Goal: Communication & Community: Answer question/provide support

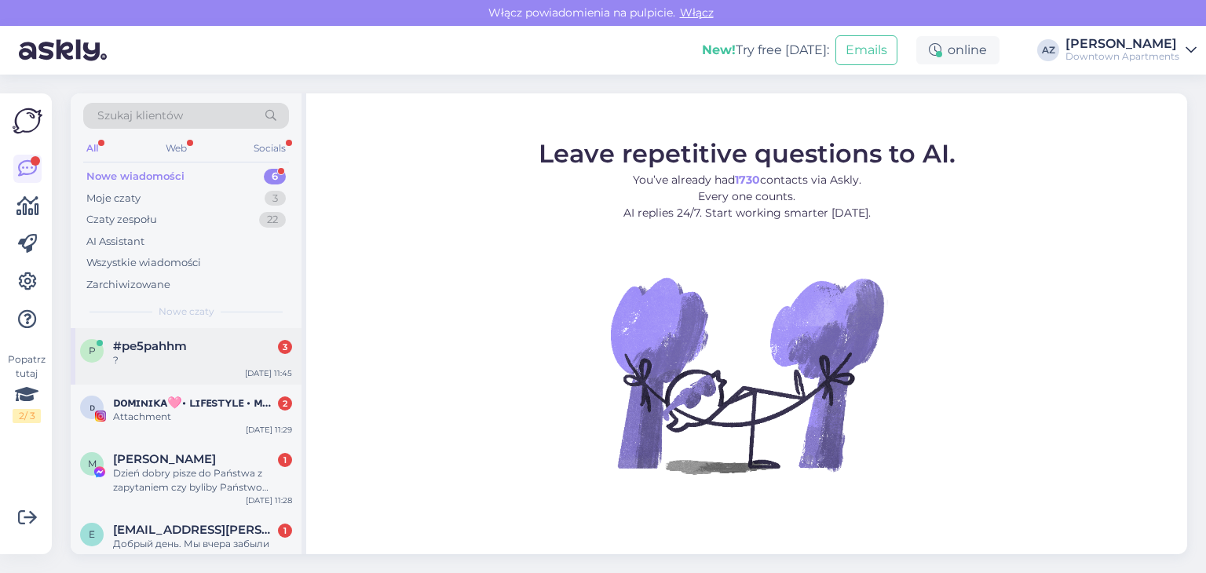
click at [169, 357] on div "?" at bounding box center [202, 360] width 179 height 14
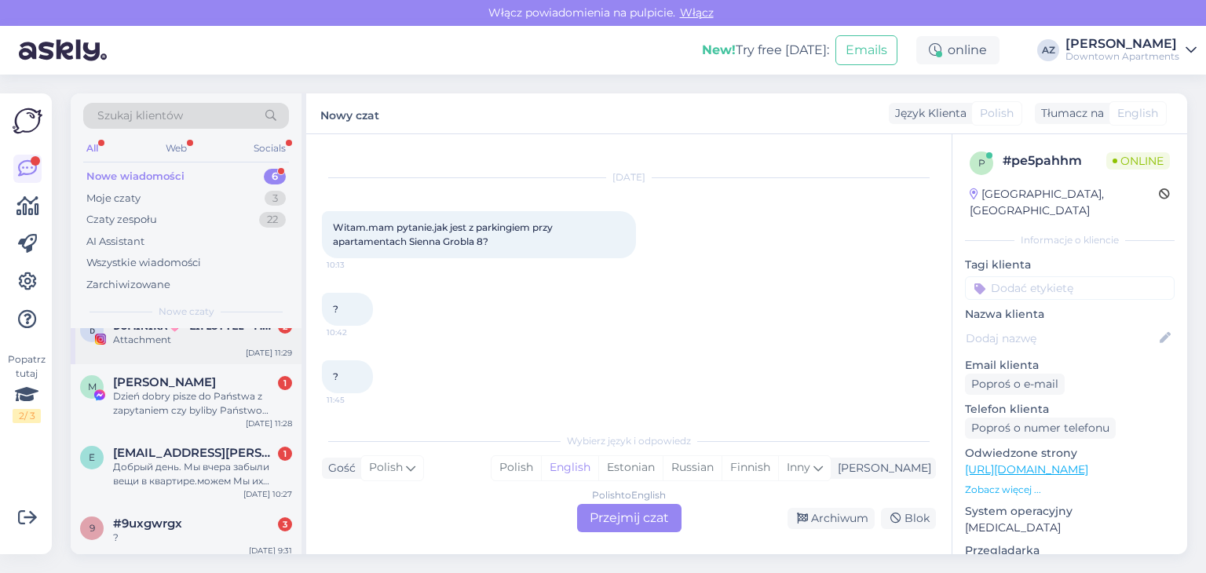
scroll to position [79, 0]
click at [207, 412] on div "Dzień dobry pisze do Państwa z zapytaniem czy byliby Państwo otwarci na współpr…" at bounding box center [202, 402] width 179 height 28
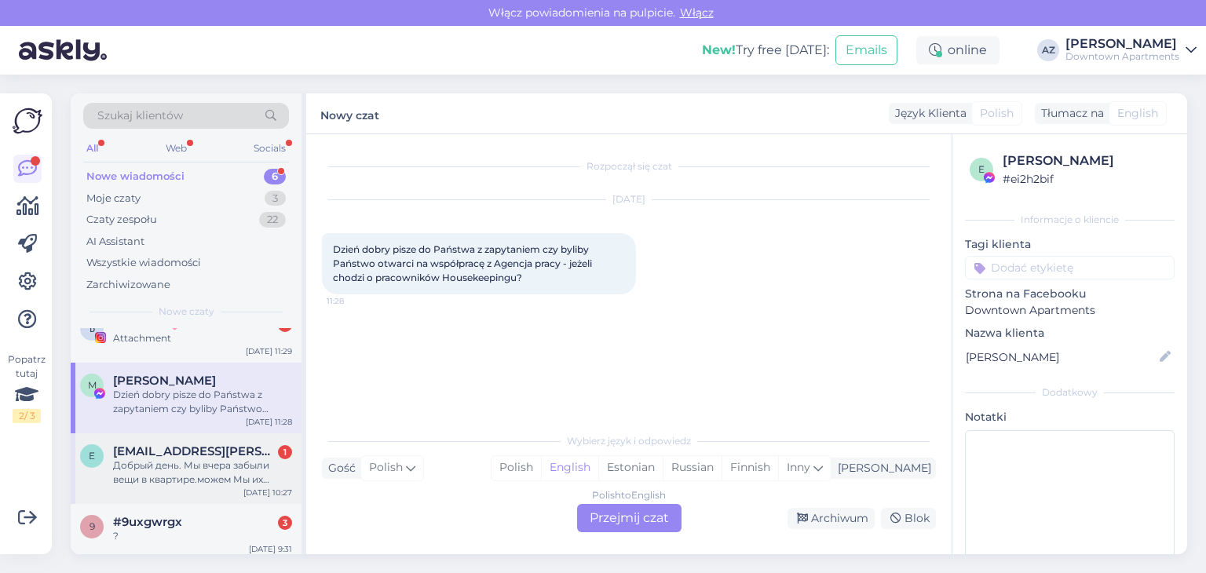
scroll to position [141, 0]
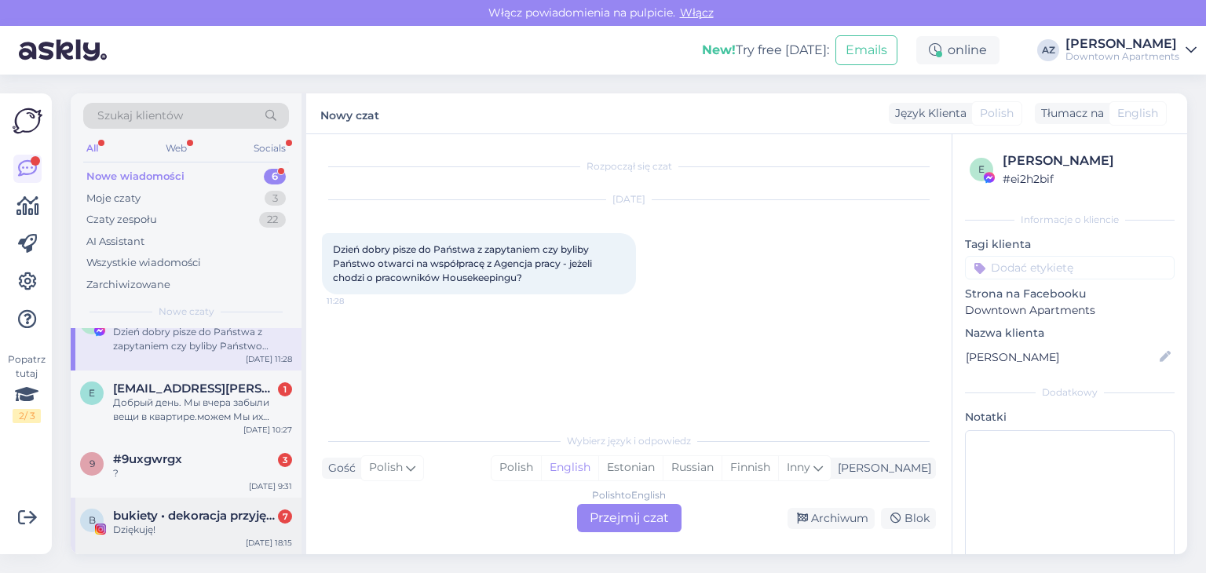
click at [180, 519] on span "bukiety • dekoracja przyjęć • flower boxy • [GEOGRAPHIC_DATA] • [GEOGRAPHIC_DAT…" at bounding box center [194, 516] width 163 height 14
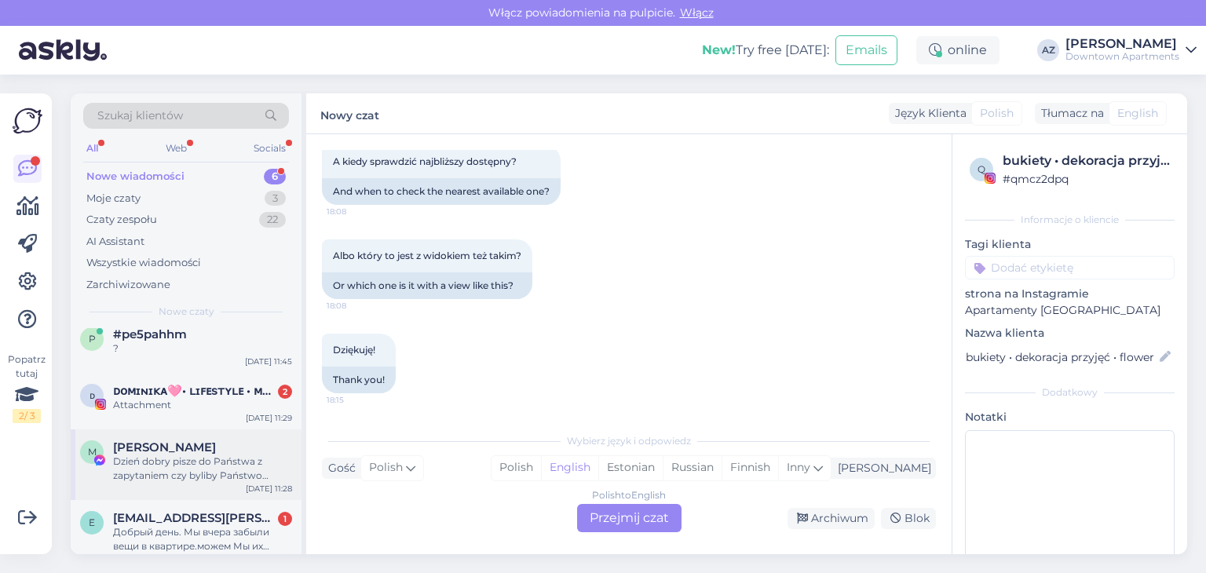
scroll to position [0, 0]
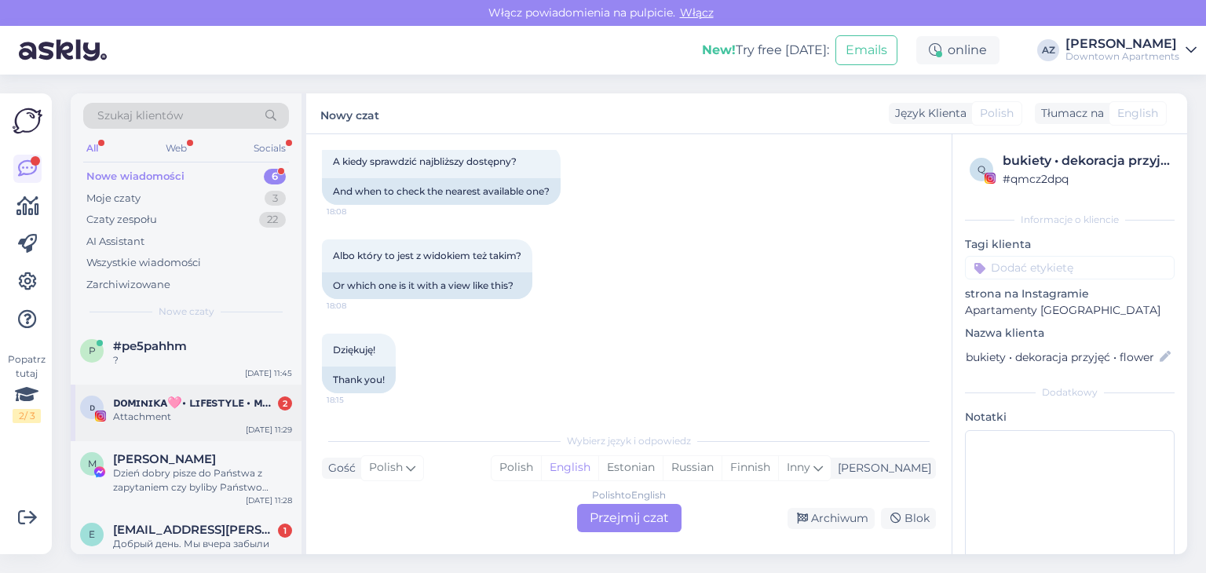
click at [182, 415] on div "Attachment" at bounding box center [202, 417] width 179 height 14
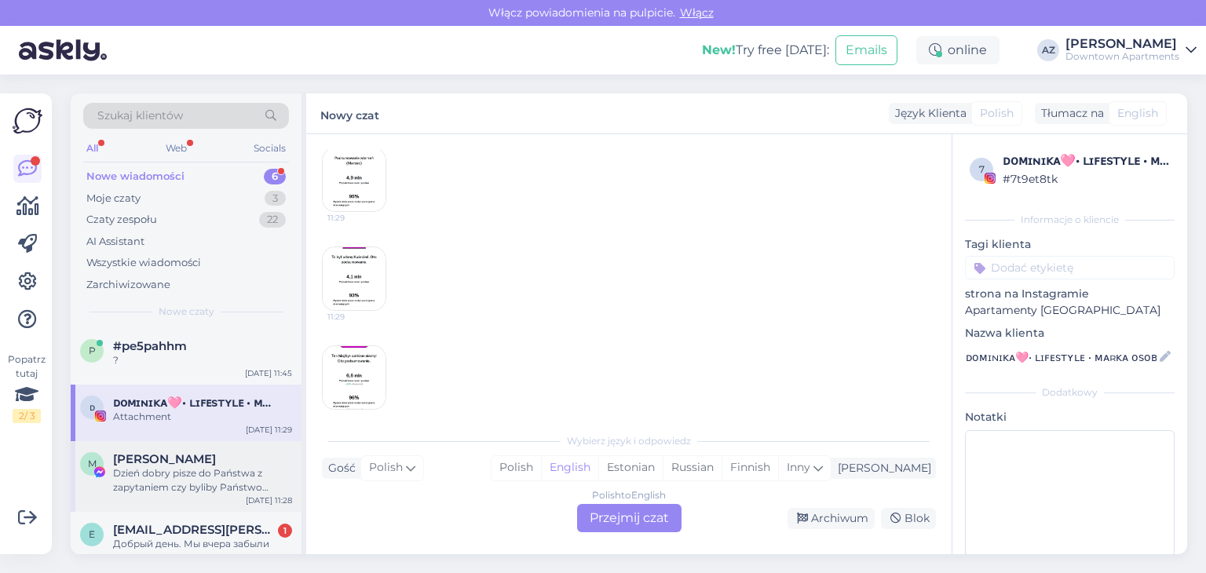
scroll to position [503, 0]
click at [207, 475] on div "Dzień dobry pisze do Państwa z zapytaniem czy byliby Państwo otwarci na współpr…" at bounding box center [202, 480] width 179 height 28
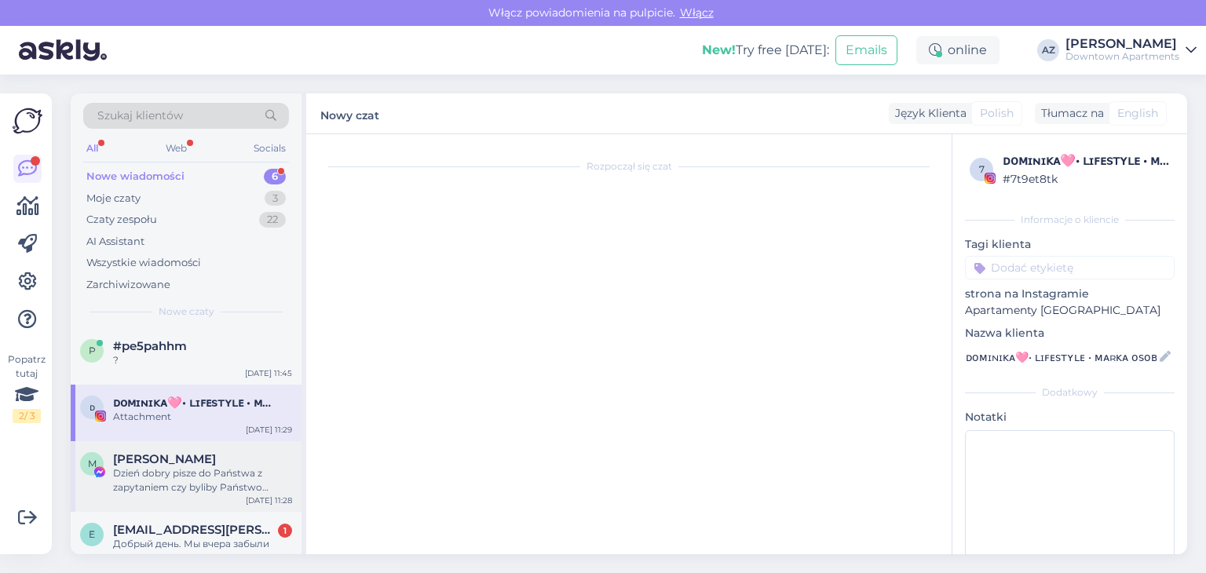
scroll to position [0, 0]
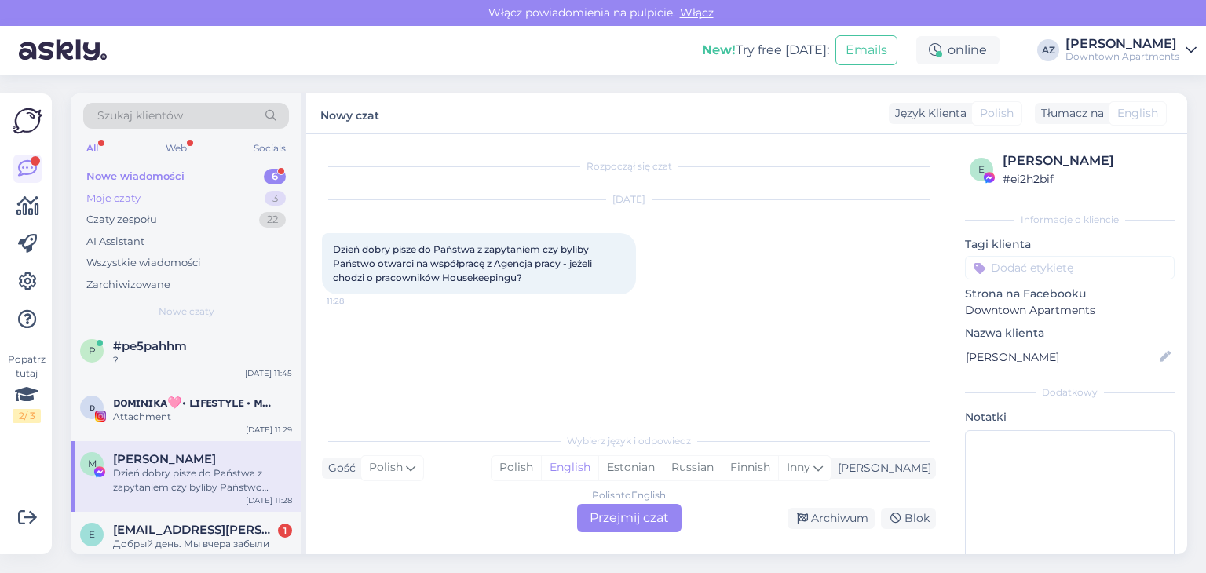
click at [141, 199] on div "Moje czaty 3" at bounding box center [186, 199] width 206 height 22
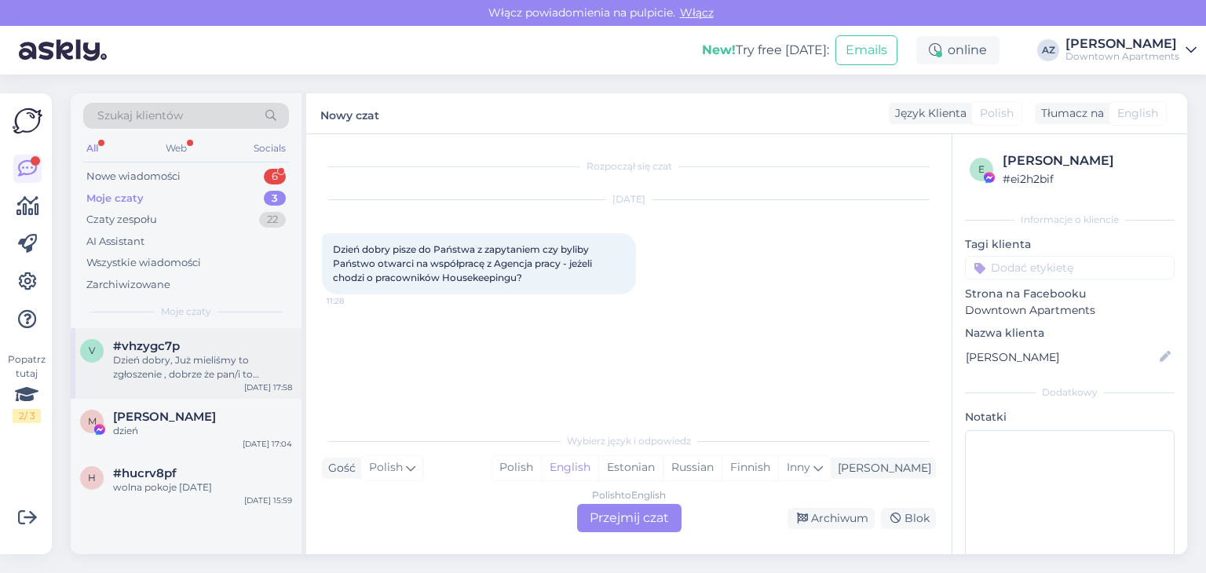
click at [176, 375] on div "Dzień [PERSON_NAME], Już mieliśmy to zgłoszenie , dobrze że pan/i to zobaczył/a" at bounding box center [202, 367] width 179 height 28
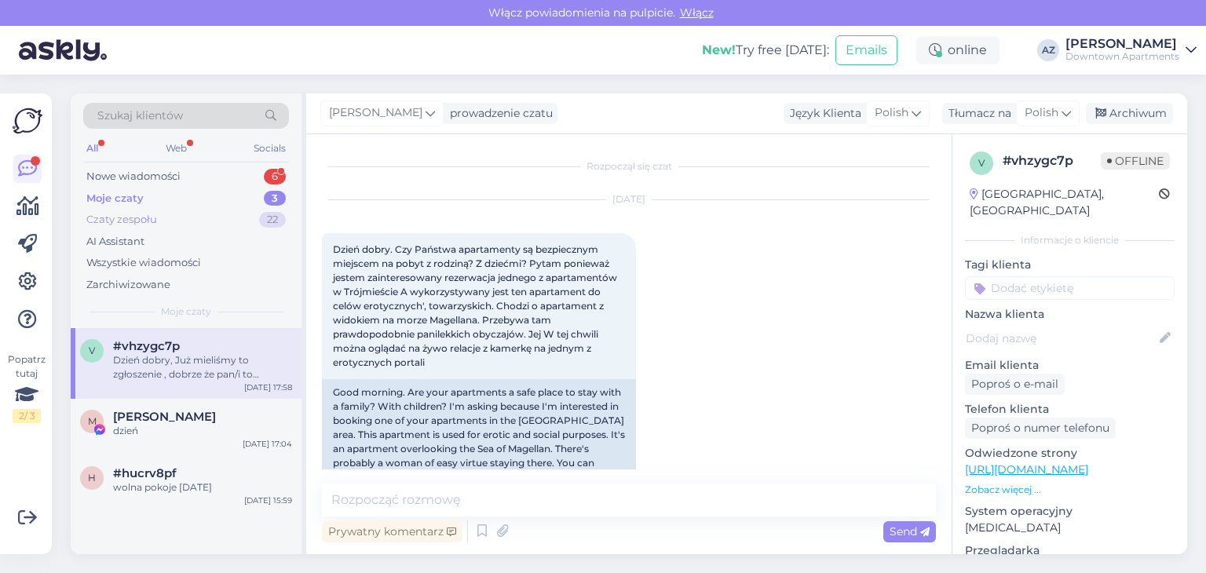
click at [141, 218] on div "Czaty zespołu" at bounding box center [121, 220] width 71 height 16
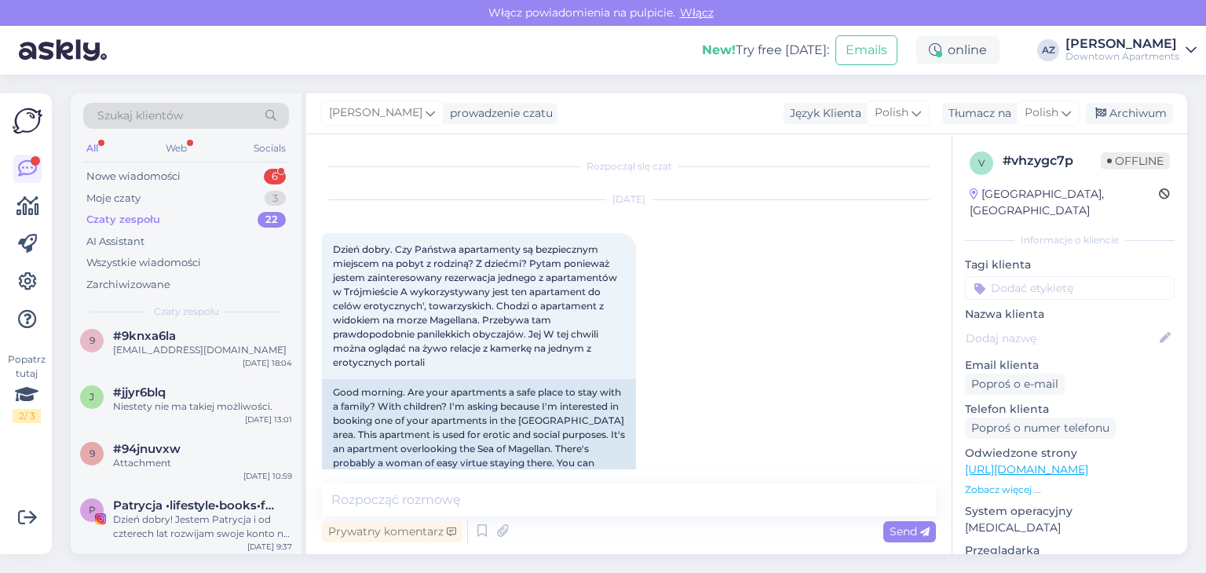
scroll to position [628, 0]
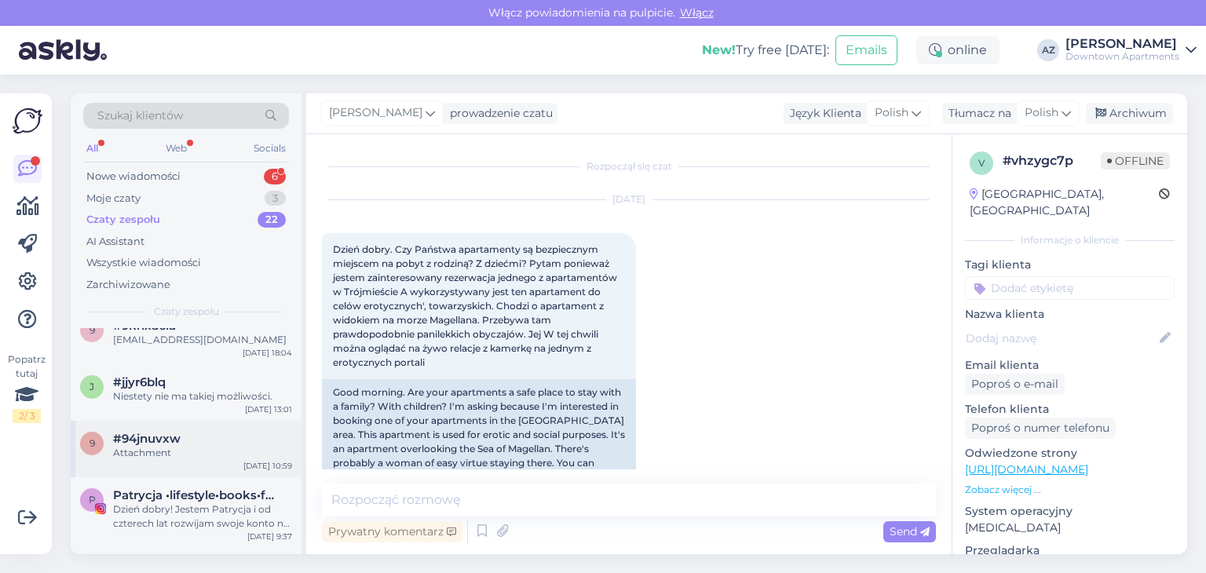
click at [132, 433] on span "#94jnuvxw" at bounding box center [147, 439] width 68 height 14
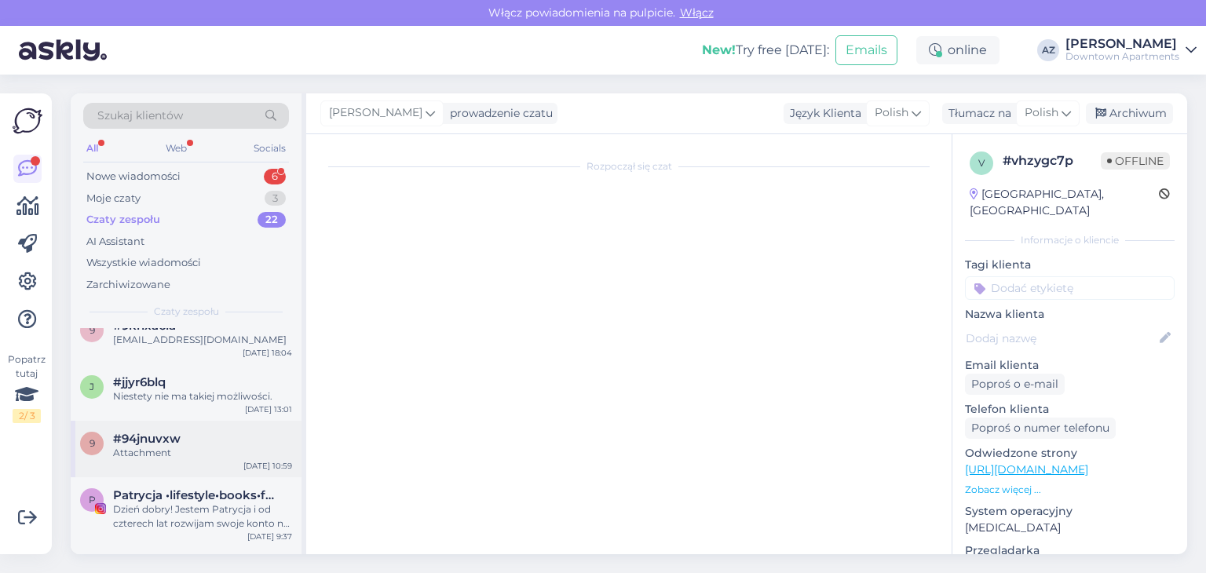
scroll to position [124, 0]
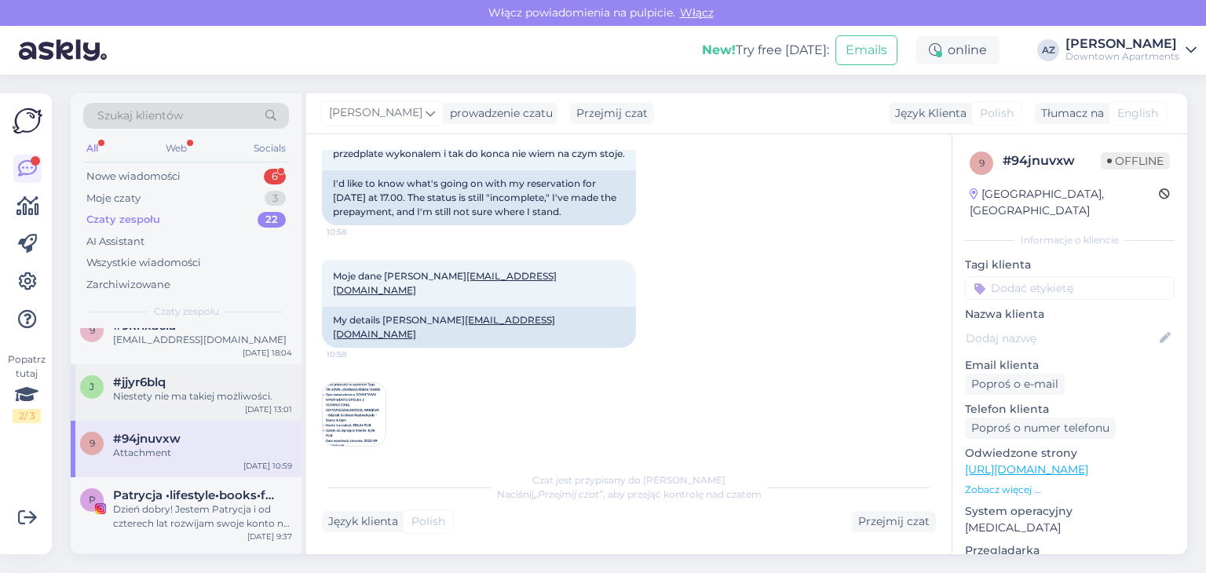
click at [141, 408] on div "j #jjyr6blq Niestety nie ma takiej możliwości. Sep 20 13:01" at bounding box center [186, 392] width 231 height 57
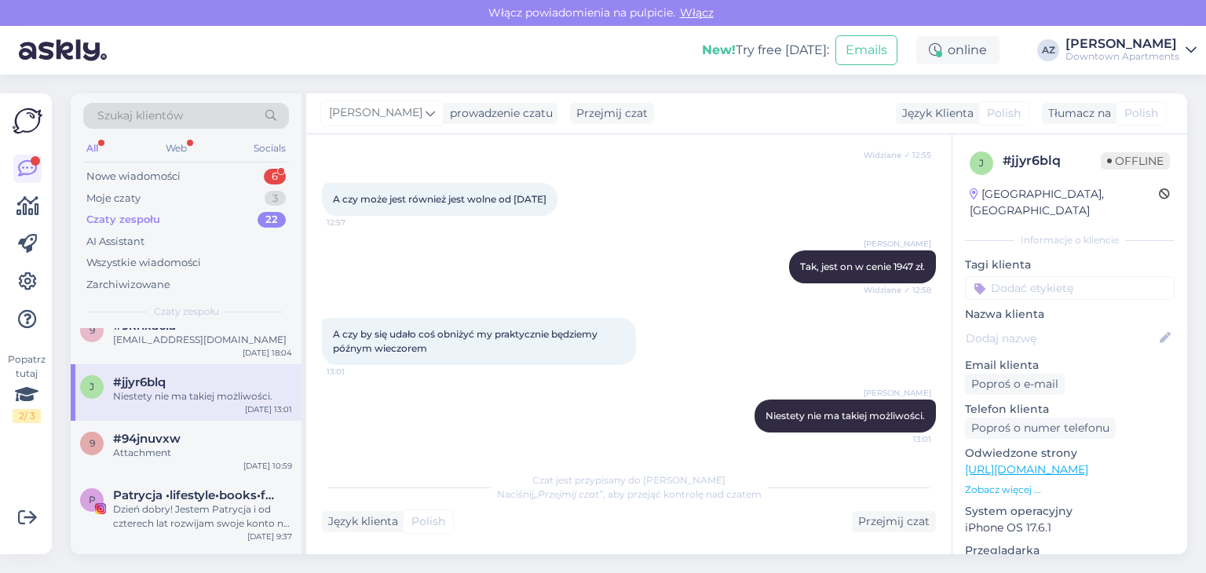
scroll to position [550, 0]
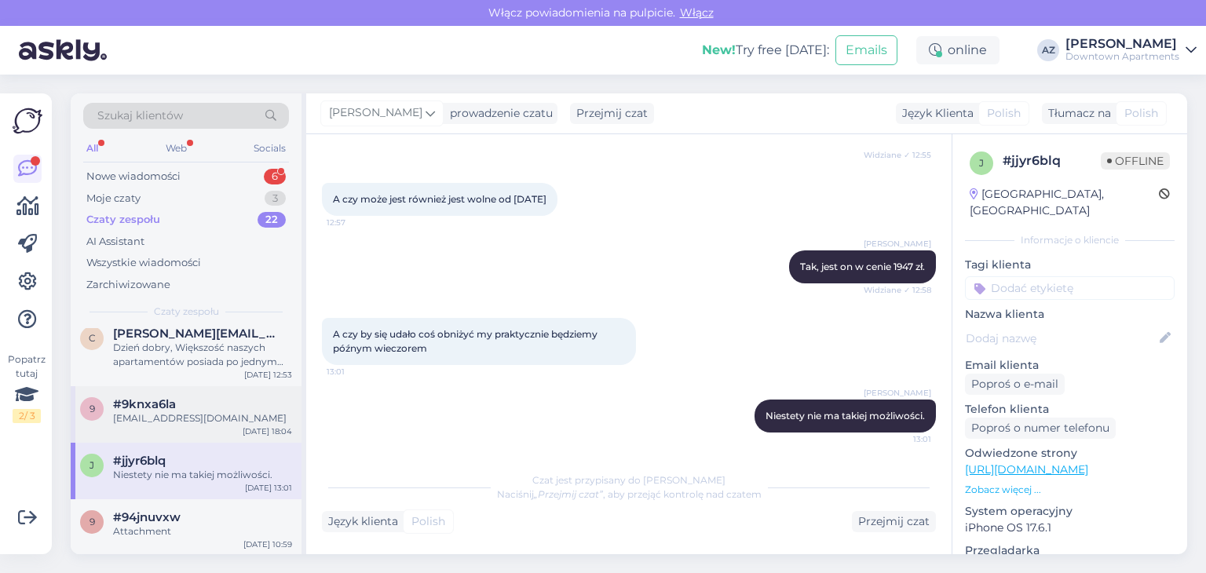
click at [158, 414] on div "[EMAIL_ADDRESS][DOMAIN_NAME]" at bounding box center [202, 418] width 179 height 14
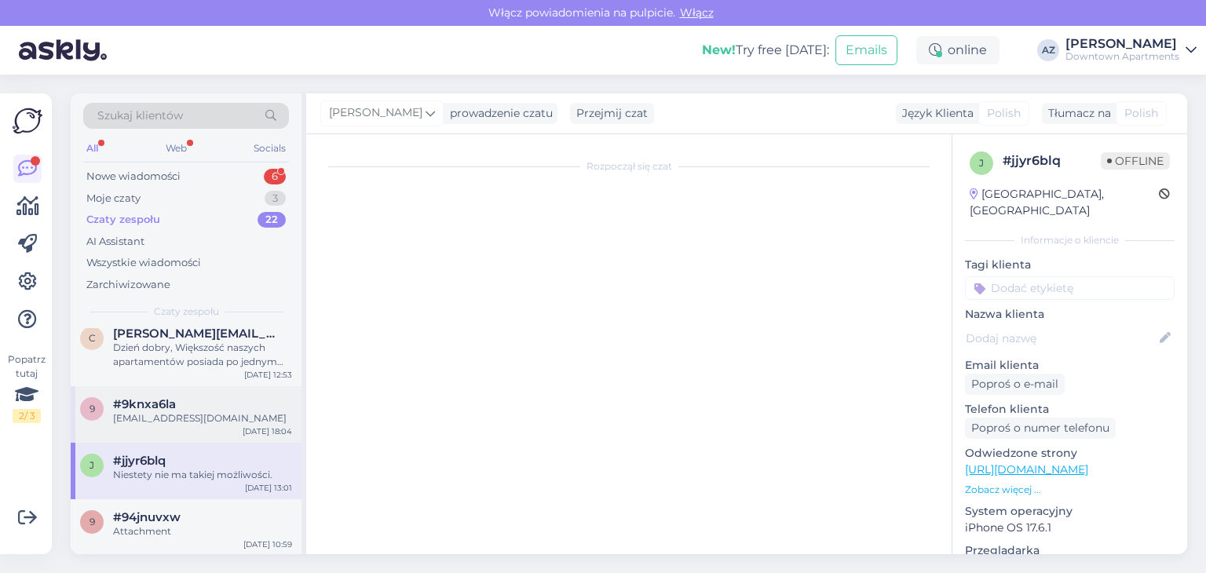
scroll to position [185, 0]
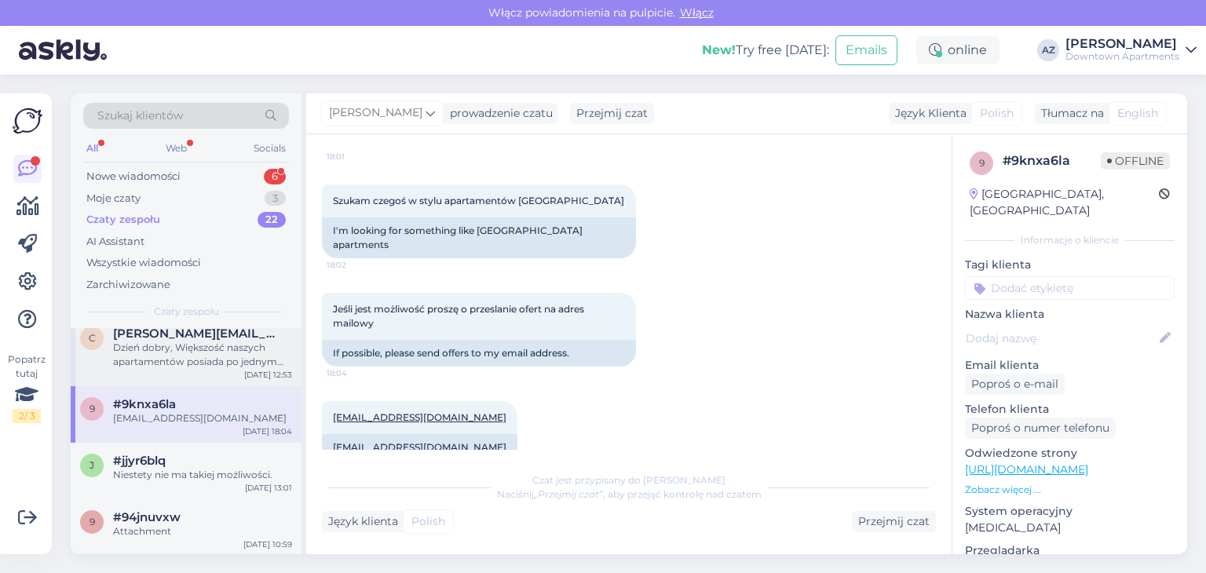
click at [166, 372] on div "c ciarkowska.magdalena@gmail.com Dzień dobry, Większość naszych apartamentów po…" at bounding box center [186, 351] width 231 height 71
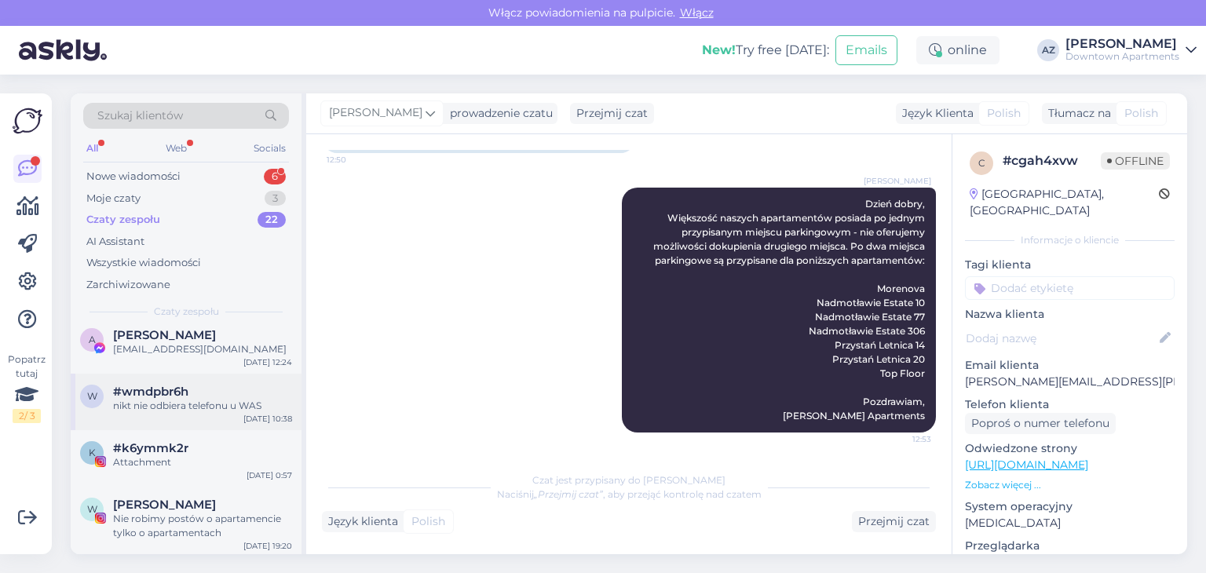
scroll to position [236, 0]
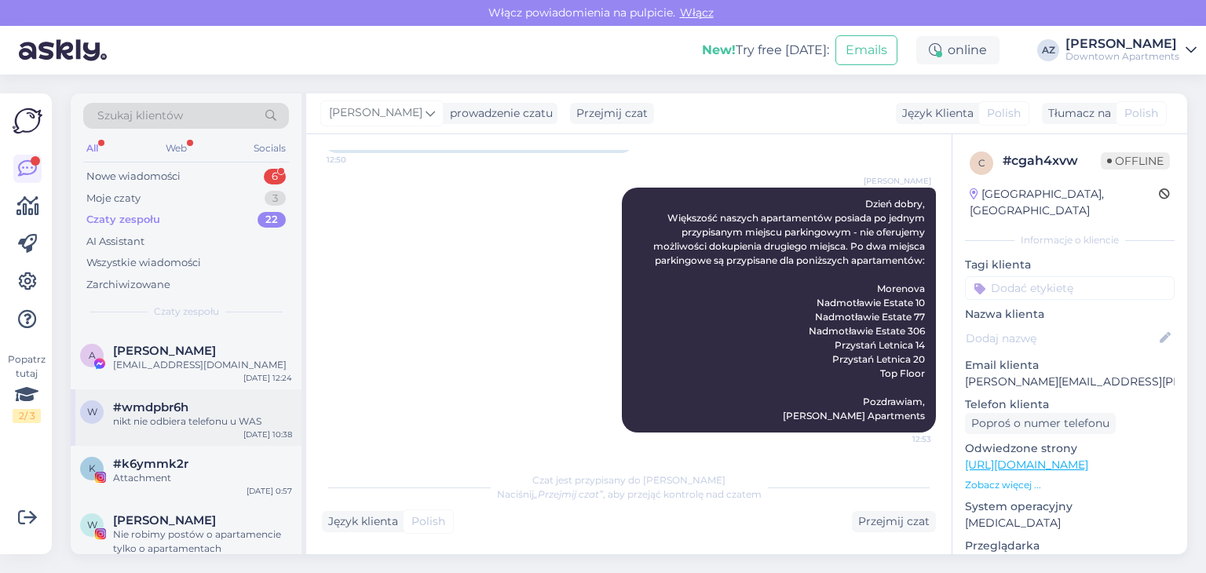
click at [207, 434] on div "w #wmdpbr6h nikt nie odbiera telefonu u WAS Sep 22 10:38" at bounding box center [186, 417] width 231 height 57
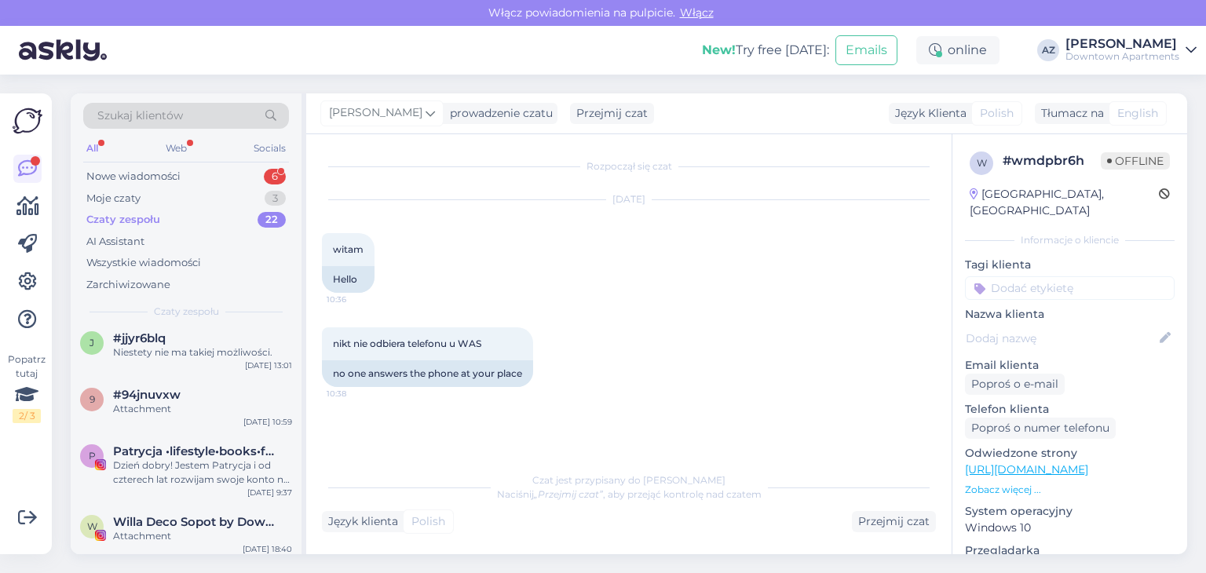
scroll to position [628, 0]
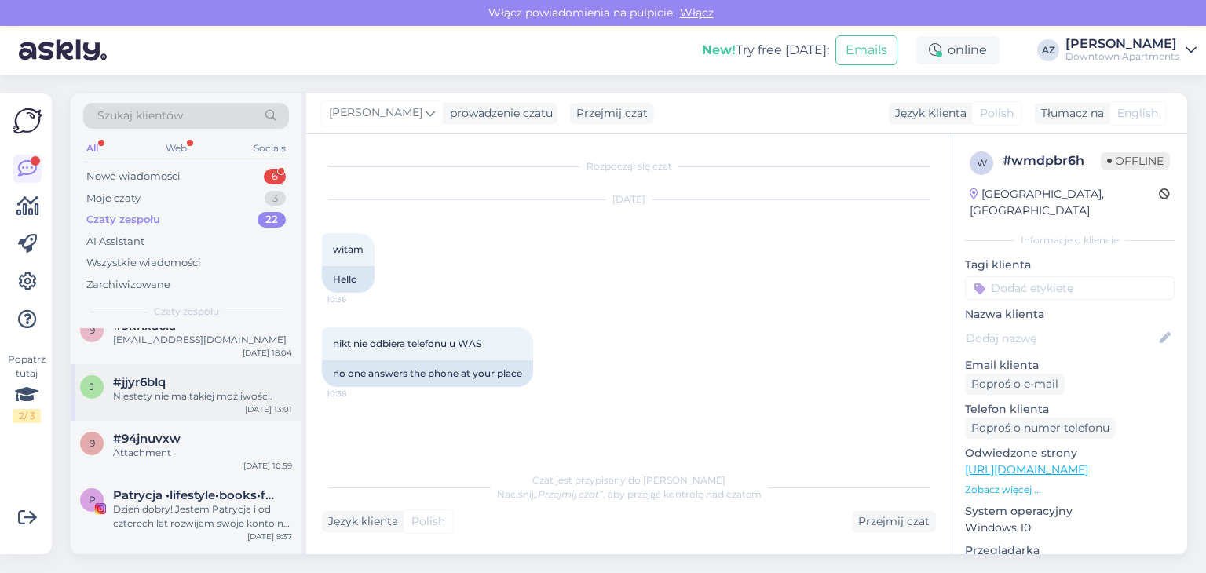
click at [197, 406] on div "j #jjyr6blq Niestety nie ma takiej możliwości. Sep 20 13:01" at bounding box center [186, 392] width 231 height 57
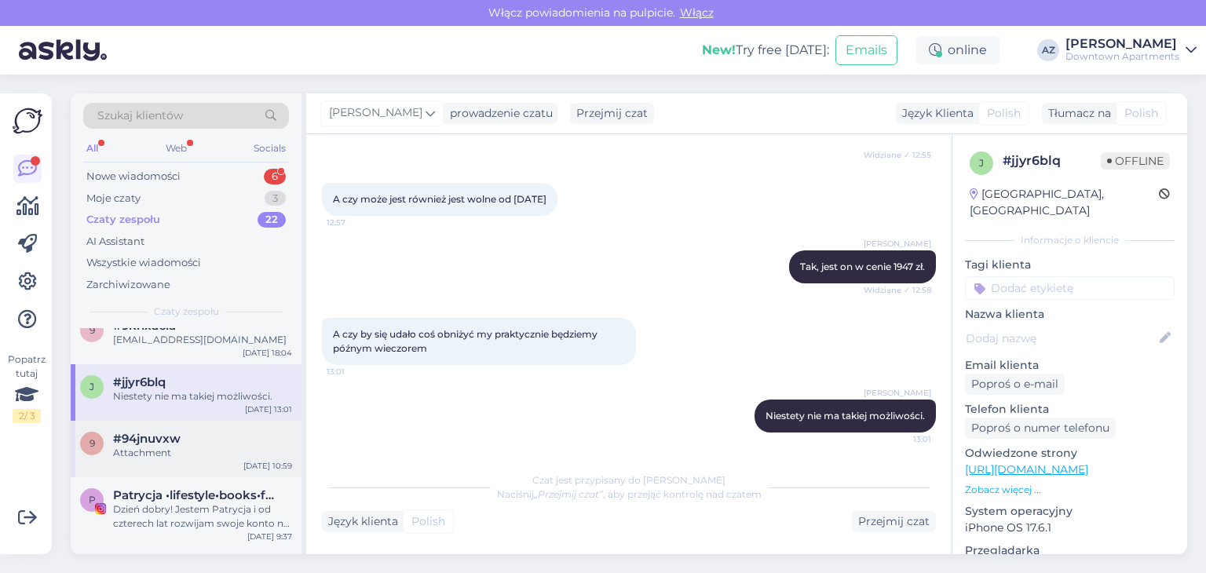
click at [172, 449] on div "Attachment" at bounding box center [202, 453] width 179 height 14
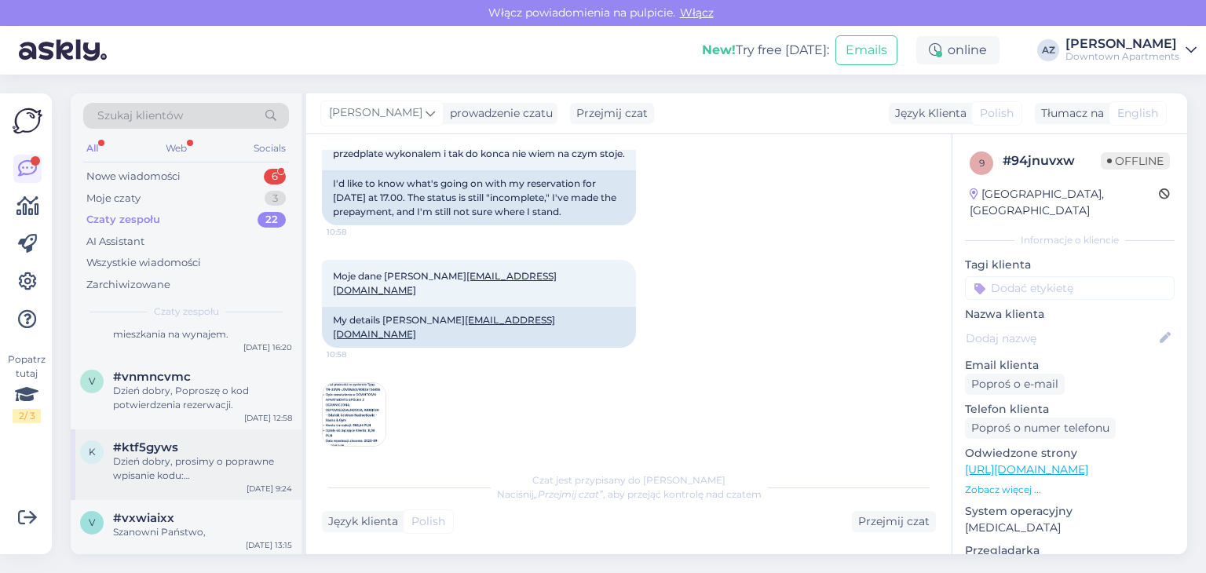
scroll to position [1144, 0]
click at [207, 406] on div "Dzień dobry, Poproszę o kod potwierdzenia rezerwacji." at bounding box center [202, 396] width 179 height 28
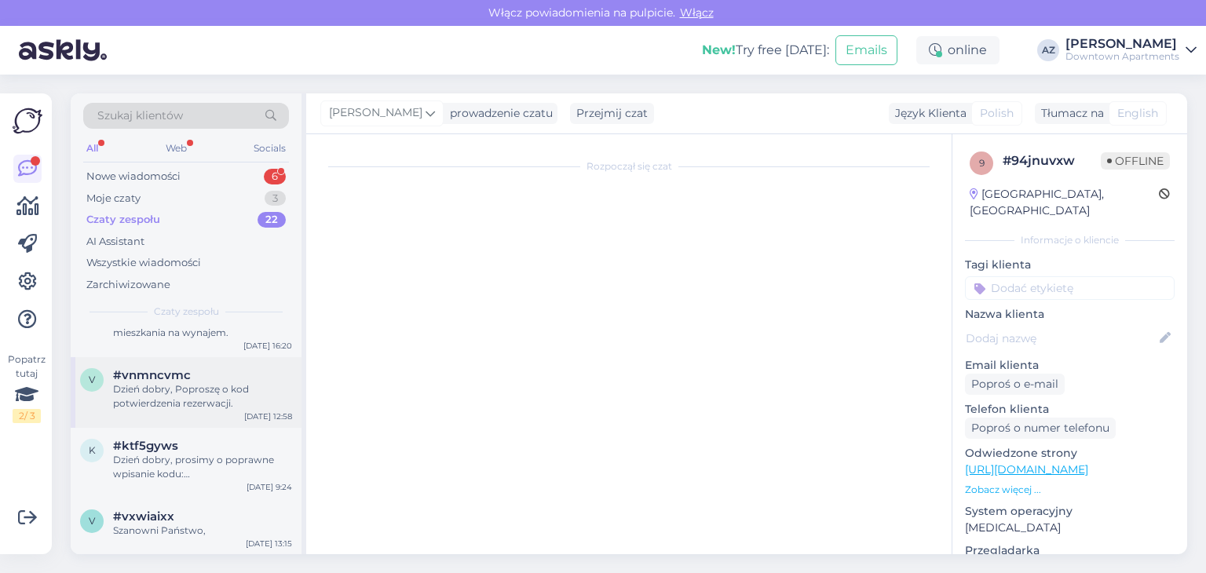
scroll to position [0, 0]
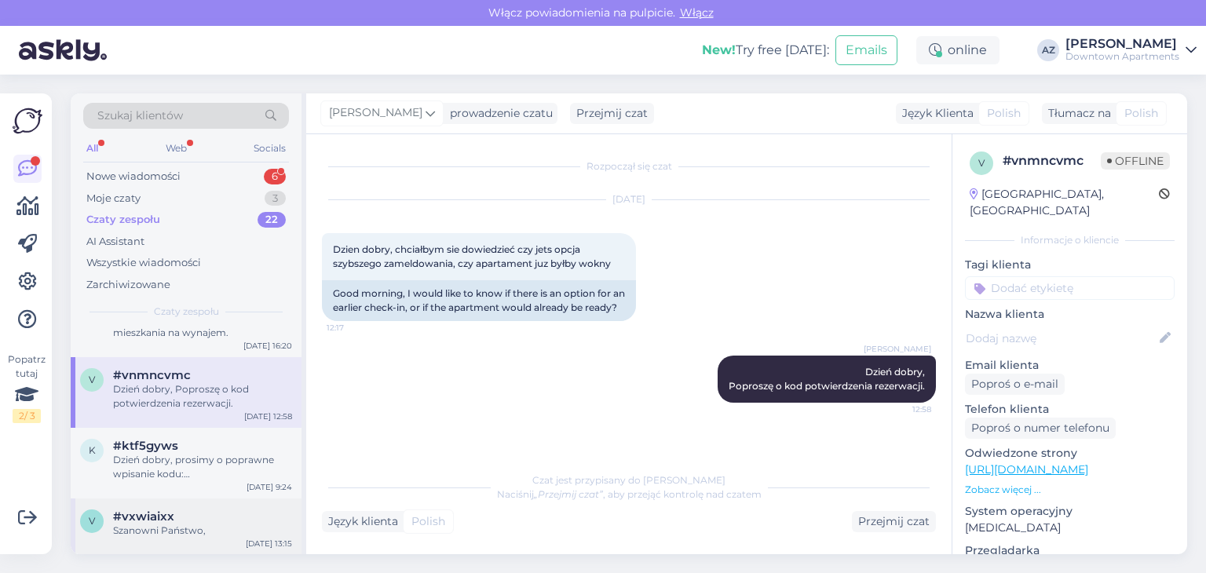
click at [174, 507] on div "v #vxwiaixx Szanowni Państwo, Jul 7 13:15" at bounding box center [186, 527] width 231 height 57
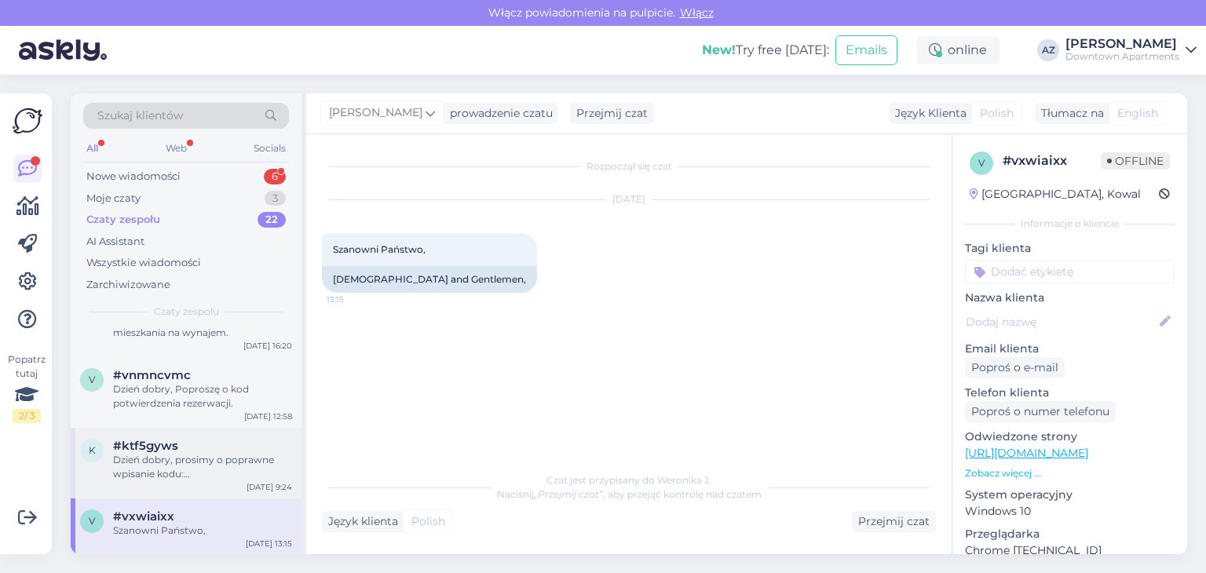
click at [181, 463] on div "Dzień dobry, prosimy o poprawne wpisanie kodu: DOWNTOWNAPARTMENTS, wszystko duż…" at bounding box center [202, 467] width 179 height 28
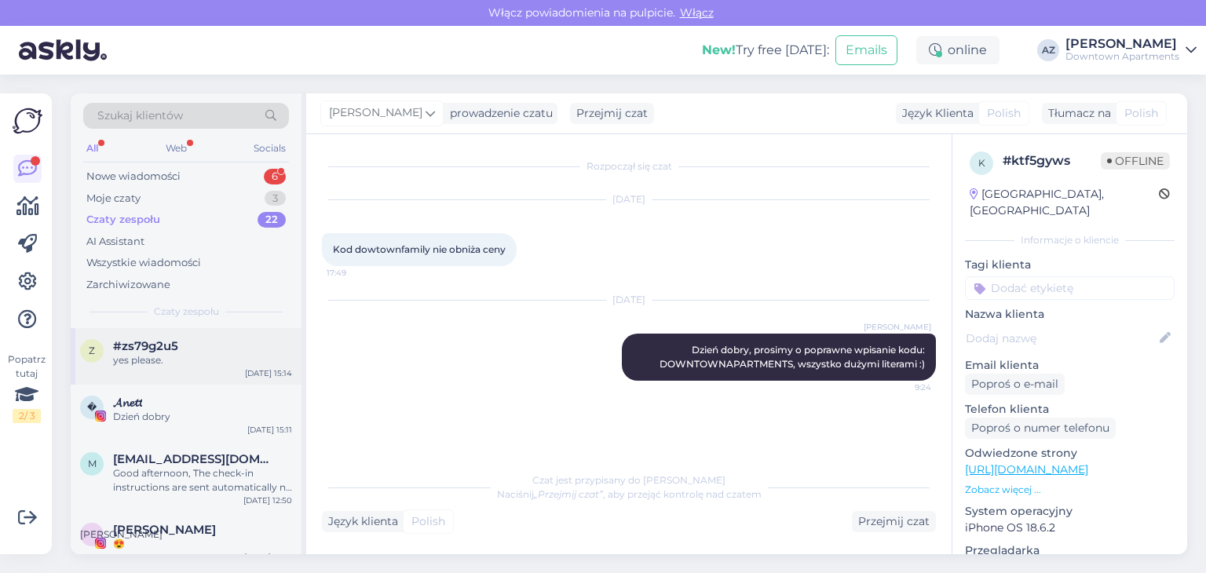
click at [195, 350] on div "#zs79g2u5" at bounding box center [202, 346] width 179 height 14
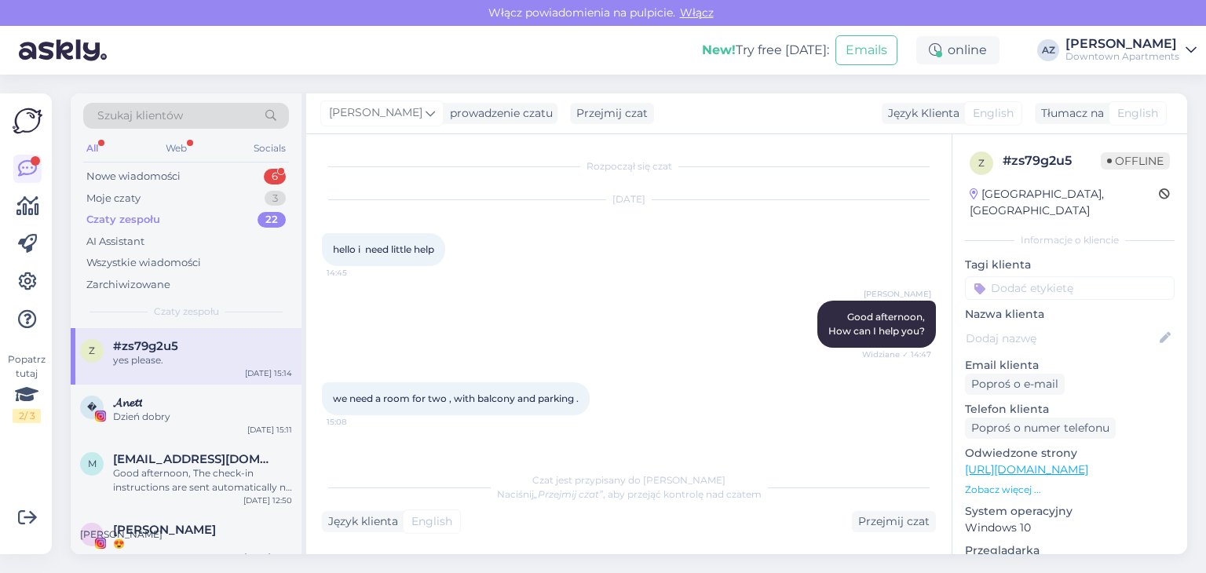
scroll to position [484, 0]
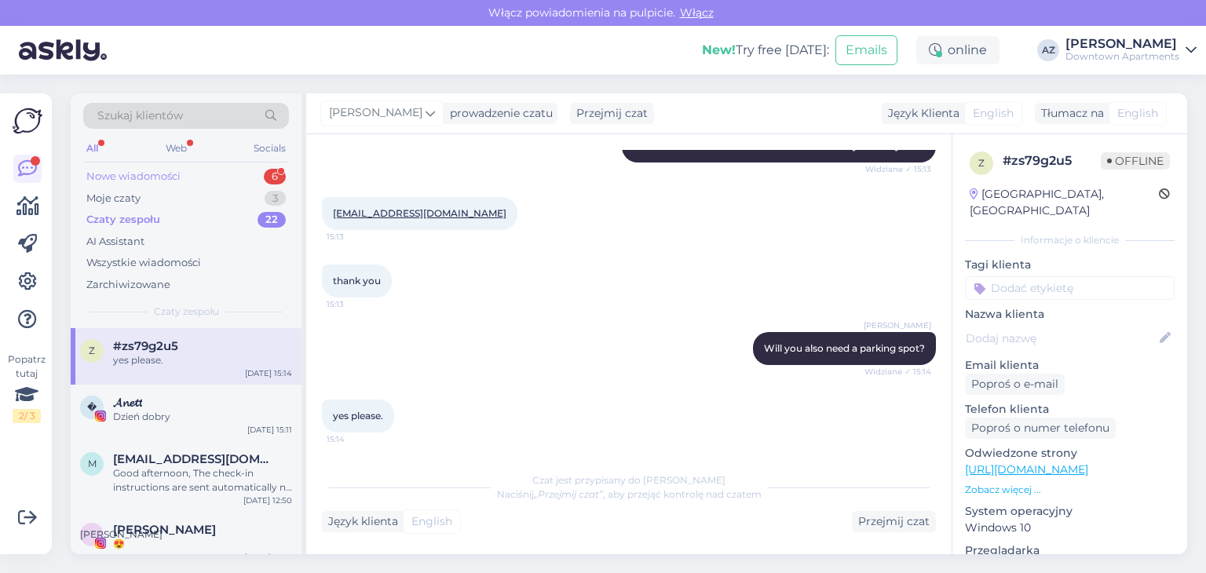
click at [174, 178] on div "Nowe wiadomości" at bounding box center [133, 177] width 94 height 16
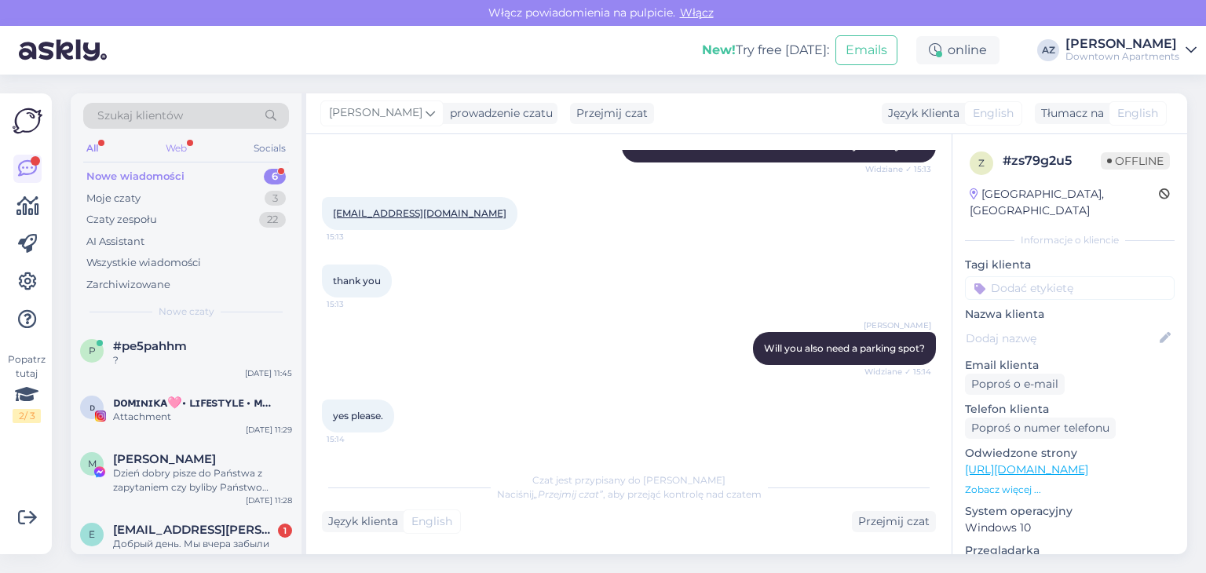
click at [185, 148] on div "Web" at bounding box center [176, 148] width 27 height 20
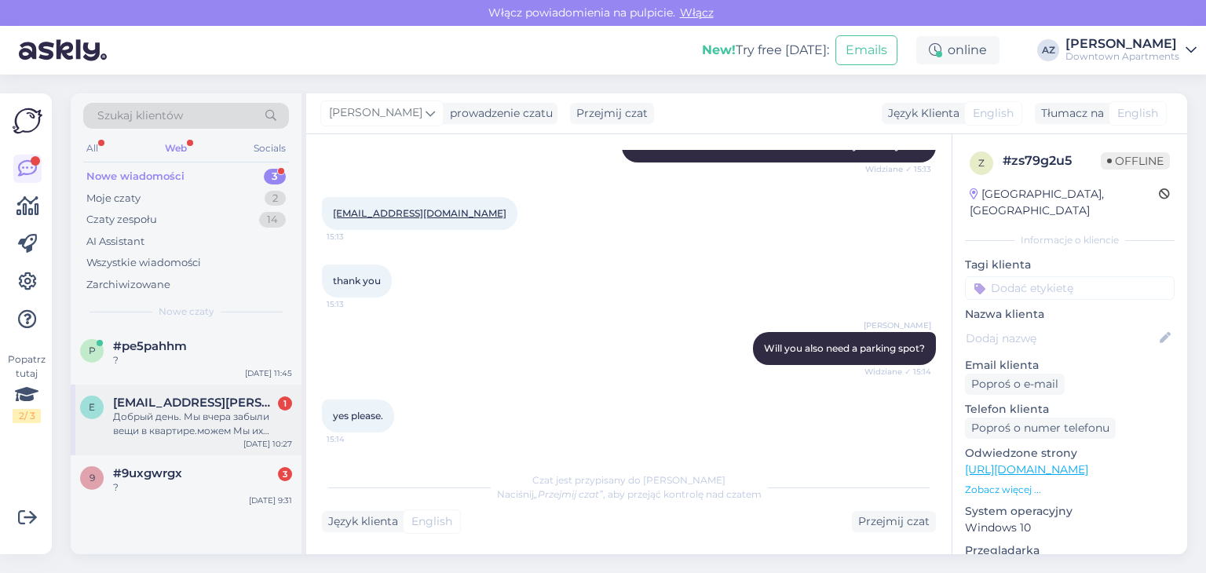
click at [190, 415] on div "Добрый день. Мы вчера забыли вещи в квартире.можем Мы их сейчас забрать?" at bounding box center [202, 424] width 179 height 28
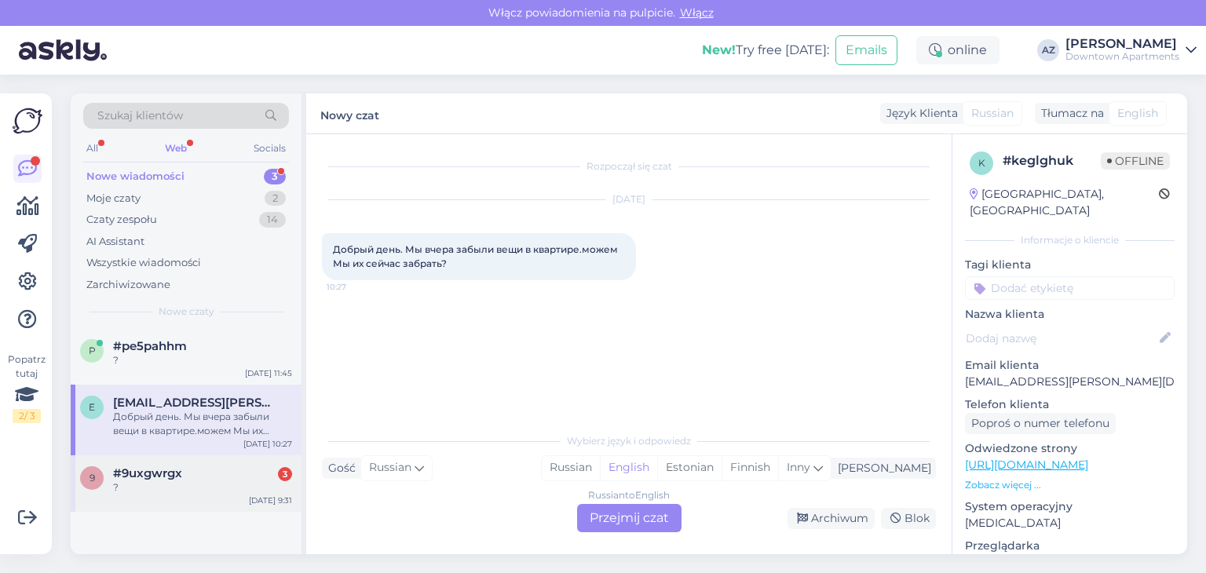
click at [210, 481] on div "?" at bounding box center [202, 488] width 179 height 14
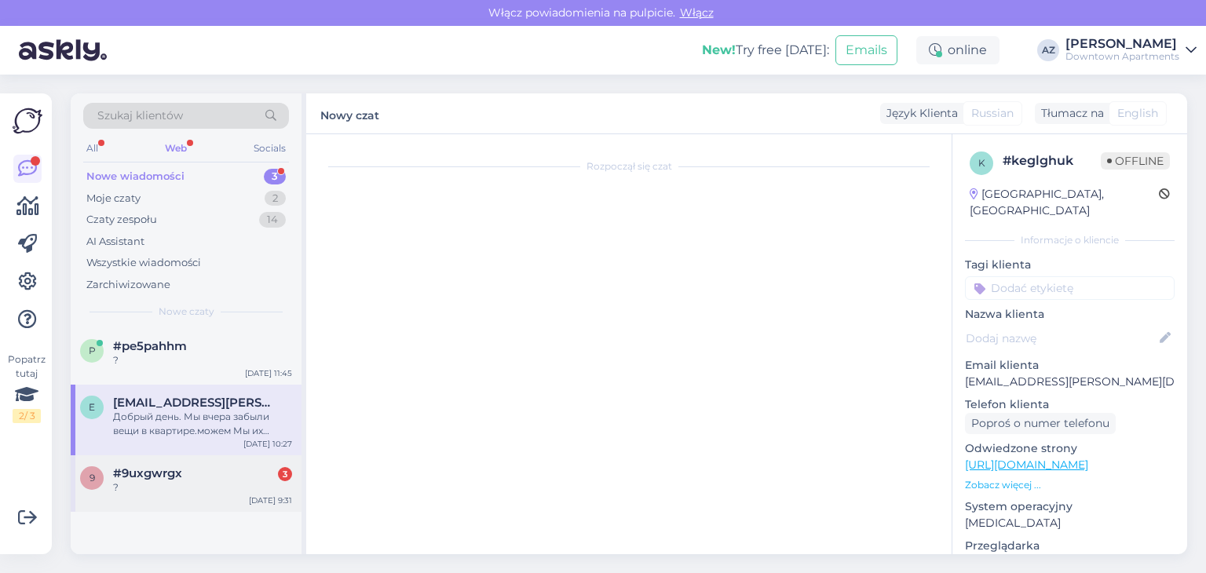
scroll to position [22, 0]
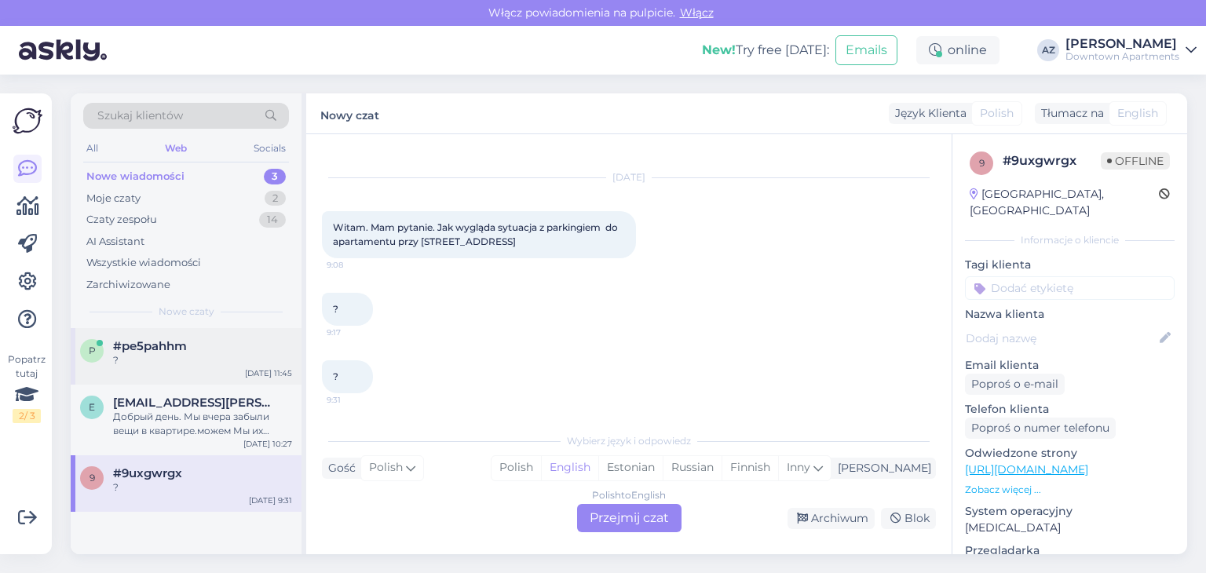
click at [166, 348] on span "#pe5pahhm" at bounding box center [150, 346] width 74 height 14
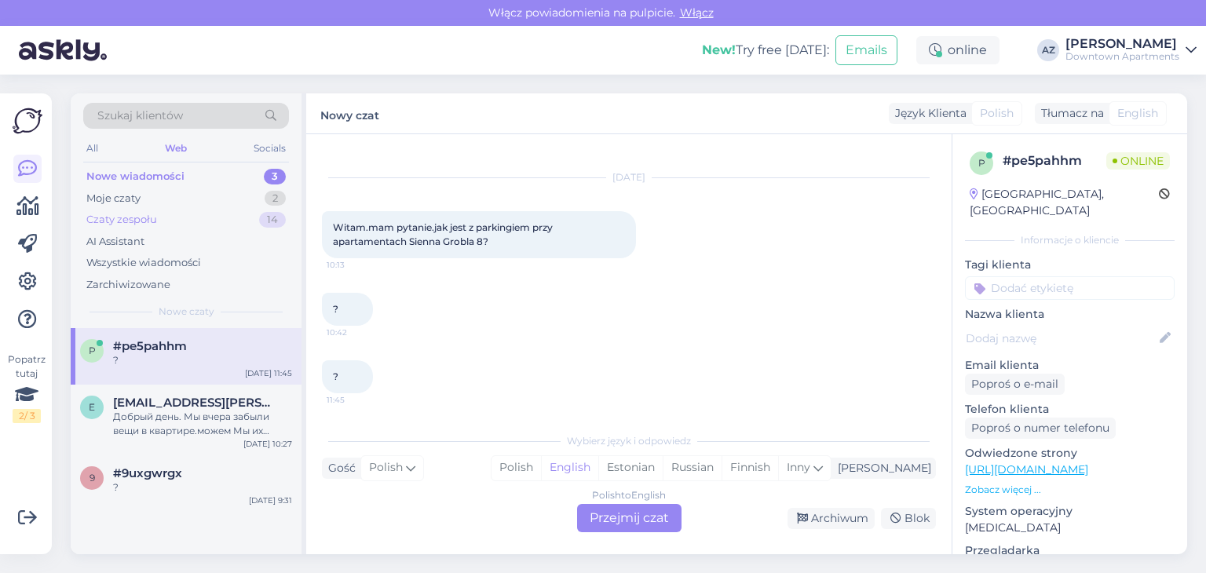
click at [148, 221] on div "Czaty zespołu" at bounding box center [121, 220] width 71 height 16
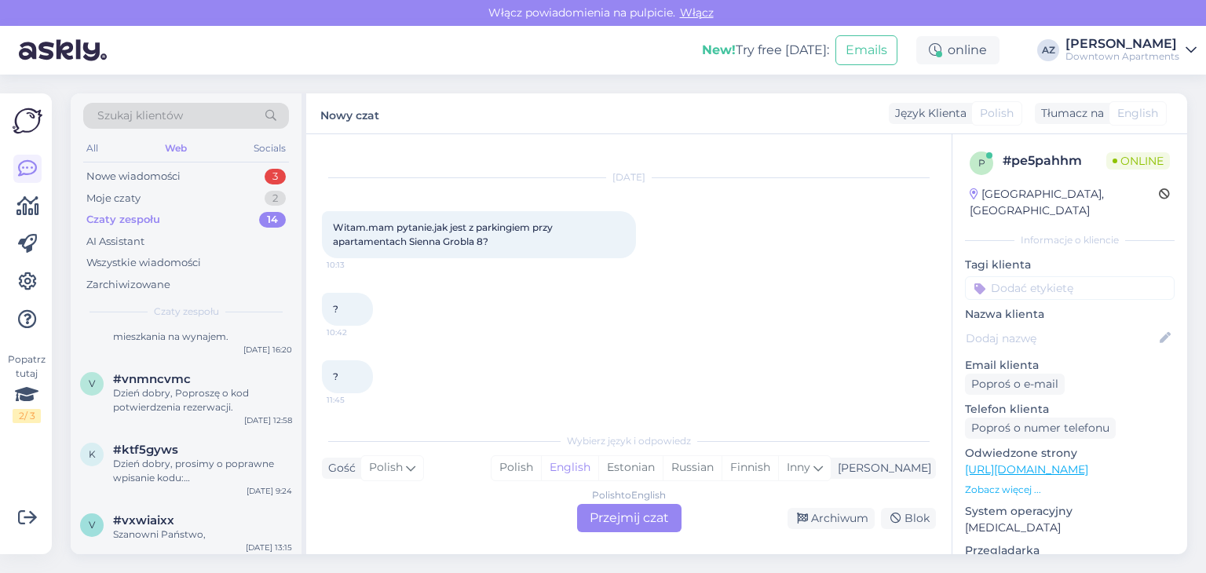
scroll to position [650, 0]
click at [185, 444] on div "#ktf5gyws" at bounding box center [202, 445] width 179 height 14
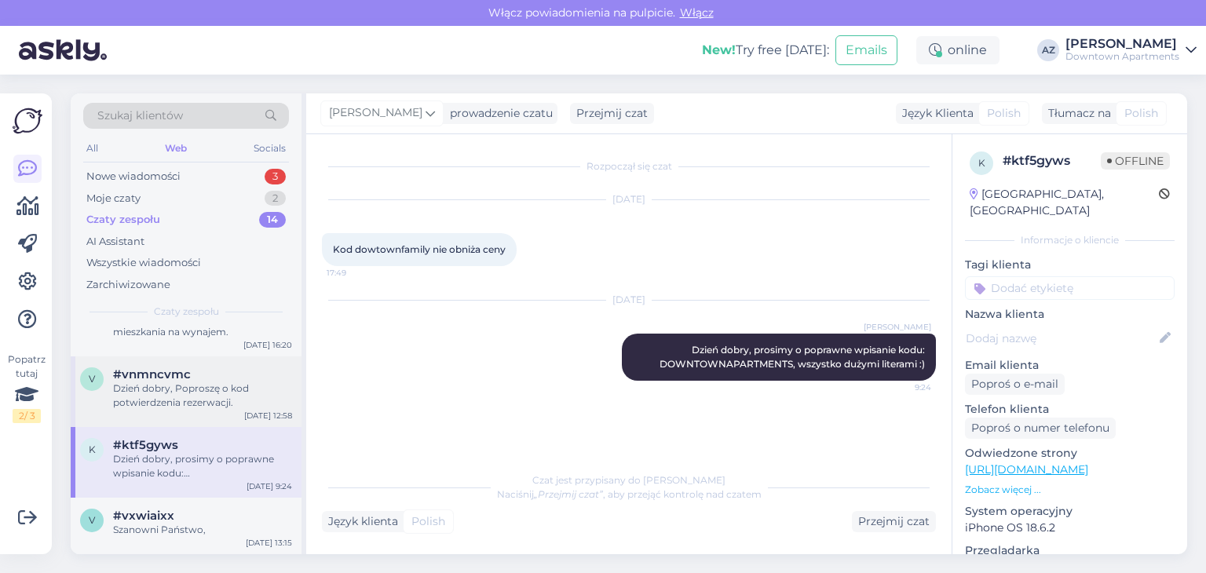
click at [195, 412] on div "v #vnmncvmc Dzień dobry, Poproszę o kod potwierdzenia rezerwacji. Sep 18 12:58" at bounding box center [186, 392] width 231 height 71
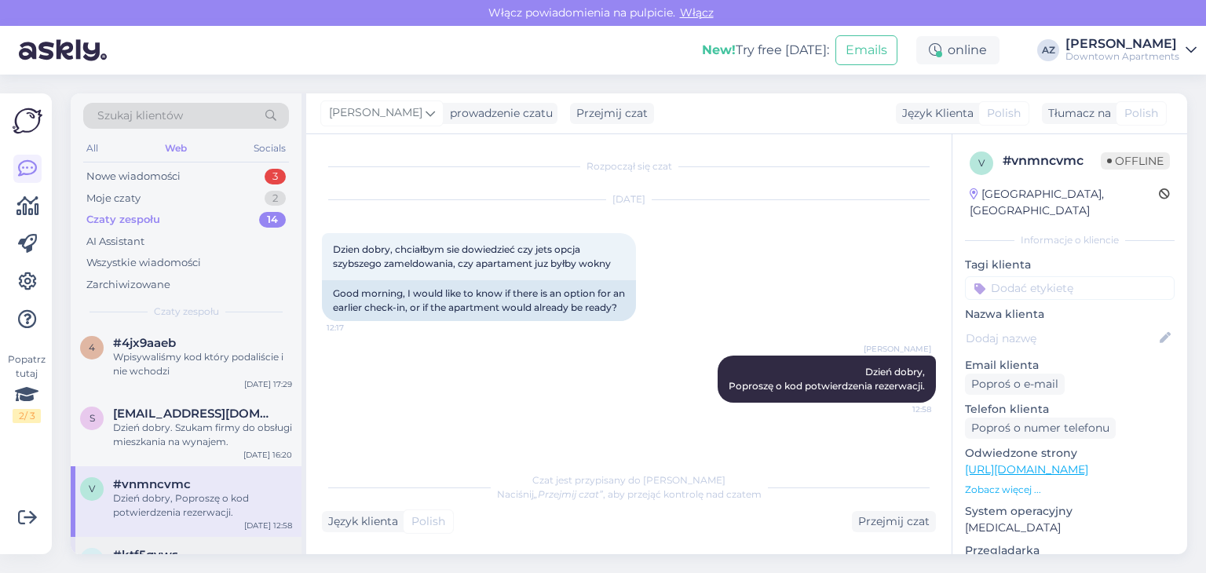
scroll to position [493, 0]
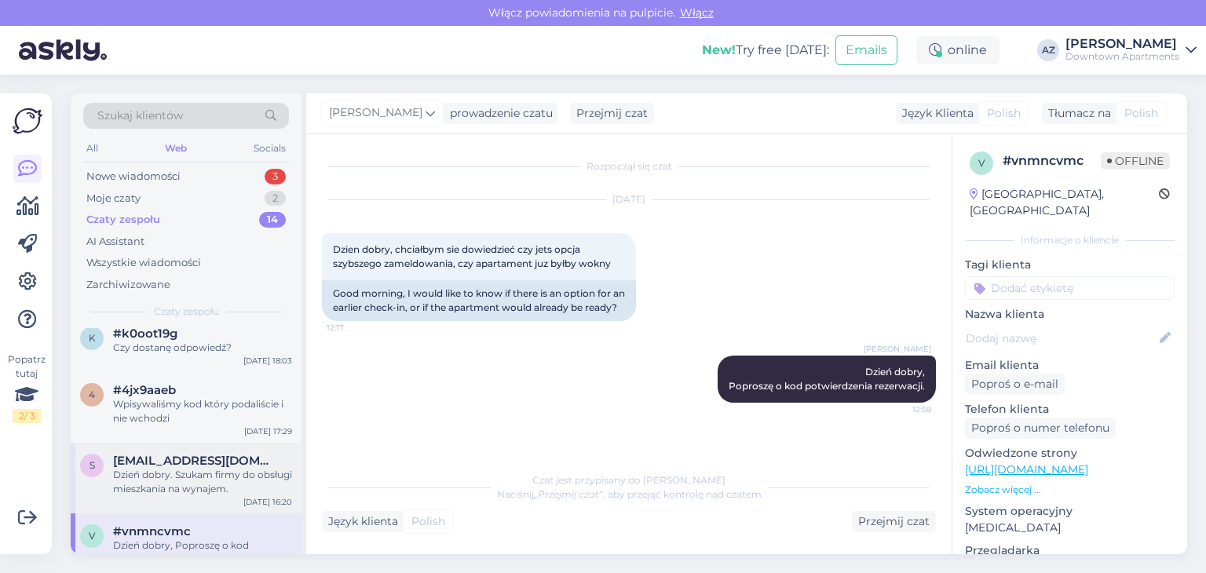
click at [190, 450] on div "s sbn.gda@gmail.com Dzień dobry. Szukam firmy do obsługi mieszkania na wynajem.…" at bounding box center [186, 478] width 231 height 71
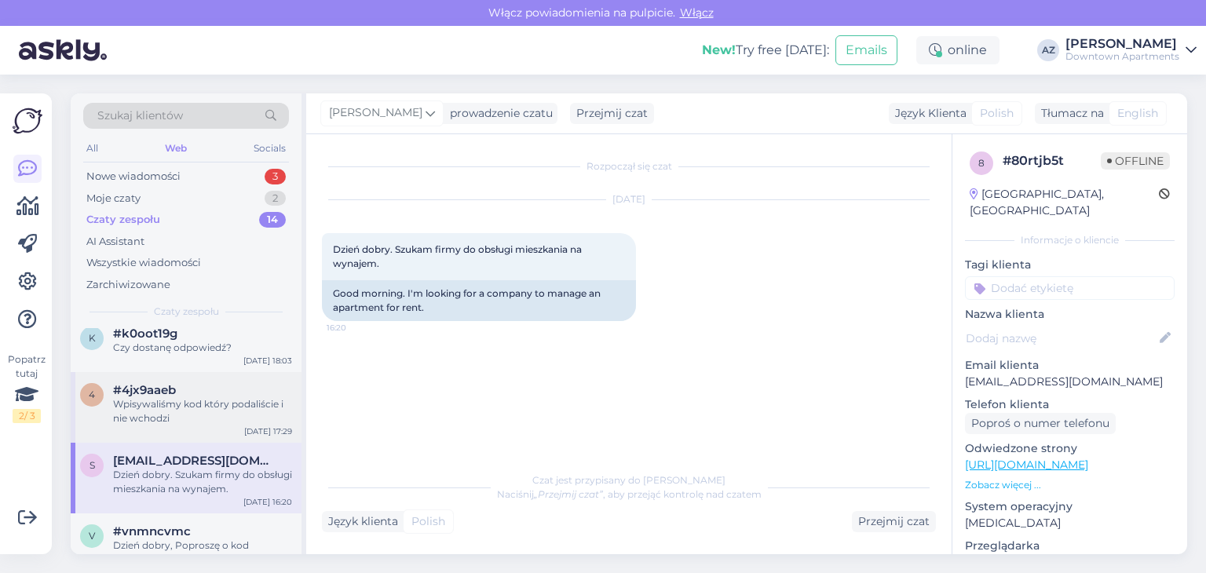
click at [201, 418] on div "Wpisywaliśmy kod który podaliście i nie wchodzi" at bounding box center [202, 411] width 179 height 28
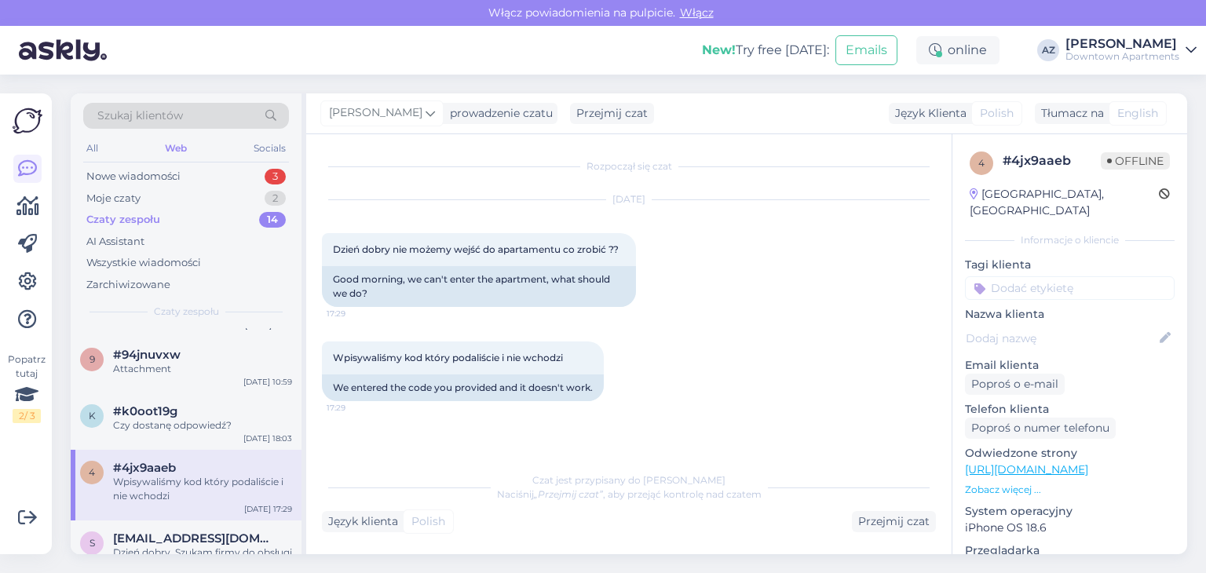
scroll to position [415, 0]
click at [201, 419] on div "Czy dostanę odpowiedź?" at bounding box center [202, 426] width 179 height 14
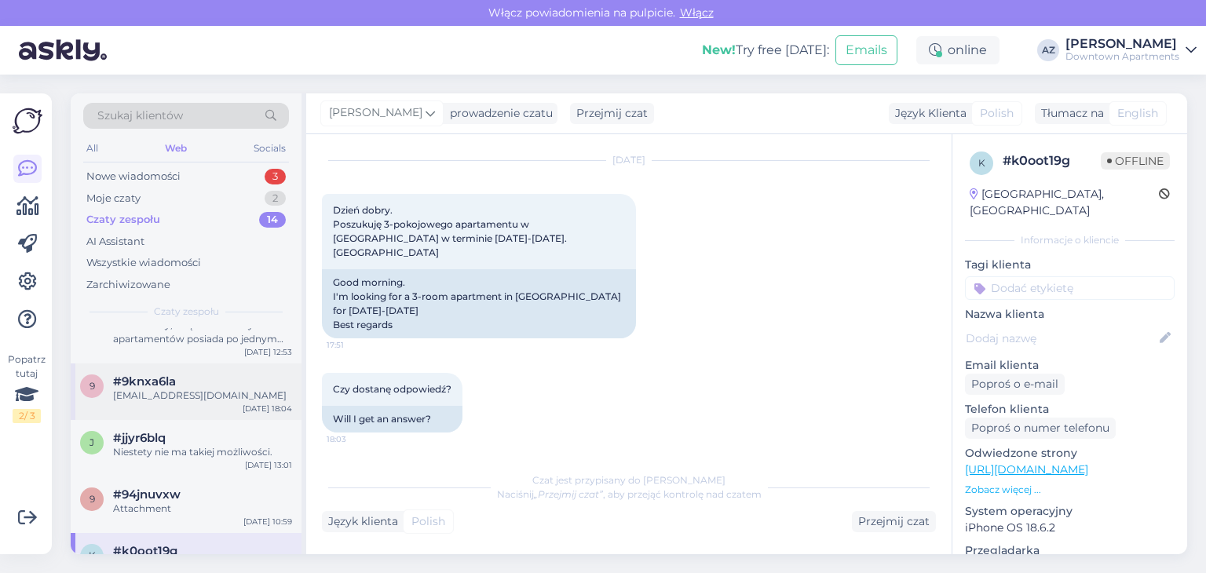
scroll to position [258, 0]
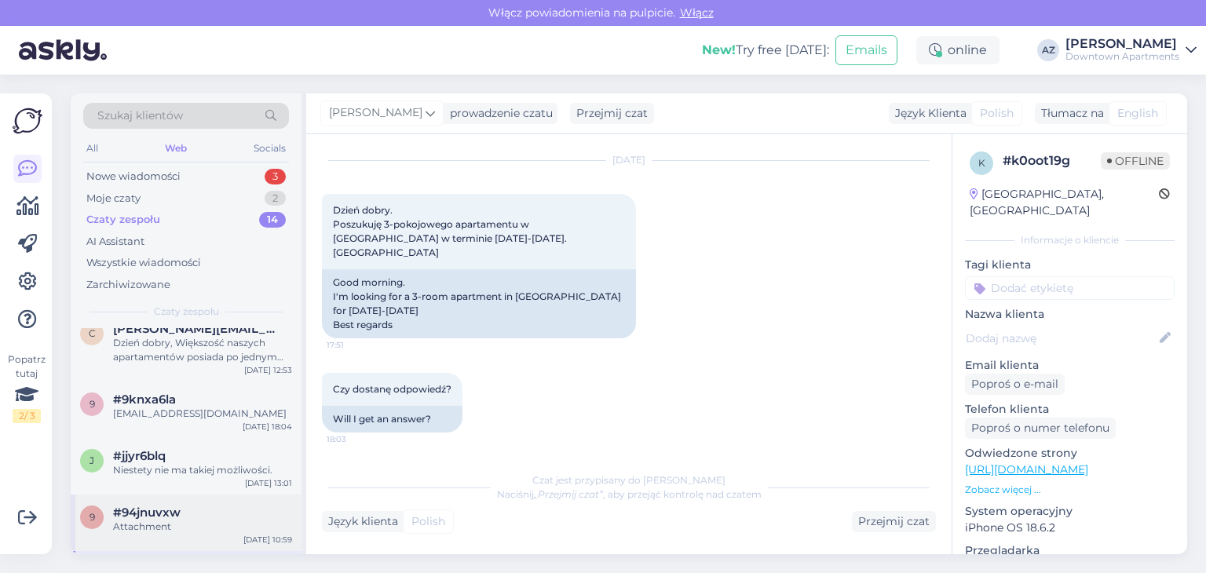
click at [185, 506] on div "#94jnuvxw" at bounding box center [202, 513] width 179 height 14
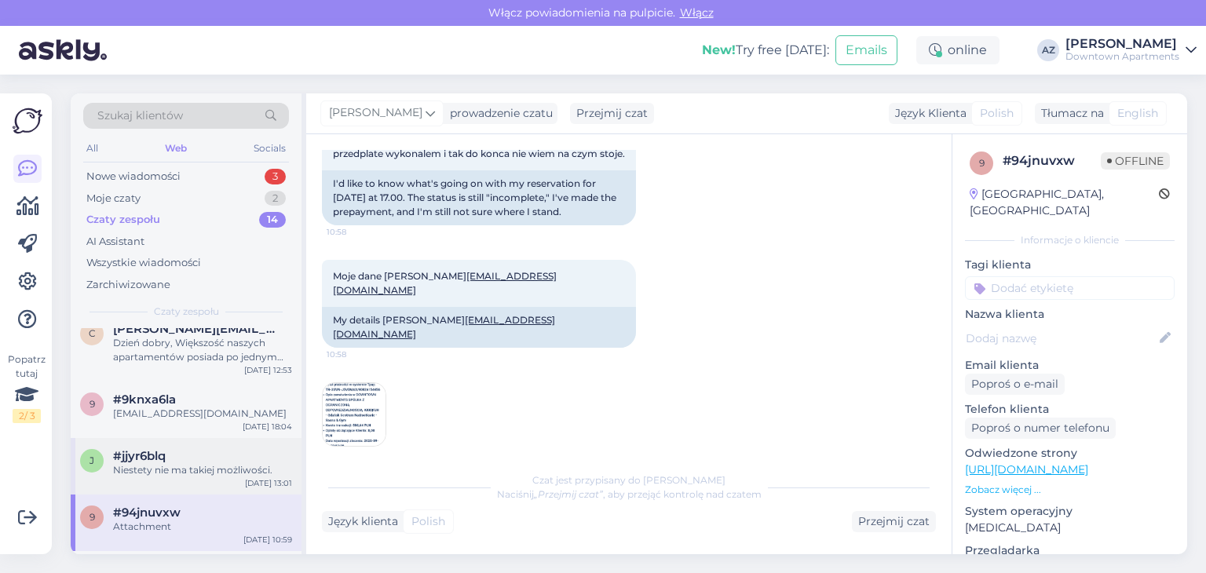
click at [195, 474] on div "Niestety nie ma takiej możliwości." at bounding box center [202, 470] width 179 height 14
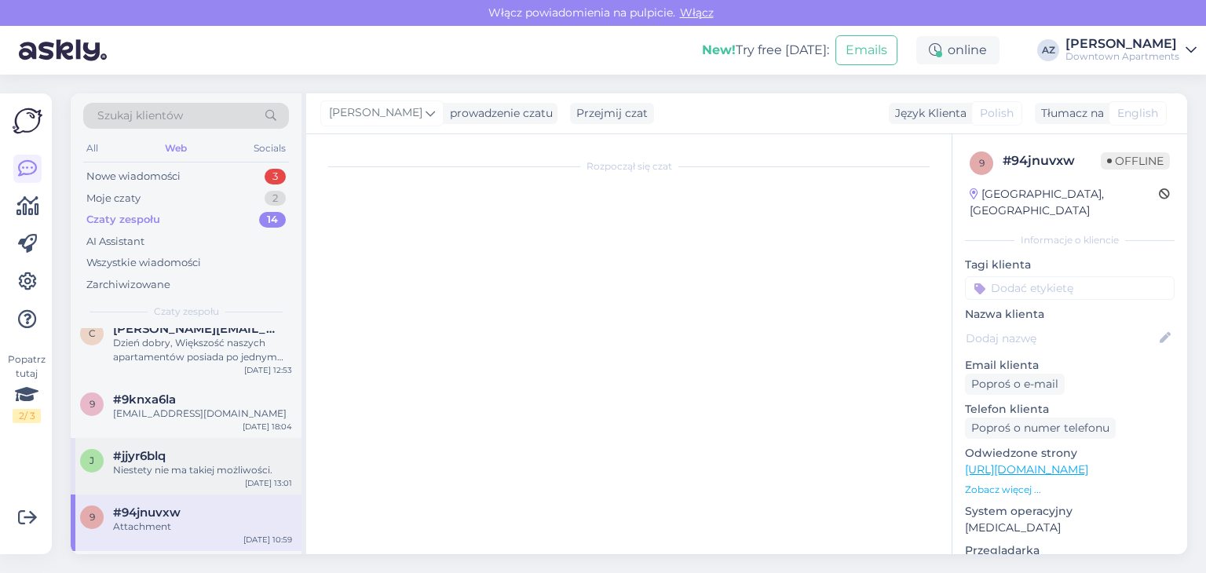
scroll to position [448, 0]
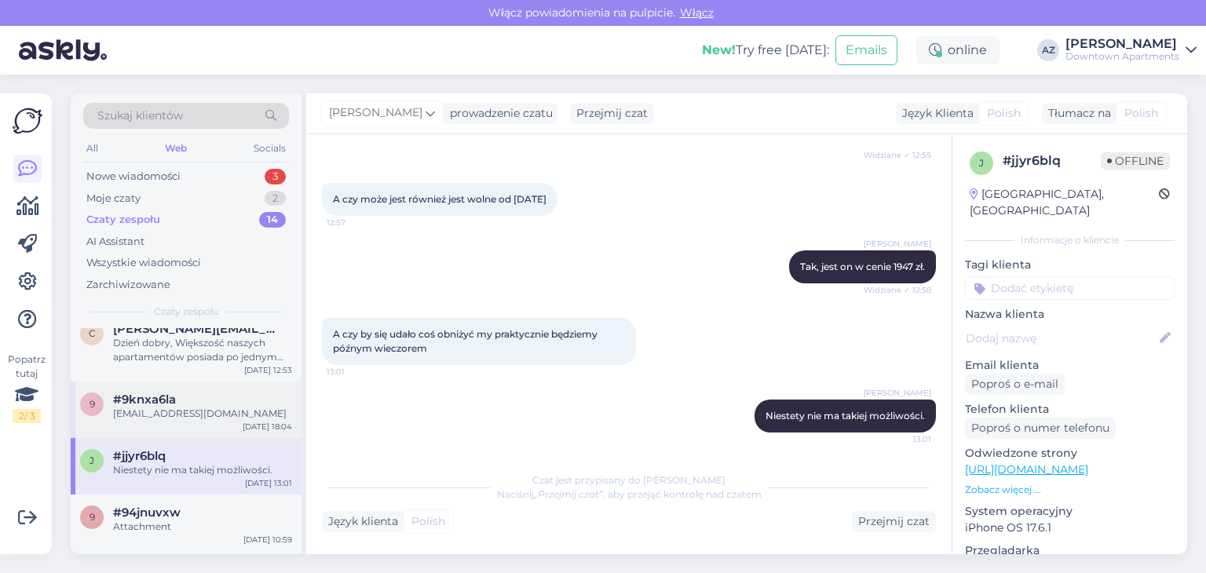
click at [190, 430] on div "9 #9knxa6la koprowiczmonika6@gmail.com Sep 20 18:04" at bounding box center [186, 410] width 231 height 57
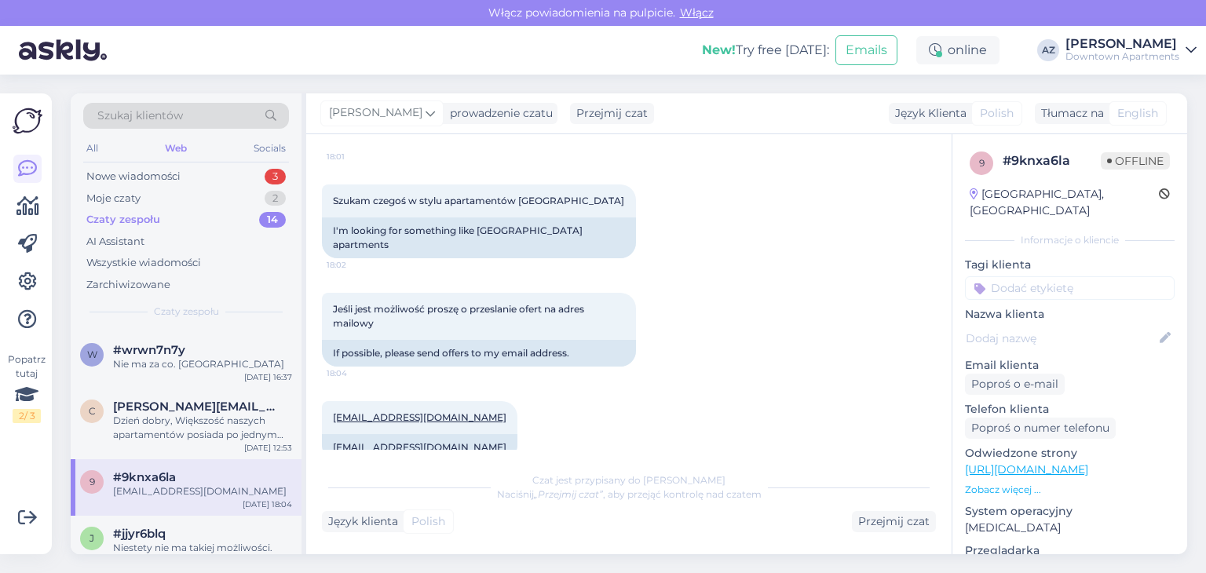
scroll to position [179, 0]
click at [190, 430] on div "Dzień [PERSON_NAME], Większość naszych apartamentów posiada po jednym przypisan…" at bounding box center [202, 429] width 179 height 28
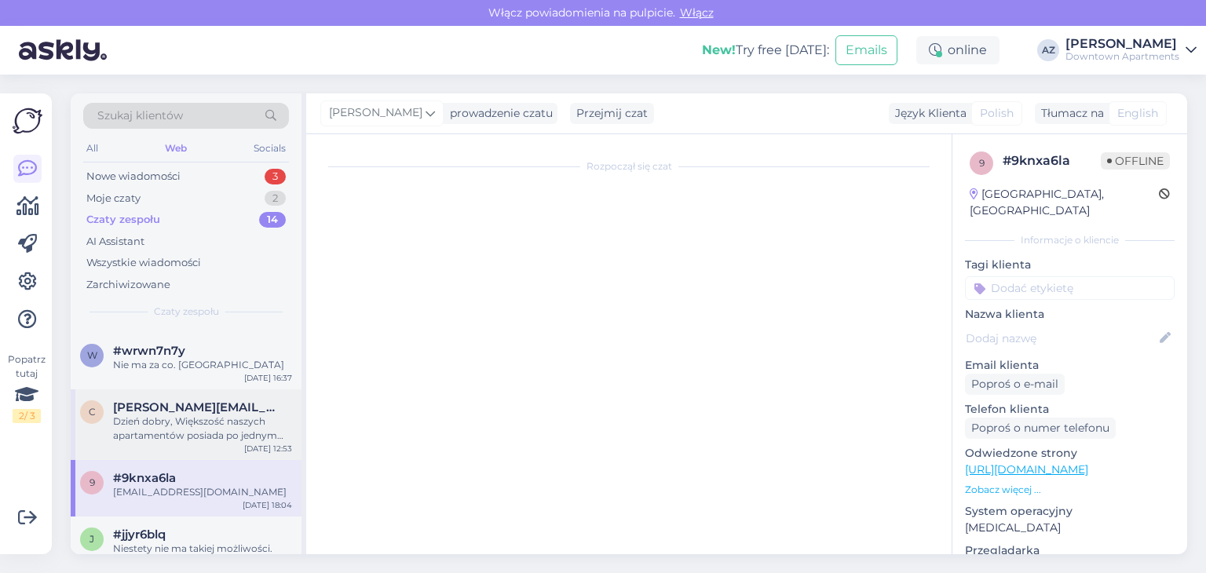
scroll to position [0, 0]
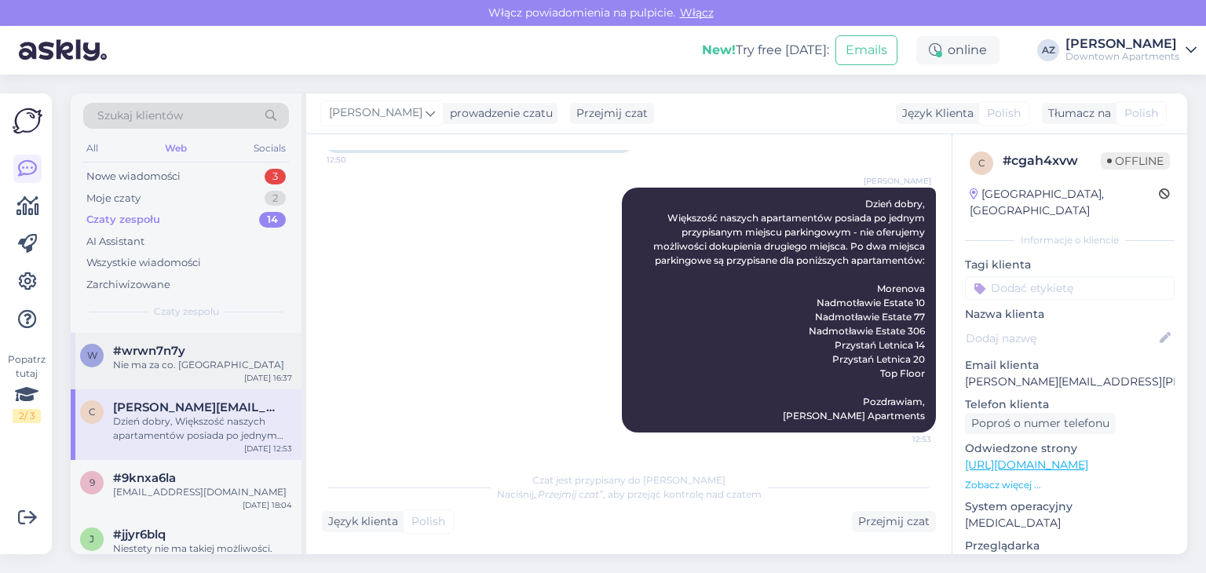
click at [192, 368] on div "Nie ma za co. [GEOGRAPHIC_DATA]" at bounding box center [202, 365] width 179 height 14
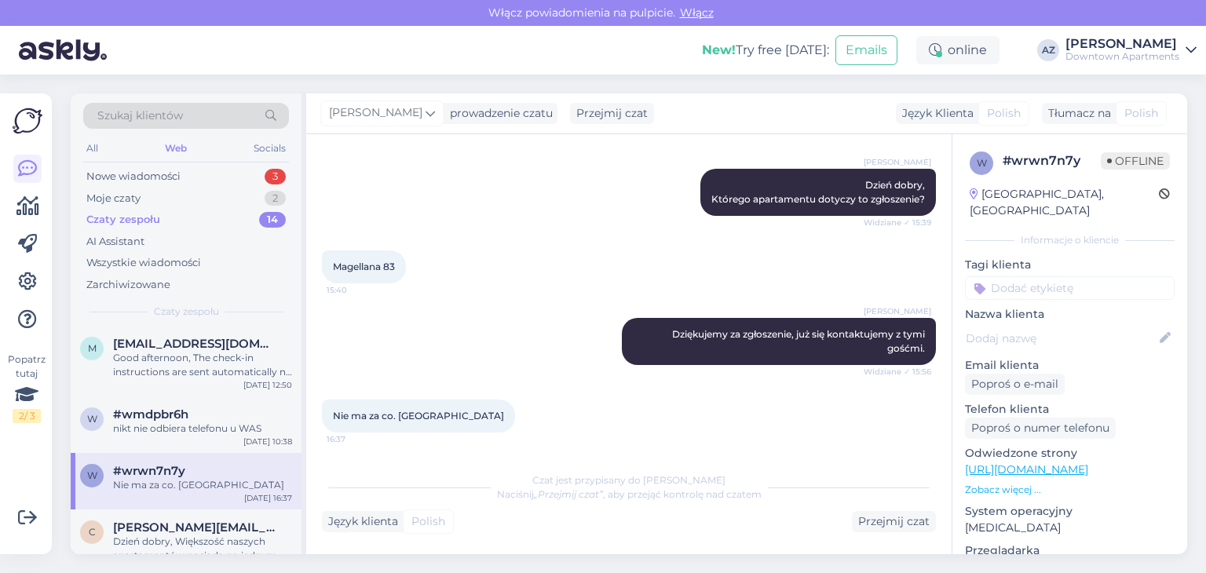
scroll to position [22, 0]
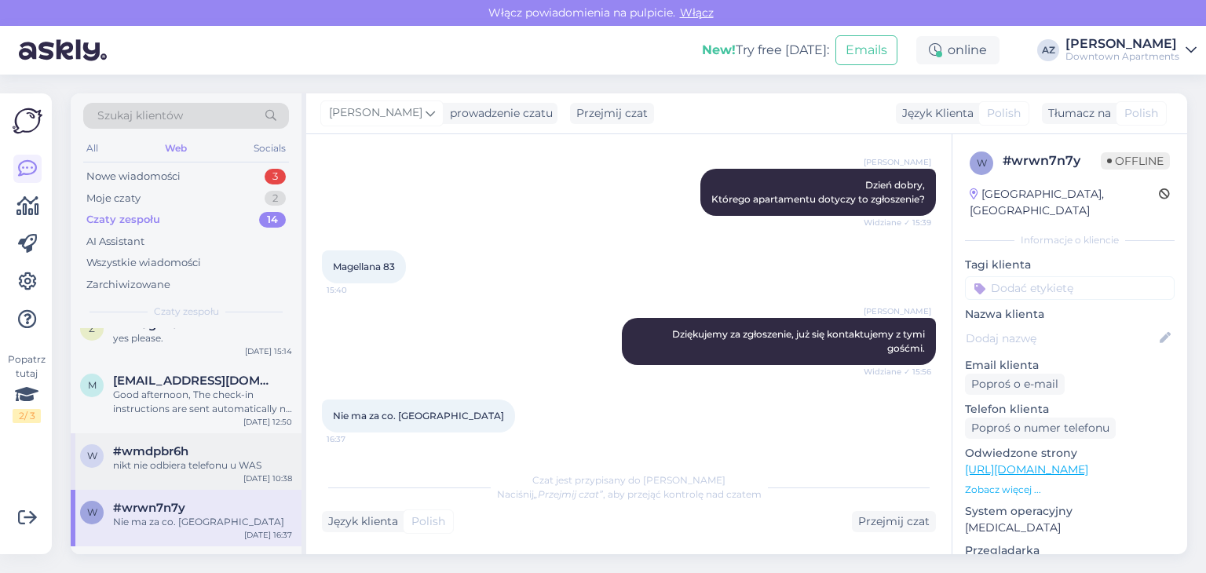
click at [192, 472] on div "nikt nie odbiera telefonu u WAS" at bounding box center [202, 466] width 179 height 14
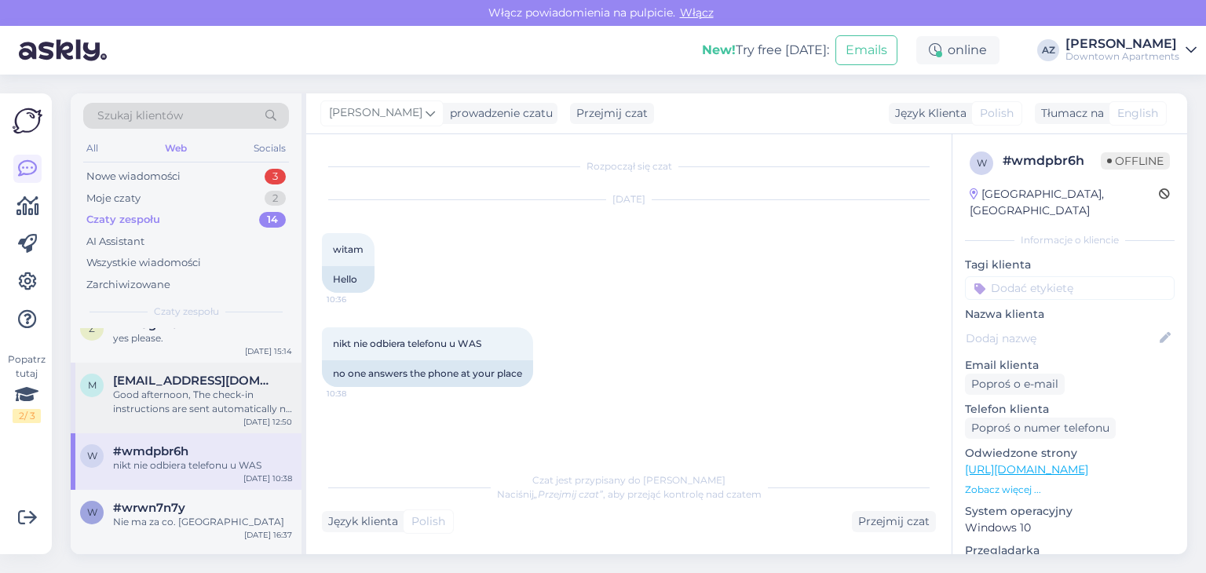
click at [194, 411] on div "Good afternoon, The check-in instructions are sent automatically no later than …" at bounding box center [202, 402] width 179 height 28
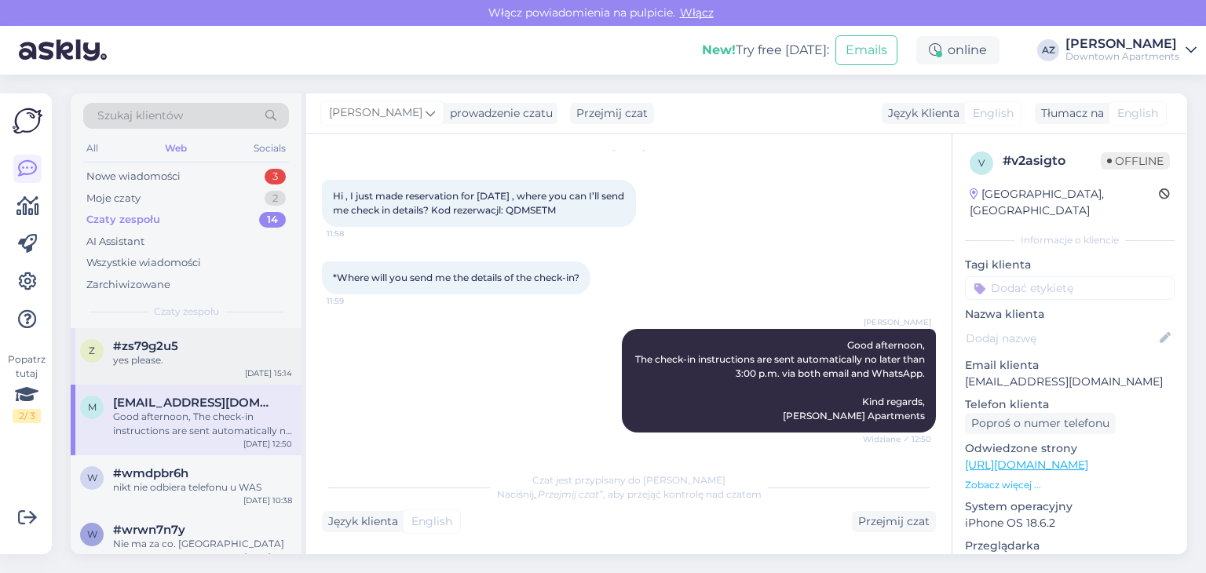
click at [201, 353] on div "yes please." at bounding box center [202, 360] width 179 height 14
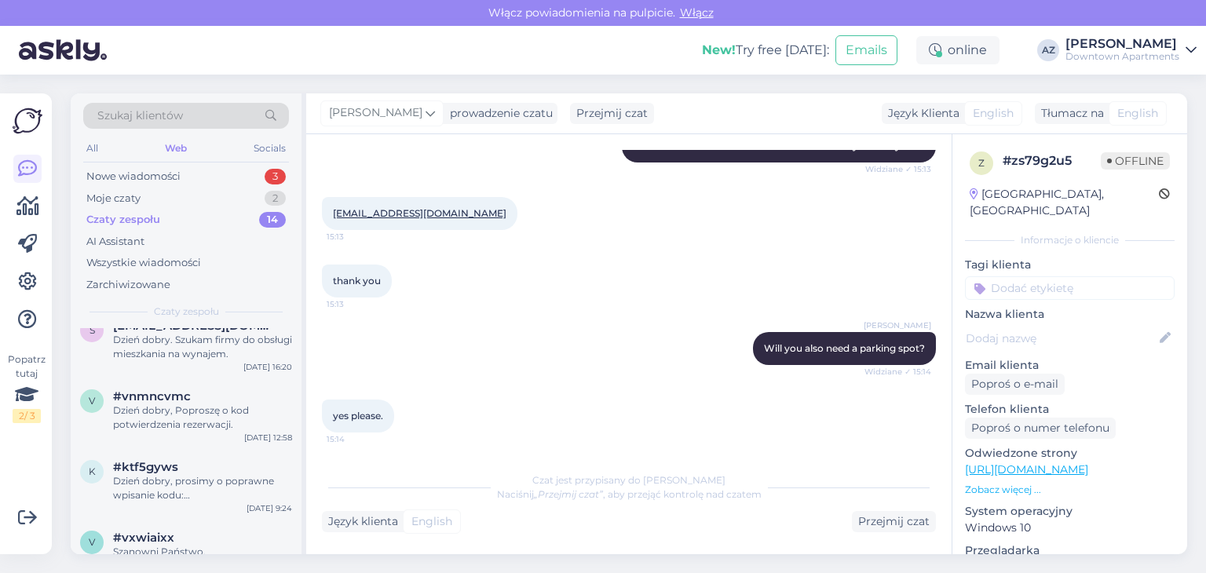
scroll to position [650, 0]
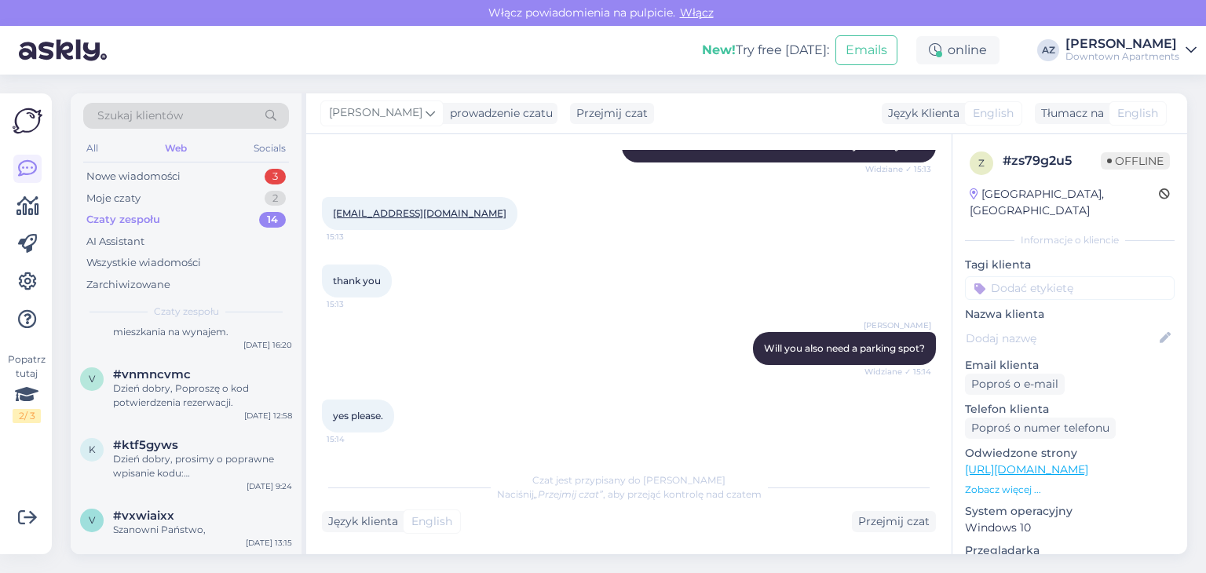
click at [171, 221] on div "Czaty zespołu 14" at bounding box center [186, 220] width 206 height 22
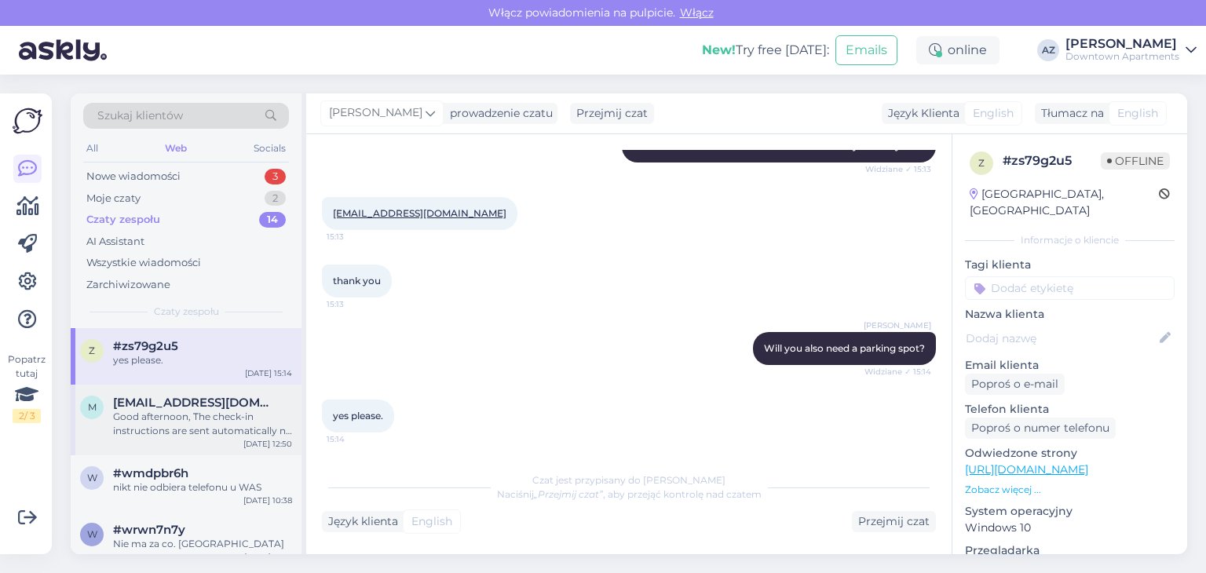
click at [172, 415] on div "Good afternoon, The check-in instructions are sent automatically no later than …" at bounding box center [202, 424] width 179 height 28
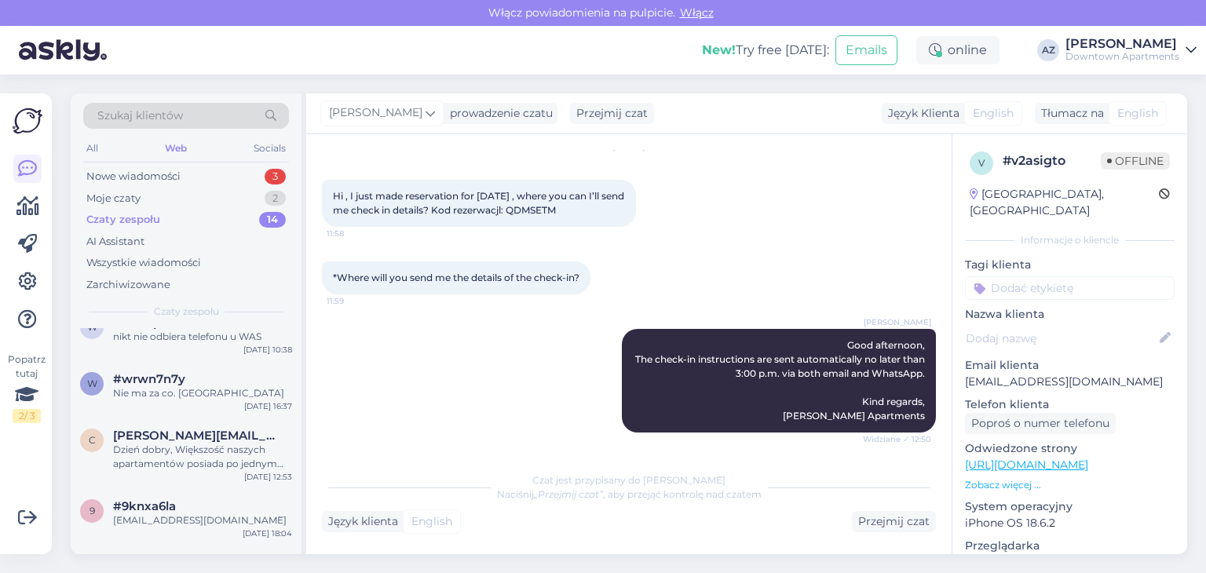
scroll to position [157, 0]
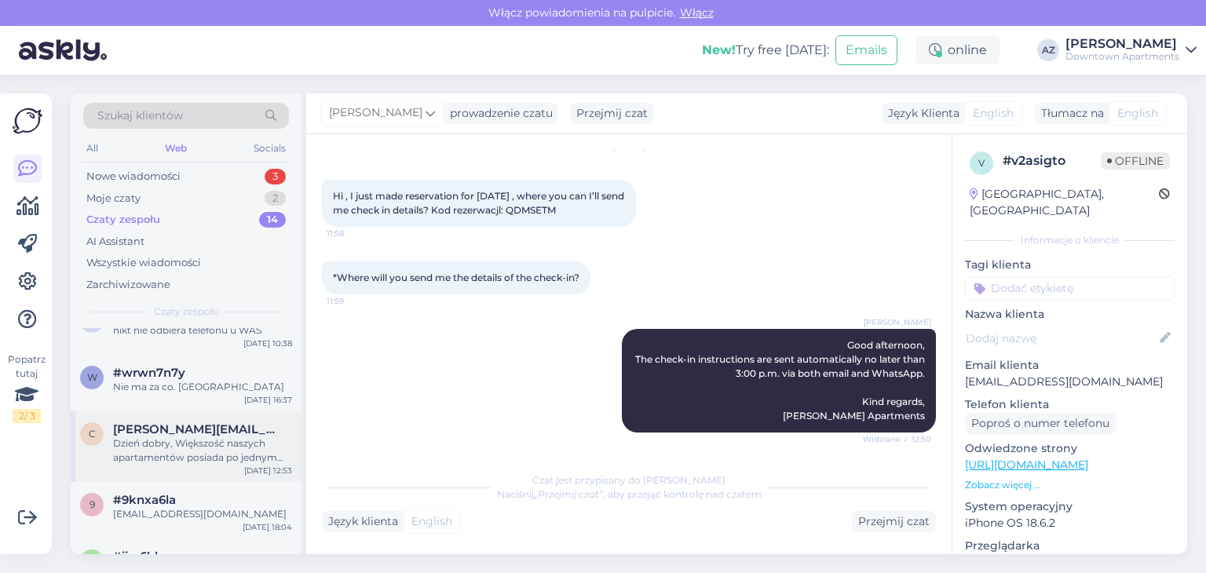
click at [190, 461] on div "Dzień [PERSON_NAME], Większość naszych apartamentów posiada po jednym przypisan…" at bounding box center [202, 451] width 179 height 28
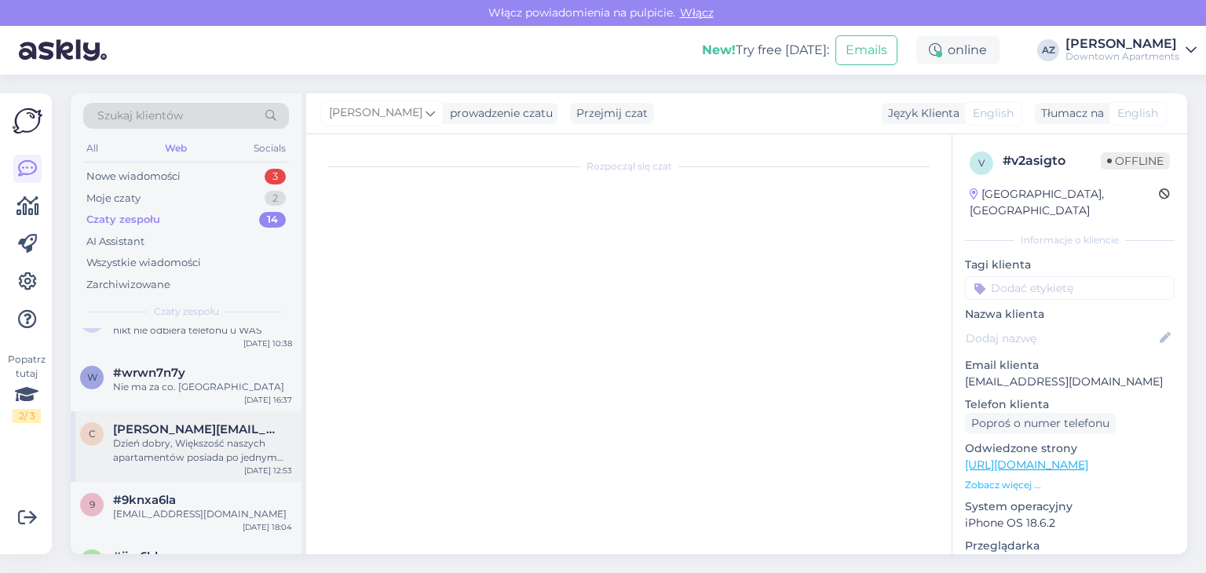
scroll to position [305, 0]
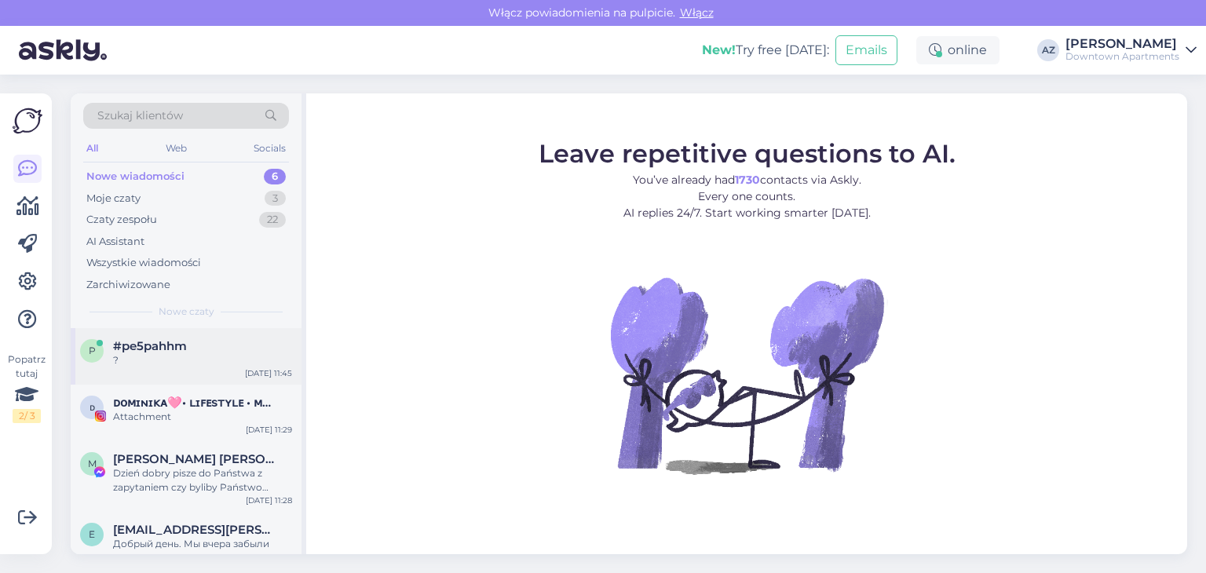
click at [214, 360] on div "?" at bounding box center [202, 360] width 179 height 14
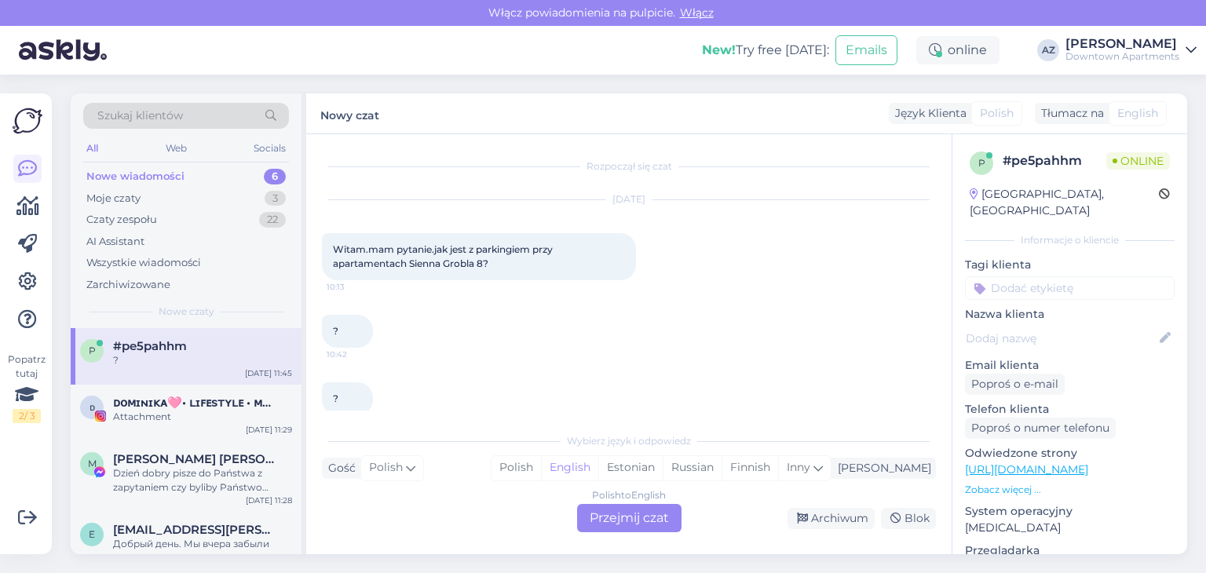
scroll to position [22, 0]
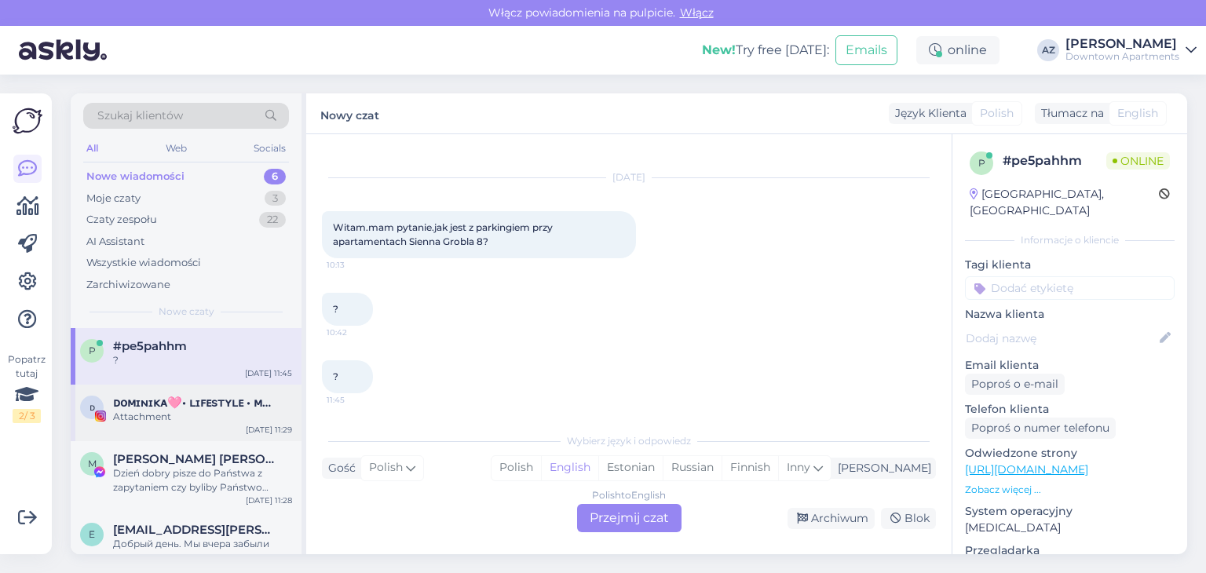
click at [211, 410] on div "Attachment" at bounding box center [202, 417] width 179 height 14
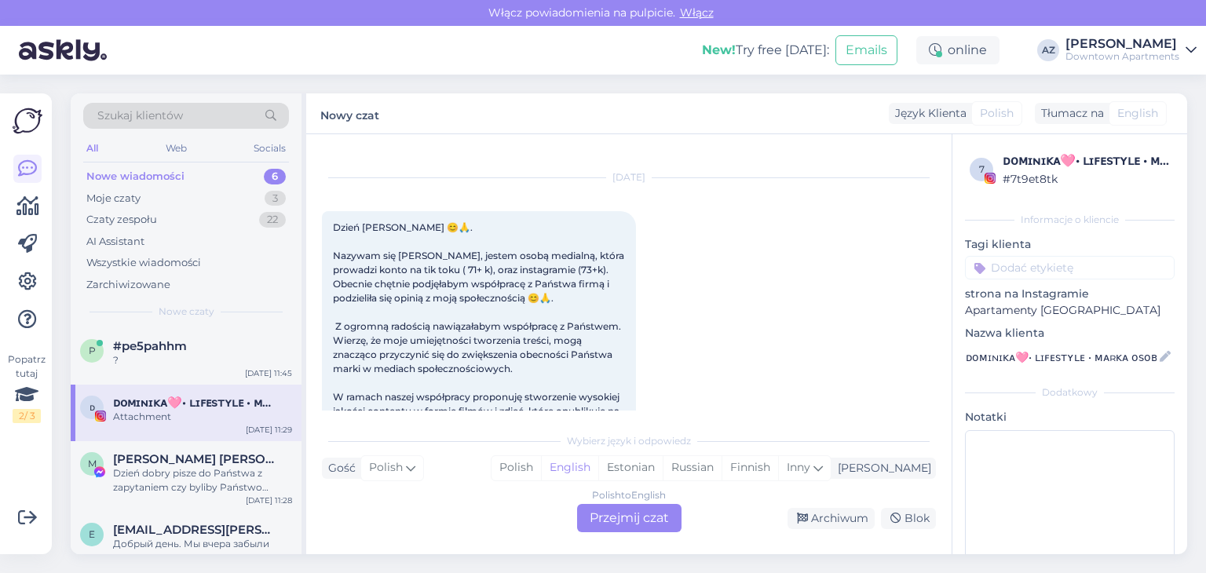
scroll to position [388, 0]
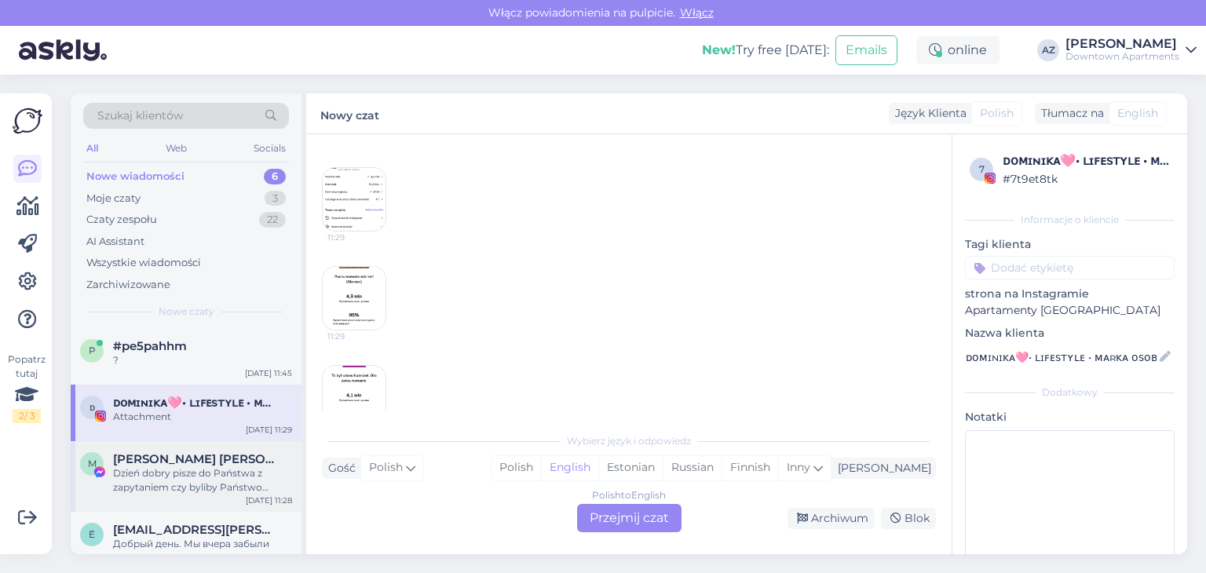
click at [198, 471] on div "Dzień dobry pisze do Państwa z zapytaniem czy byliby Państwo otwarci na współpr…" at bounding box center [202, 480] width 179 height 28
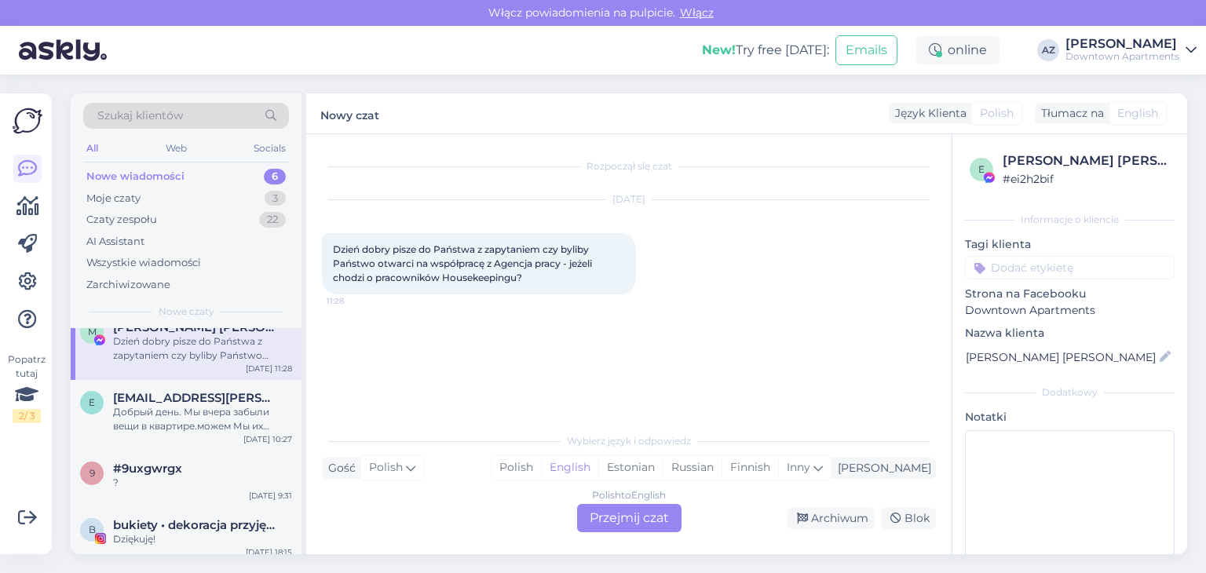
scroll to position [141, 0]
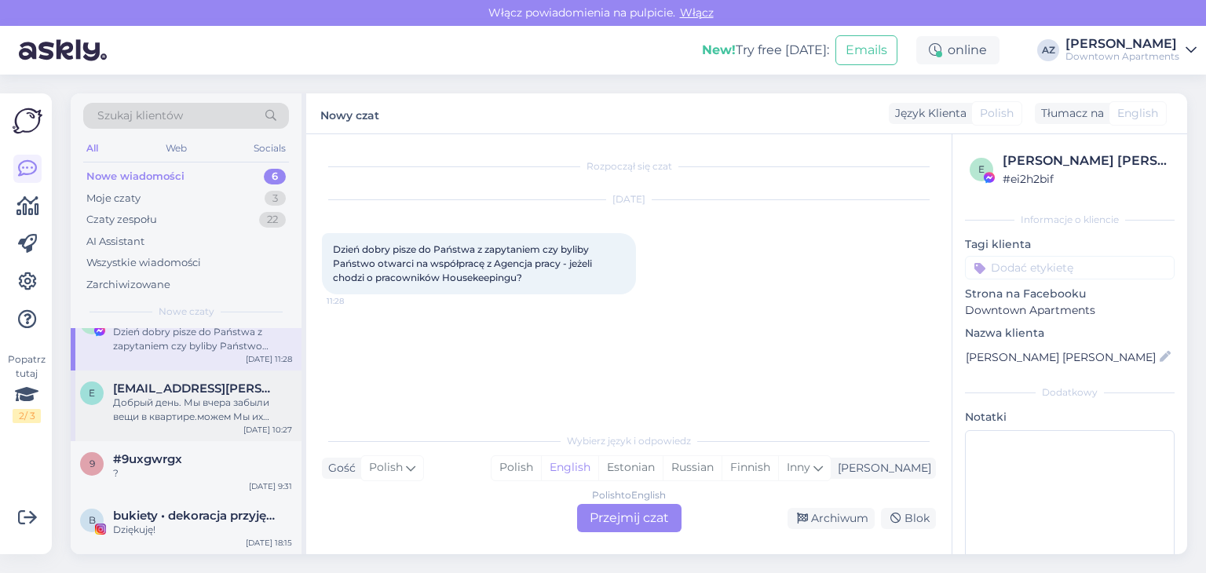
click at [196, 422] on div "Добрый день. Мы вчера забыли вещи в квартире.можем Мы их сейчас забрать?" at bounding box center [202, 410] width 179 height 28
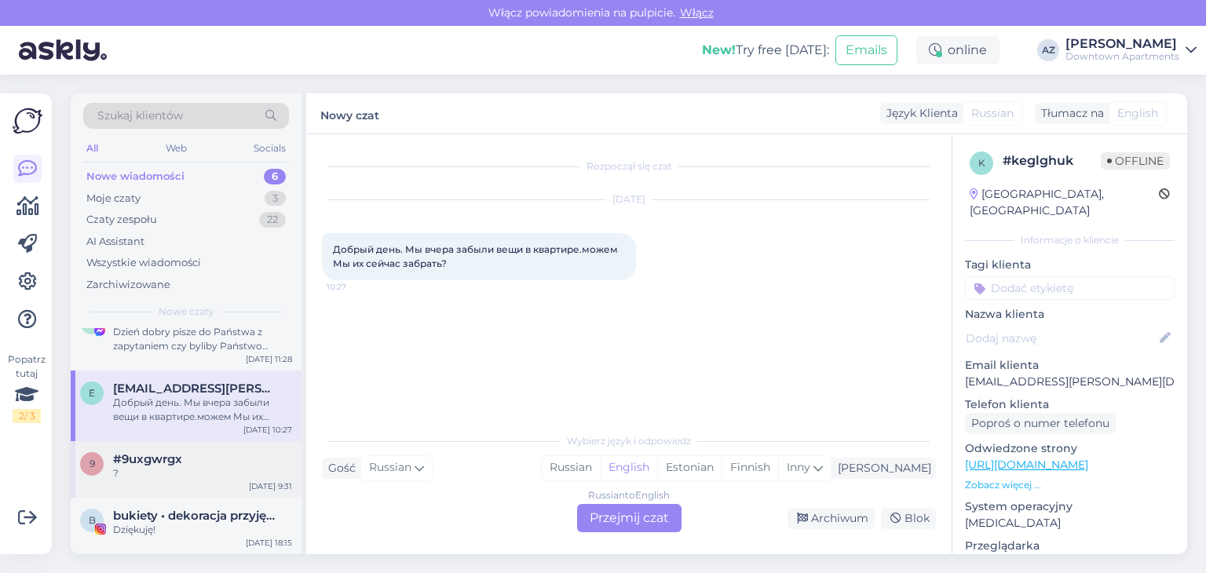
click at [177, 463] on span "#9uxgwrgx" at bounding box center [147, 459] width 69 height 14
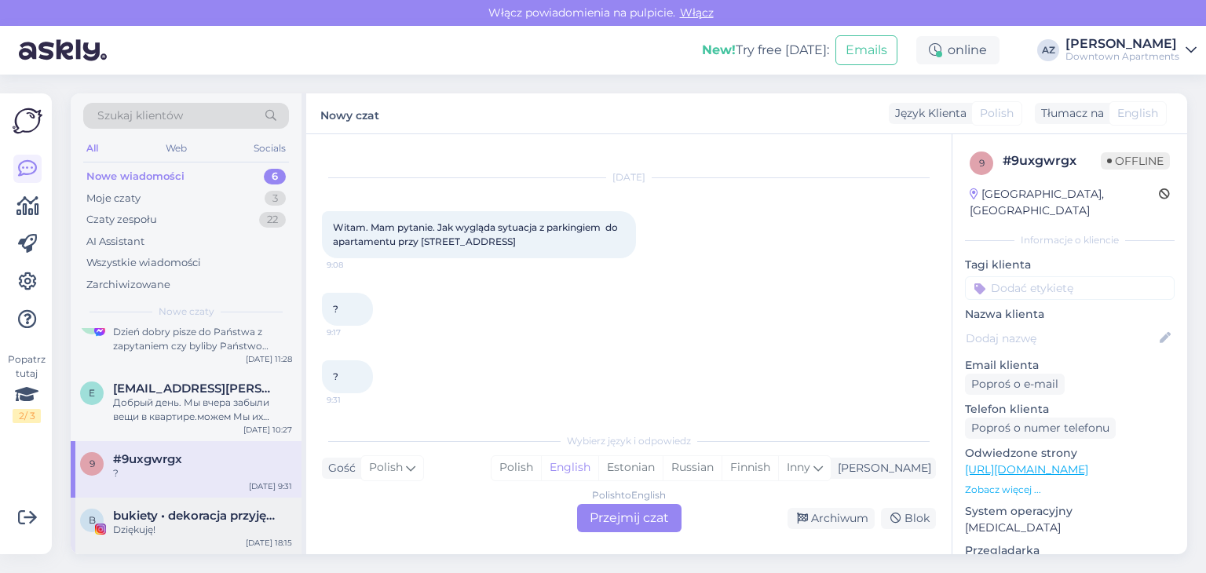
click at [189, 523] on div "Dziękuję!" at bounding box center [202, 530] width 179 height 14
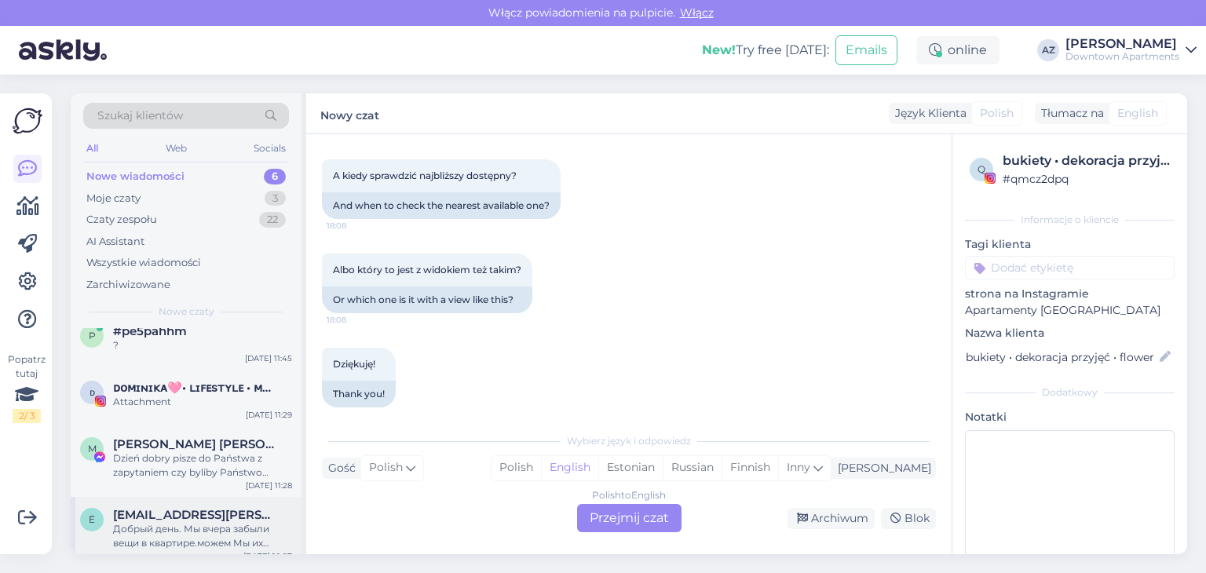
scroll to position [0, 0]
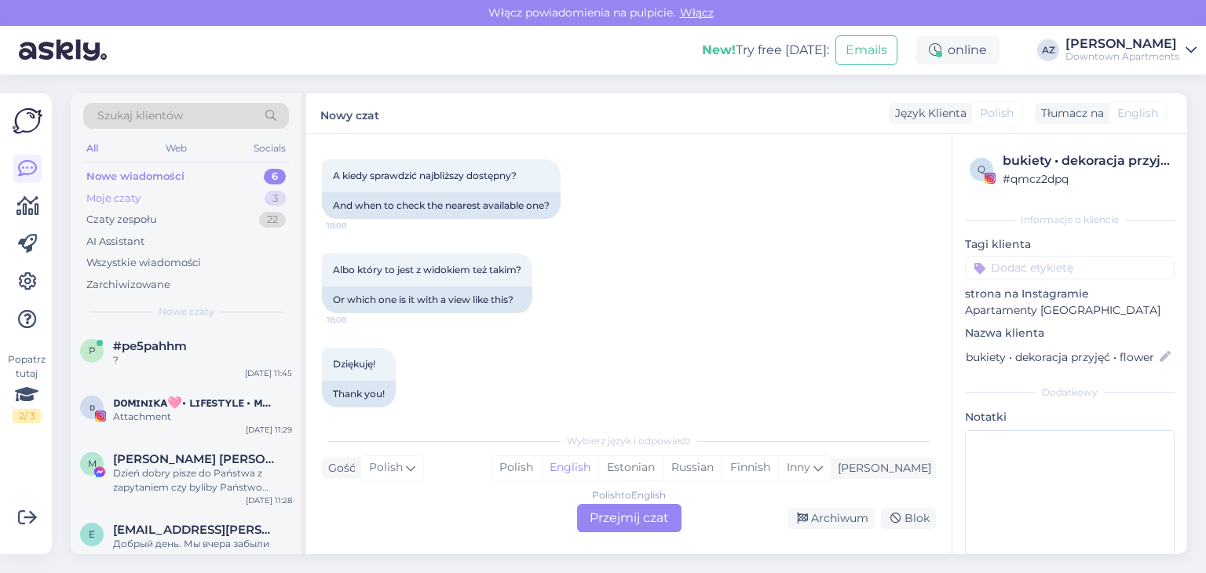
click at [168, 205] on div "Moje czaty 3" at bounding box center [186, 199] width 206 height 22
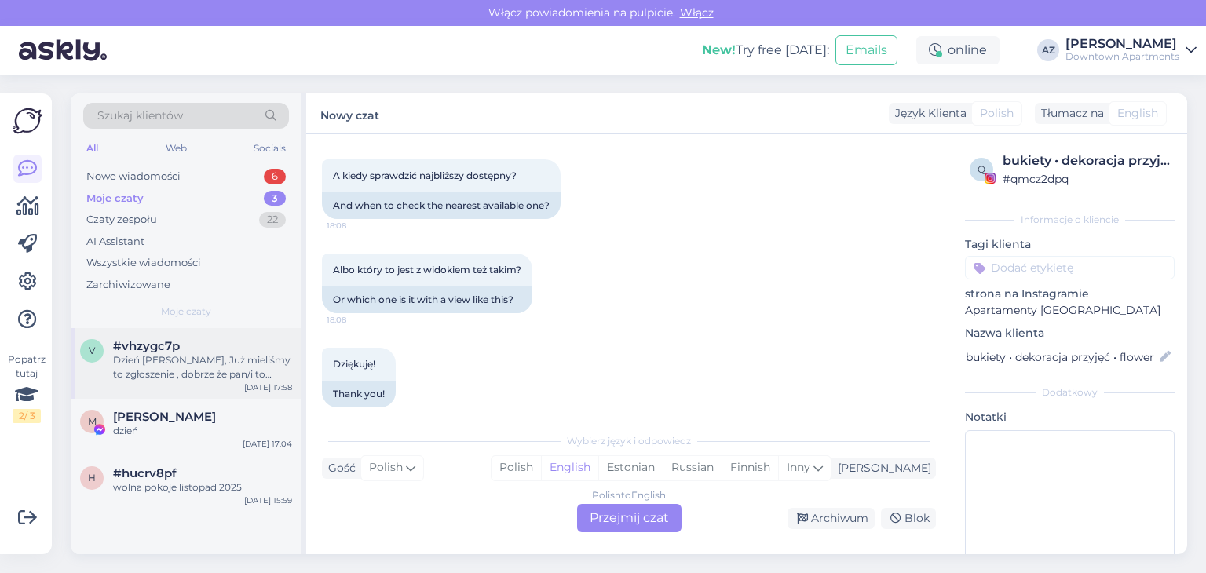
click at [167, 378] on div "Dzień [PERSON_NAME], Już mieliśmy to zgłoszenie , dobrze że pan/i to zobaczył/a" at bounding box center [202, 367] width 179 height 28
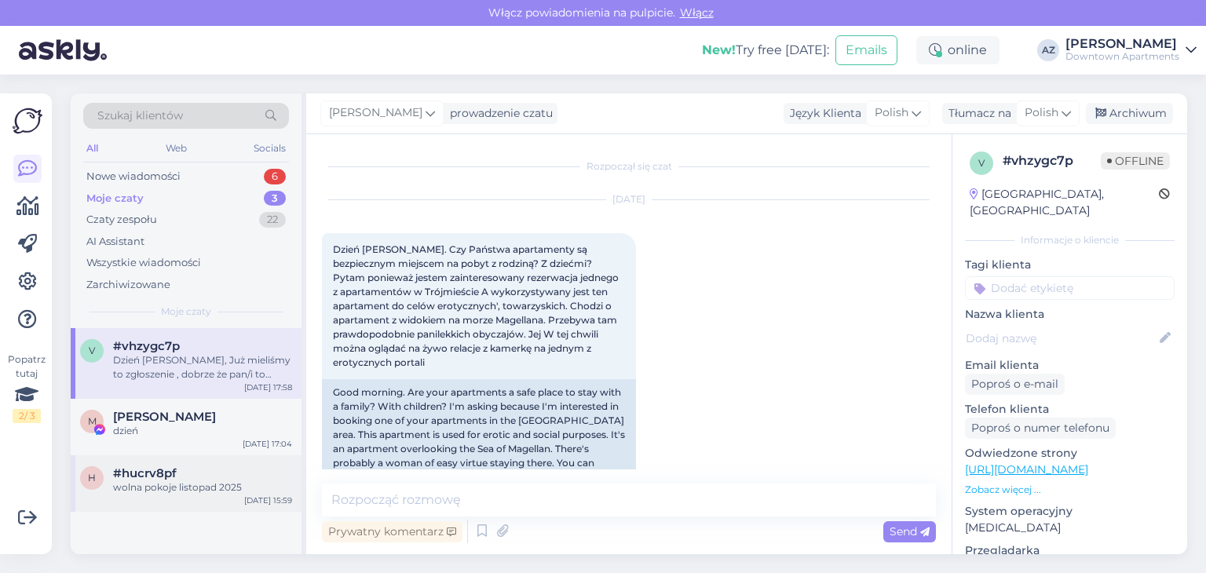
click at [213, 481] on div "wolna pokoje listopad 2025" at bounding box center [202, 488] width 179 height 14
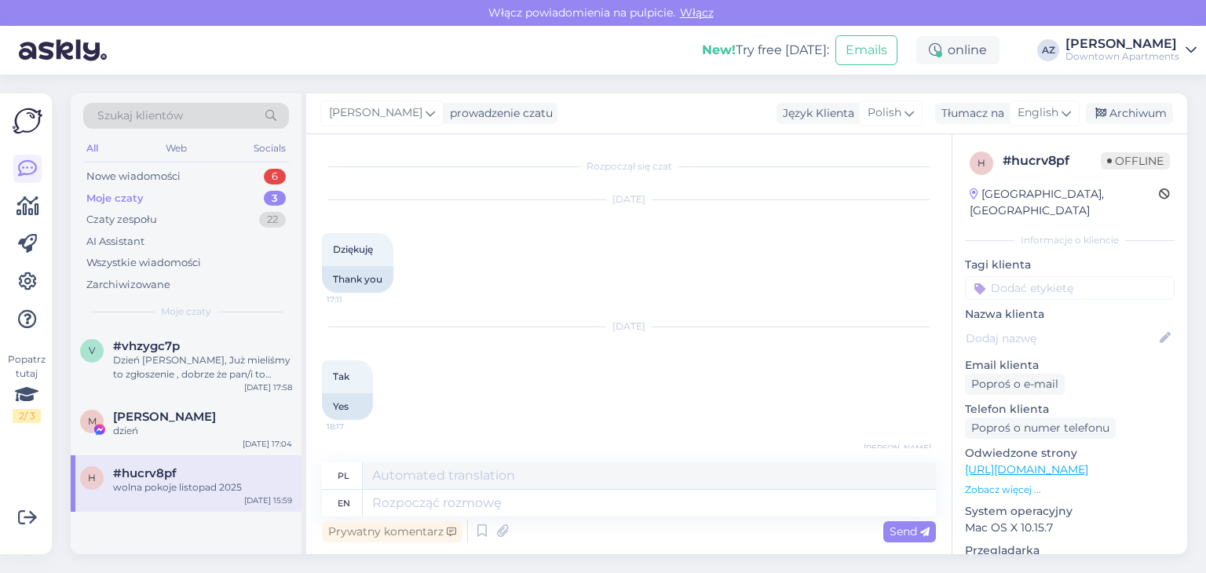
scroll to position [210, 0]
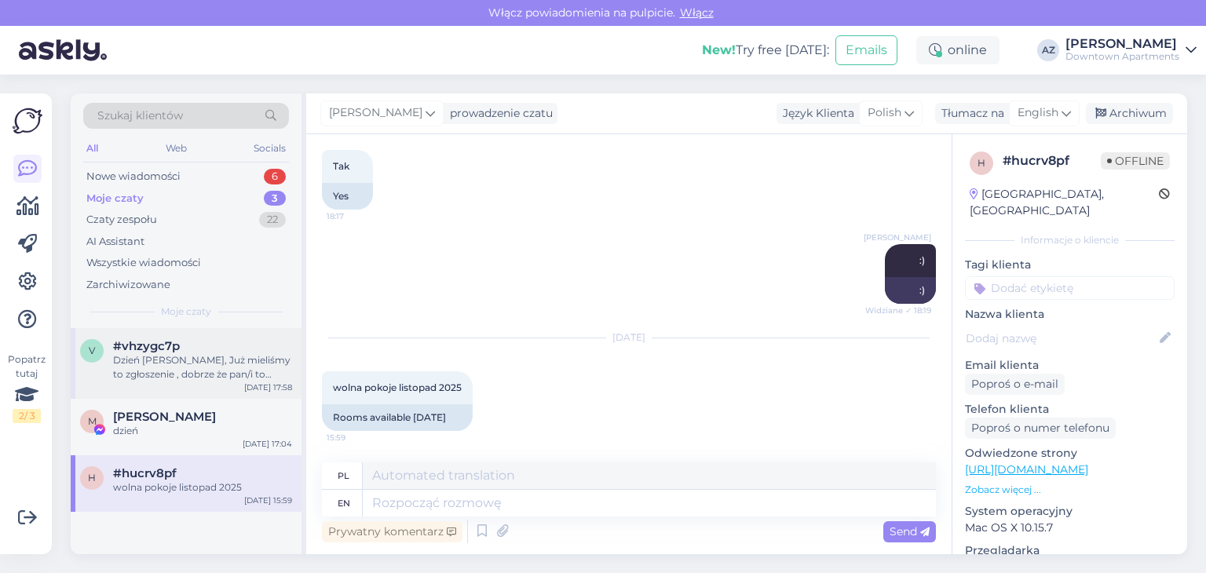
click at [178, 333] on div "v #vhzygc7p Dzień [PERSON_NAME], Już mieliśmy to zgłoszenie , dobrze że pan/i t…" at bounding box center [186, 363] width 231 height 71
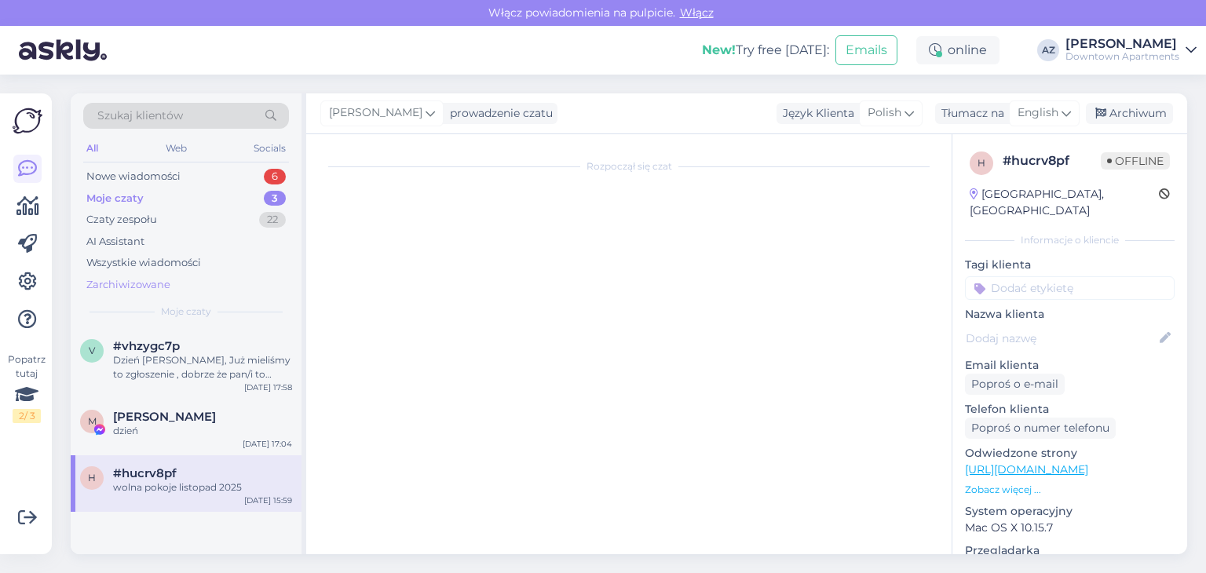
scroll to position [120, 0]
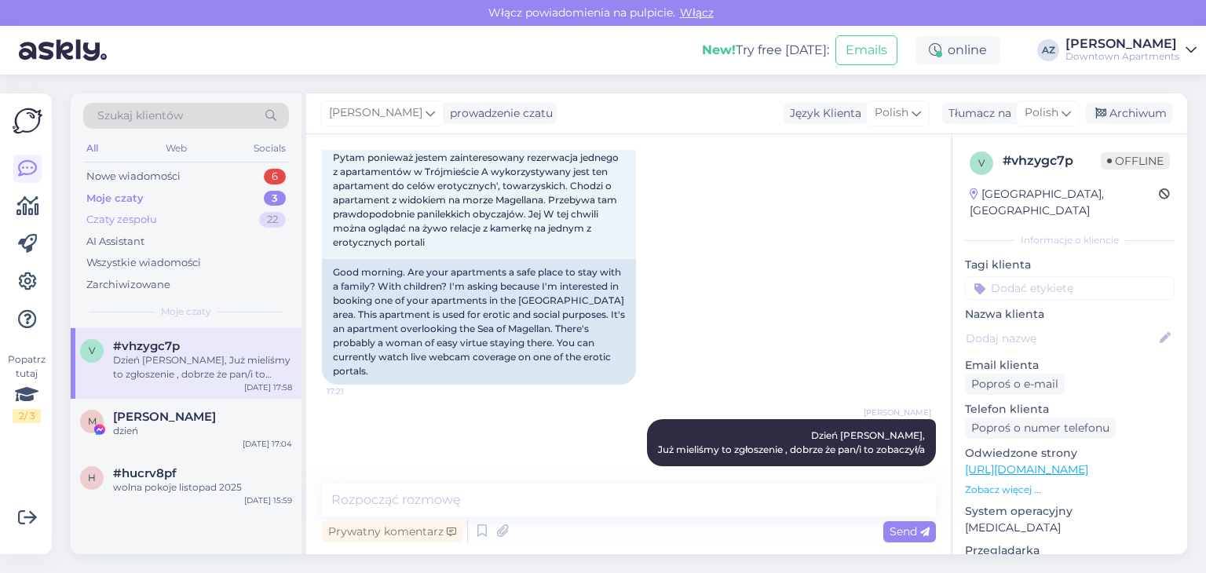
click at [144, 219] on div "Czaty zespołu" at bounding box center [121, 220] width 71 height 16
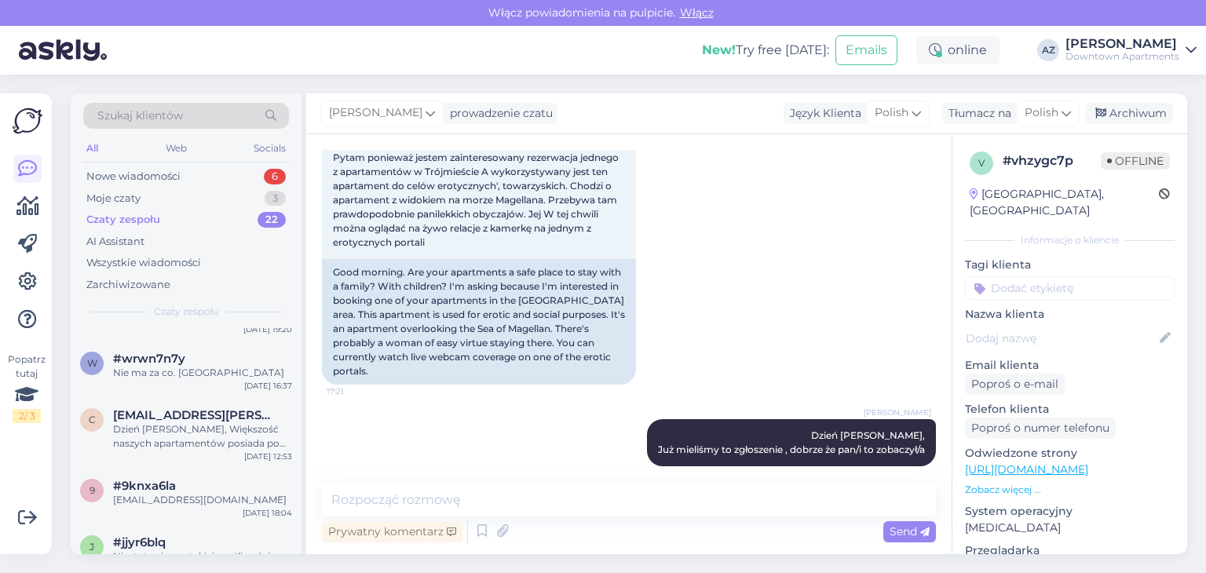
scroll to position [471, 0]
click at [173, 360] on span "#wrwn7n7y" at bounding box center [149, 356] width 72 height 14
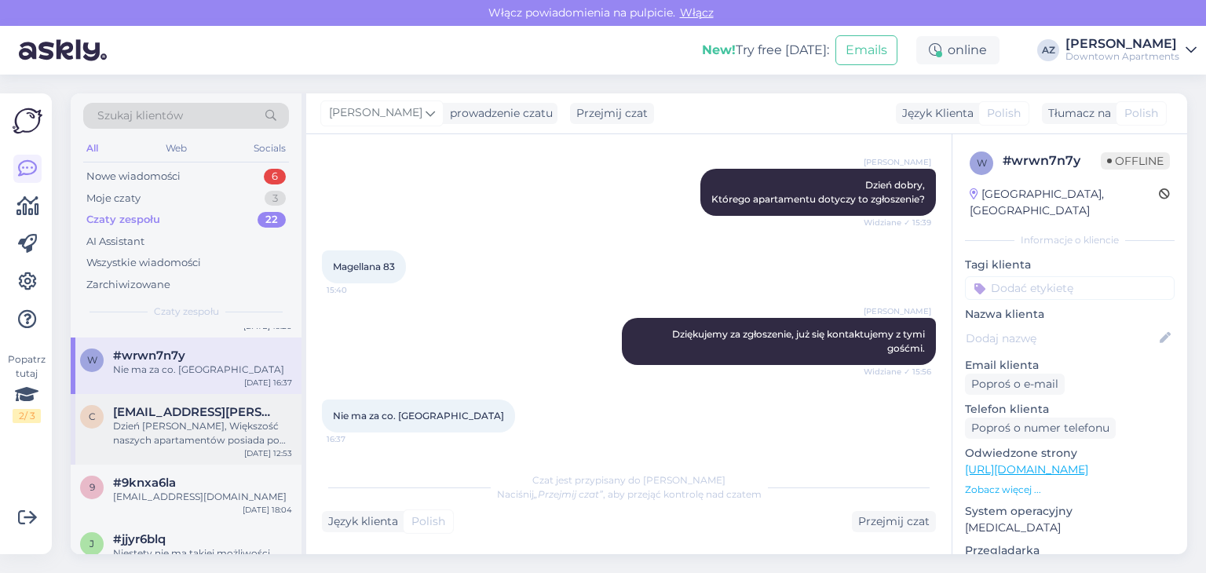
click at [246, 424] on div "Dzień [PERSON_NAME], Większość naszych apartamentów posiada po jednym przypisan…" at bounding box center [202, 433] width 179 height 28
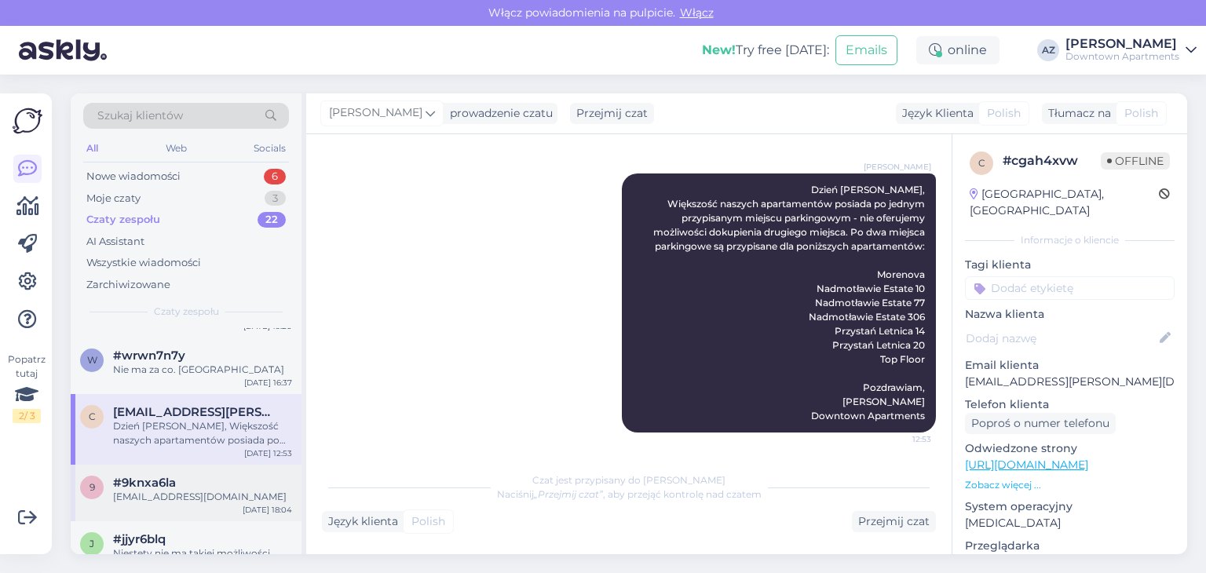
click at [206, 485] on div "#9knxa6la" at bounding box center [202, 483] width 179 height 14
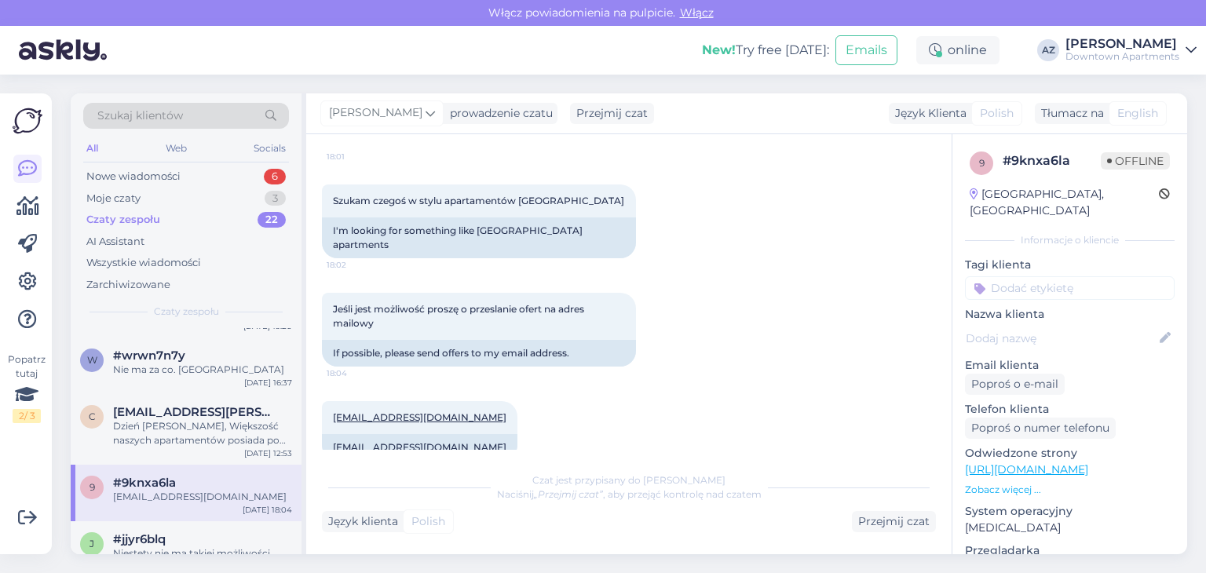
scroll to position [550, 0]
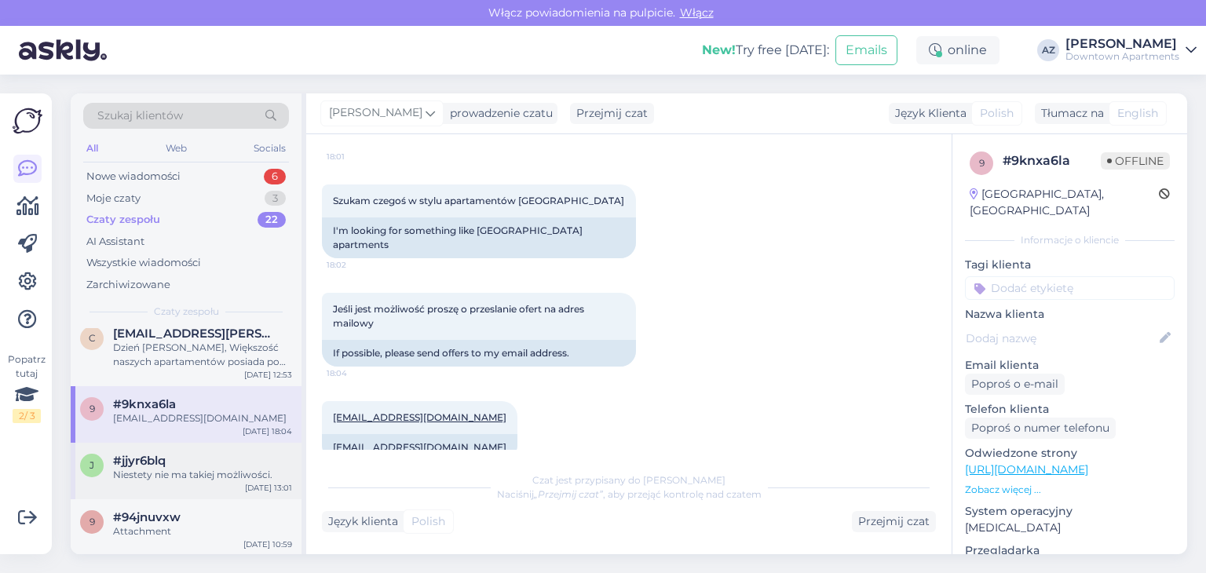
click at [204, 479] on div "Niestety nie ma takiej możliwości." at bounding box center [202, 475] width 179 height 14
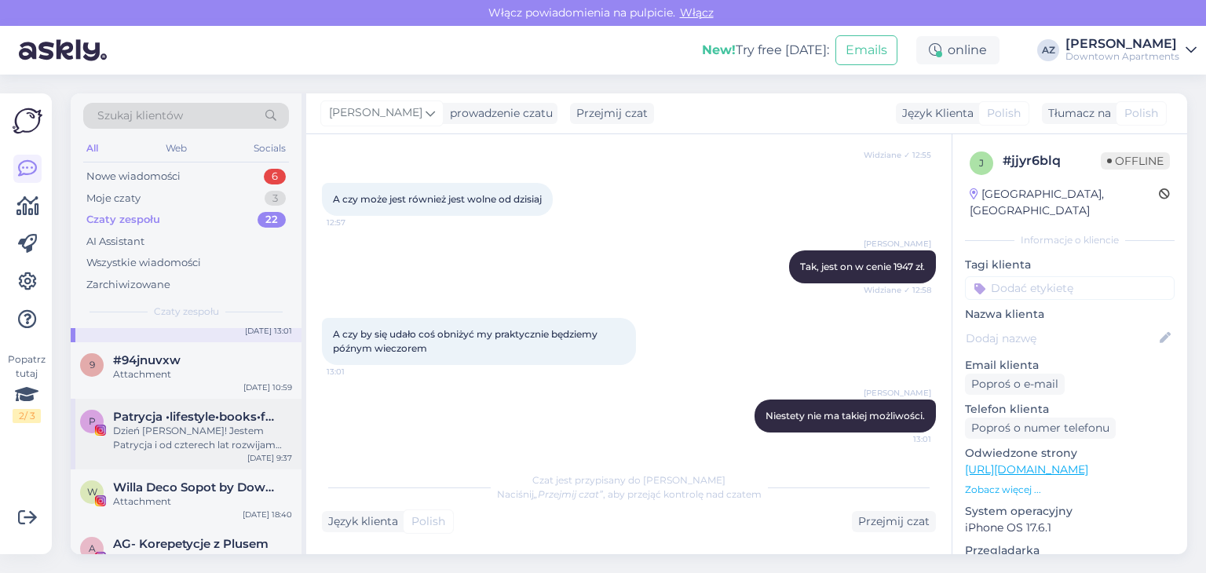
scroll to position [707, 0]
click at [207, 384] on div "9 #94jnuvxw Attachment [DATE] 10:59" at bounding box center [186, 370] width 231 height 57
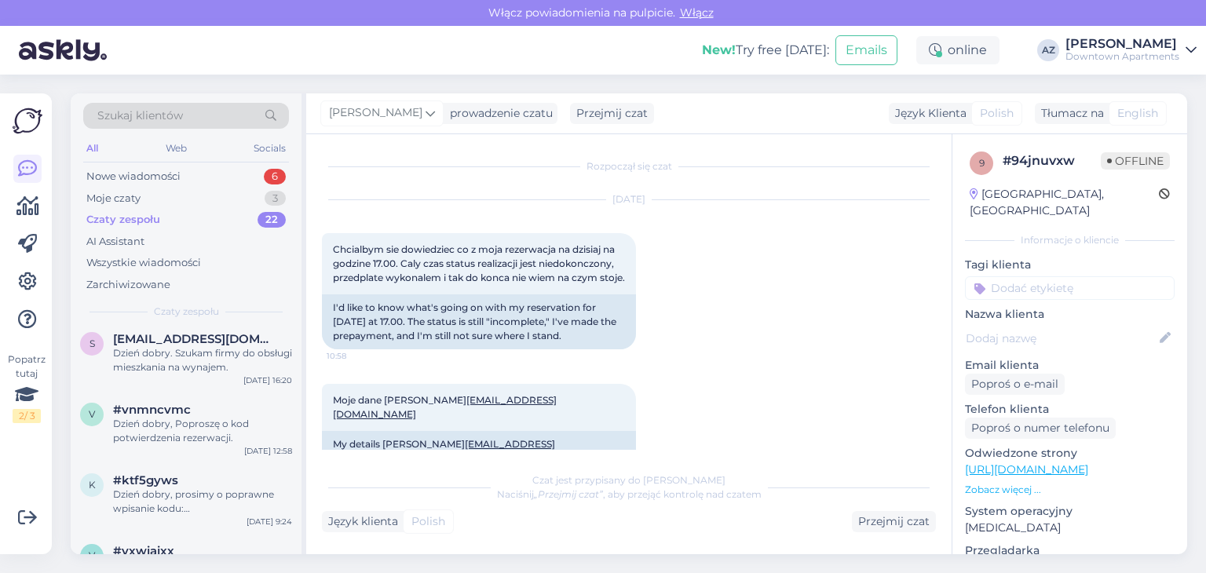
scroll to position [1144, 0]
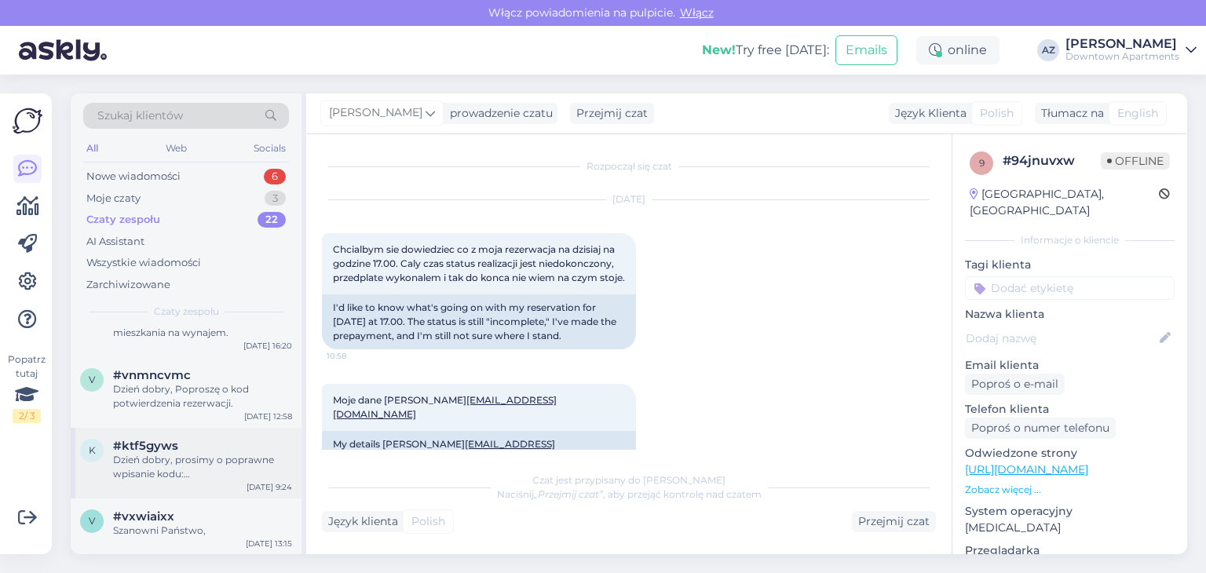
click at [195, 473] on div "Dzień dobry, prosimy o poprawne wpisanie kodu: DOWNTOWNAPARTMENTS, wszystko duż…" at bounding box center [202, 467] width 179 height 28
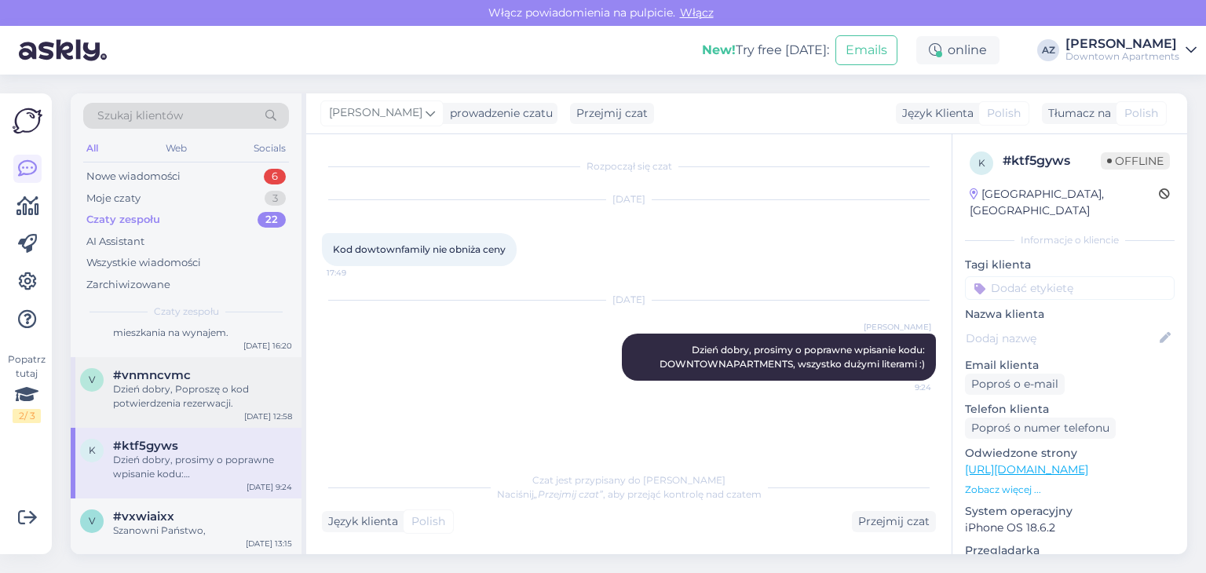
click at [220, 396] on div "Dzień dobry, Poproszę o kod potwierdzenia rezerwacji." at bounding box center [202, 396] width 179 height 28
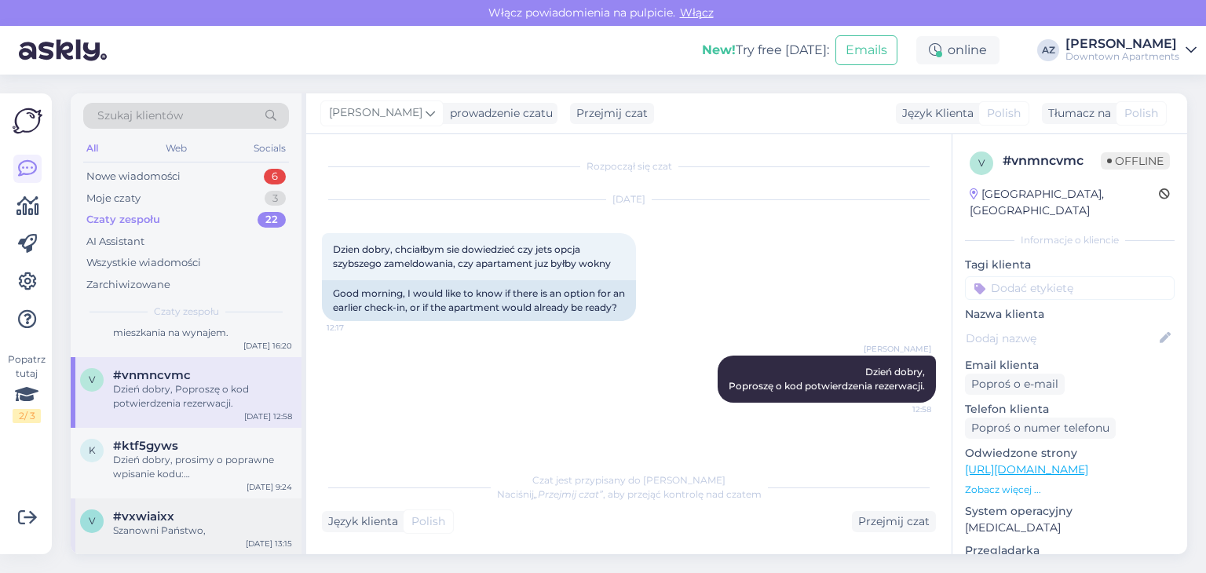
click at [191, 521] on div "#vxwiaixx" at bounding box center [202, 517] width 179 height 14
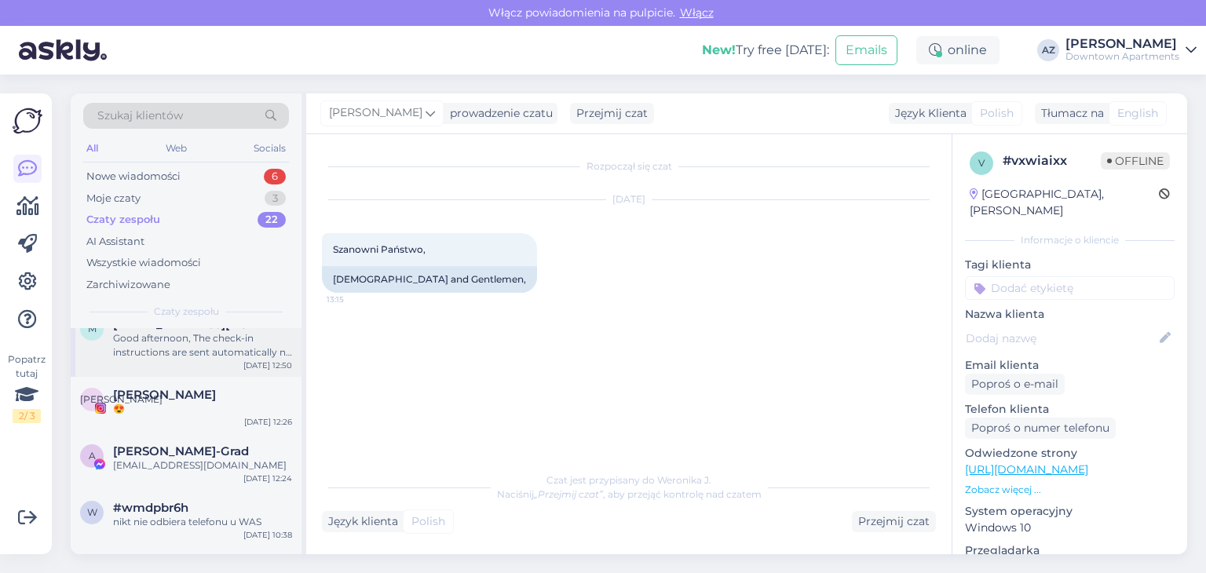
scroll to position [157, 0]
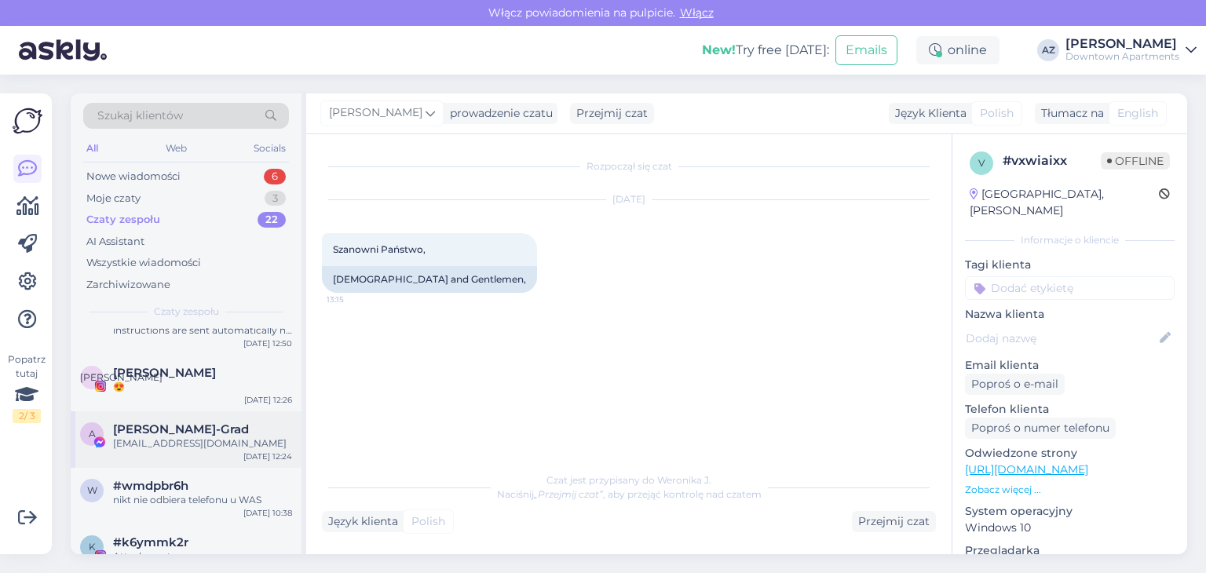
click at [177, 434] on span "[PERSON_NAME]-Grad" at bounding box center [181, 429] width 136 height 14
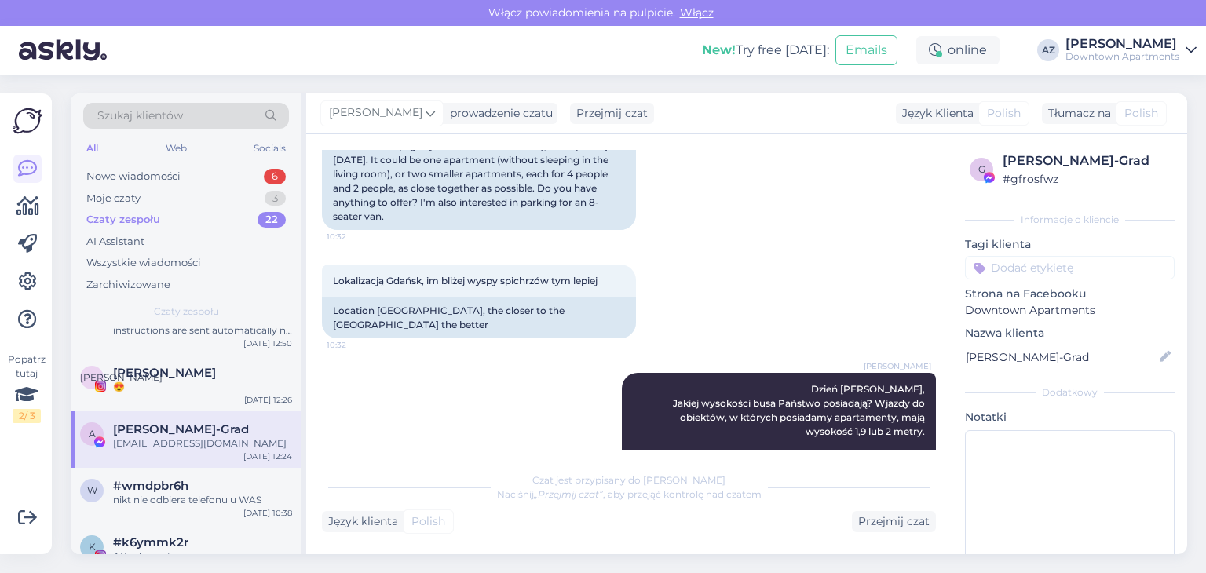
scroll to position [0, 0]
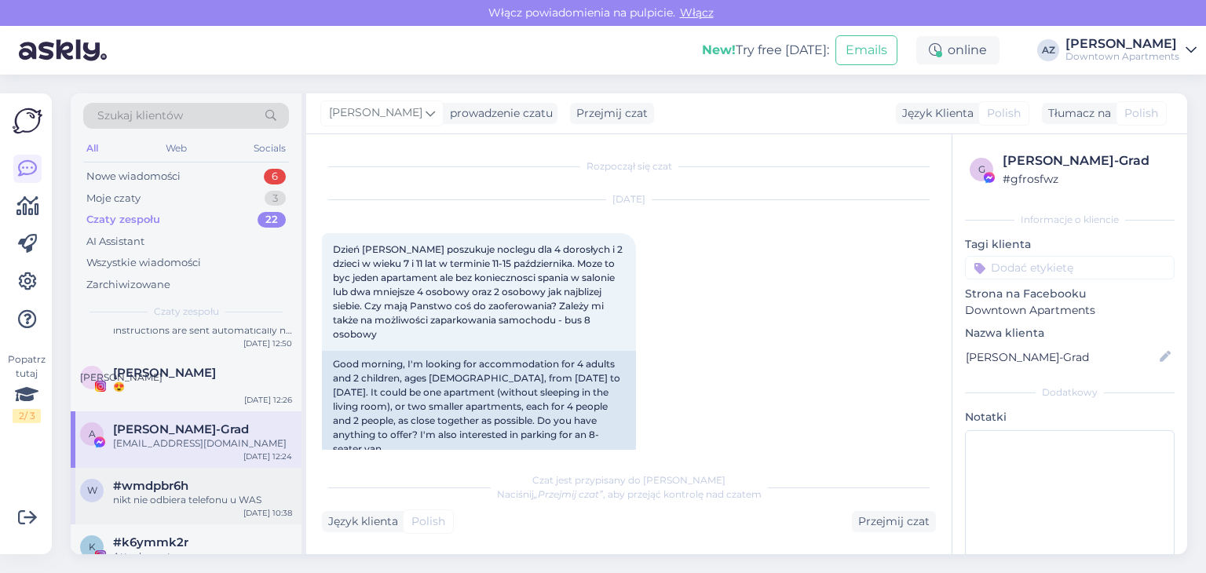
click at [159, 494] on div "nikt nie odbiera telefonu u WAS" at bounding box center [202, 500] width 179 height 14
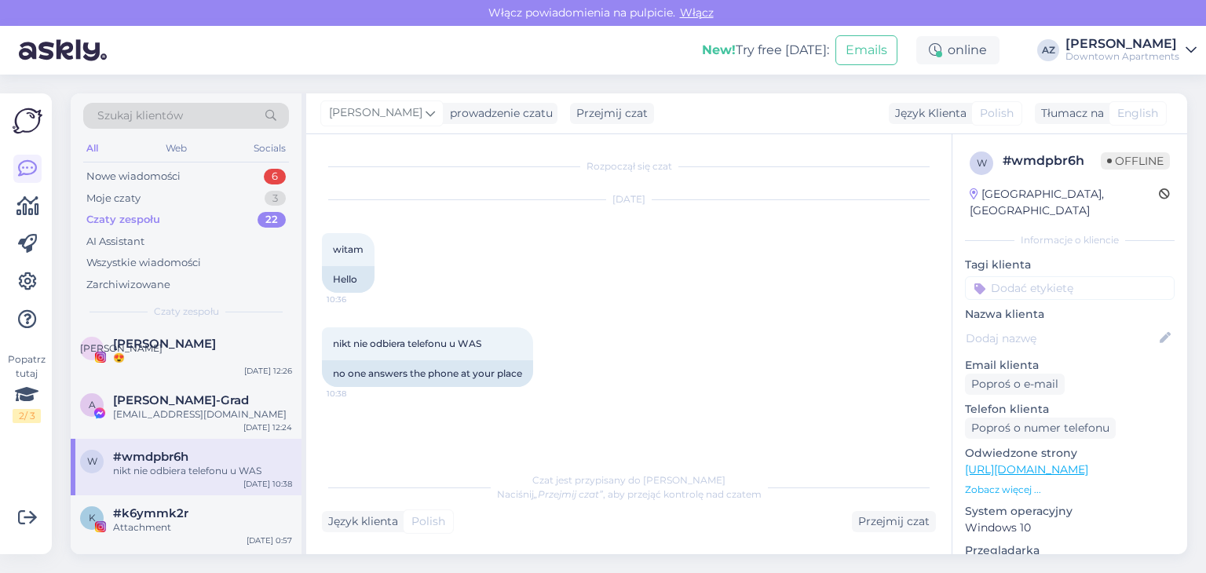
scroll to position [314, 0]
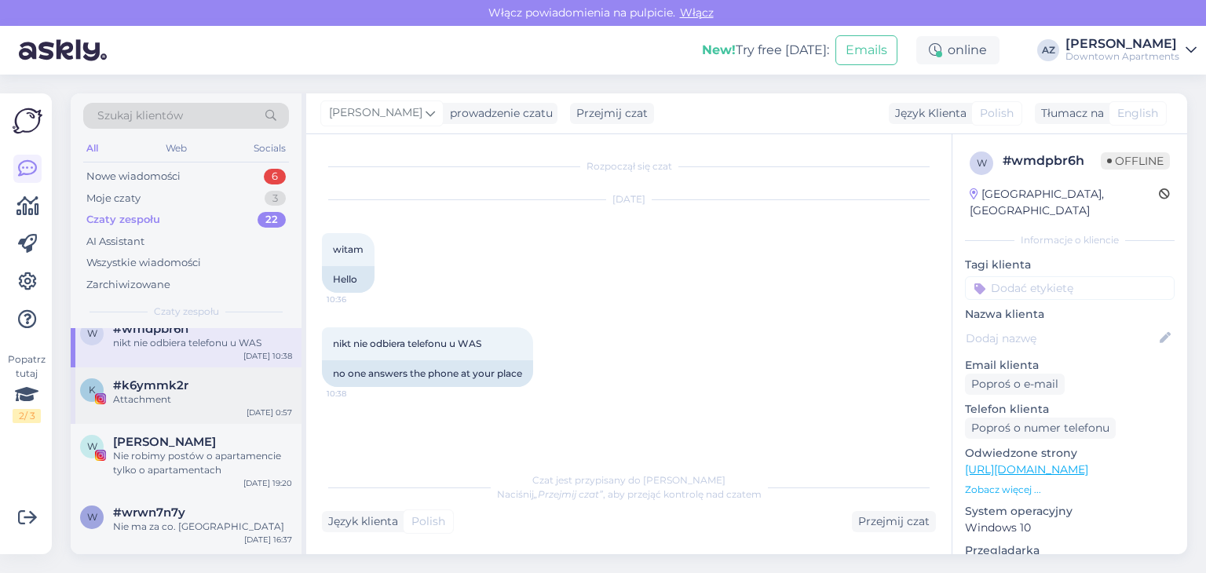
click at [166, 403] on div "Attachment" at bounding box center [202, 400] width 179 height 14
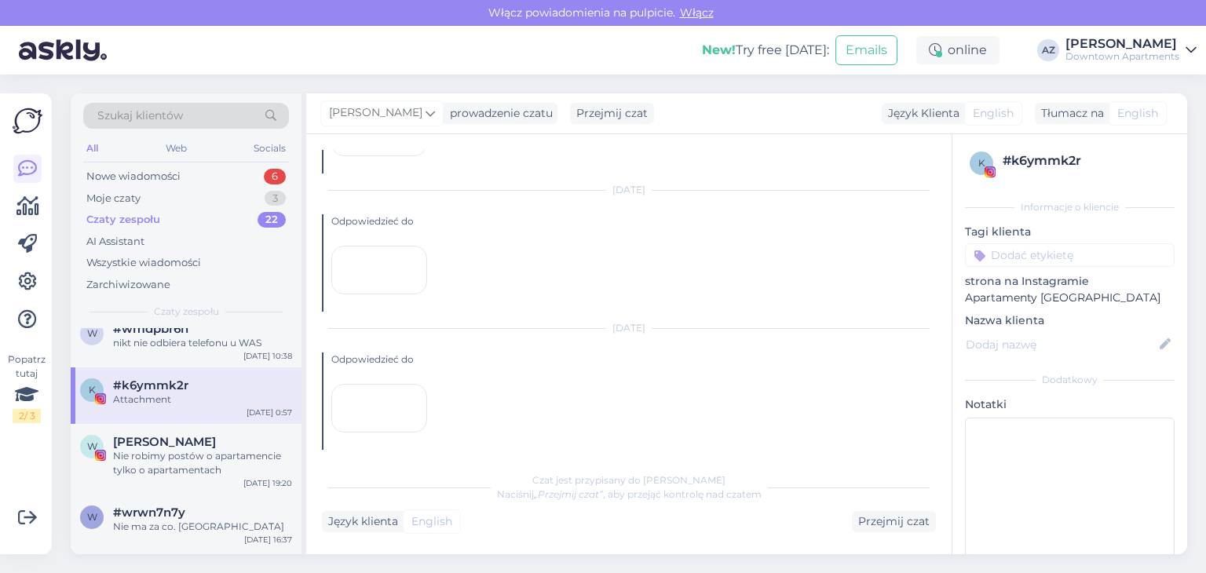
scroll to position [1555, 0]
click at [177, 450] on div "Nie robimy postów o apartamencie tylko o apartamentach" at bounding box center [202, 463] width 179 height 28
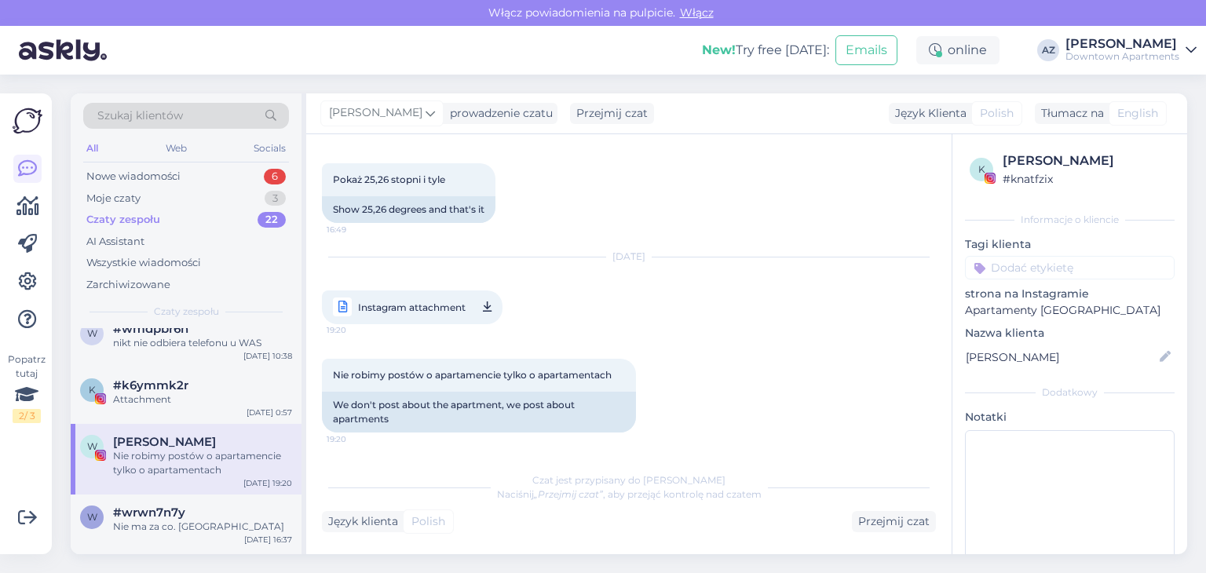
scroll to position [0, 0]
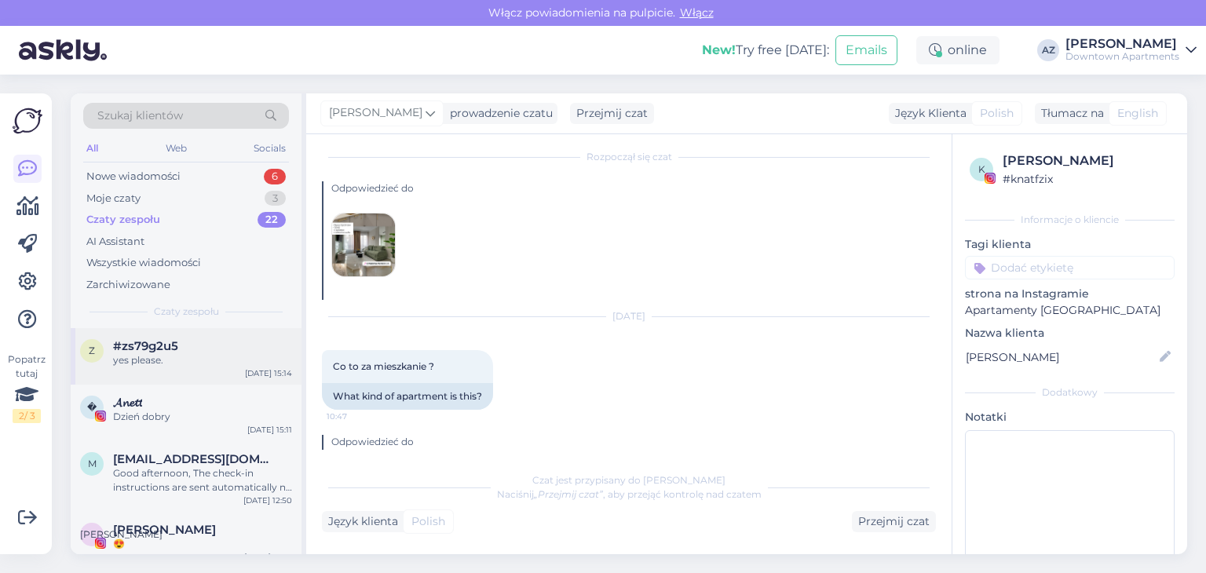
click at [160, 358] on div "yes please." at bounding box center [202, 360] width 179 height 14
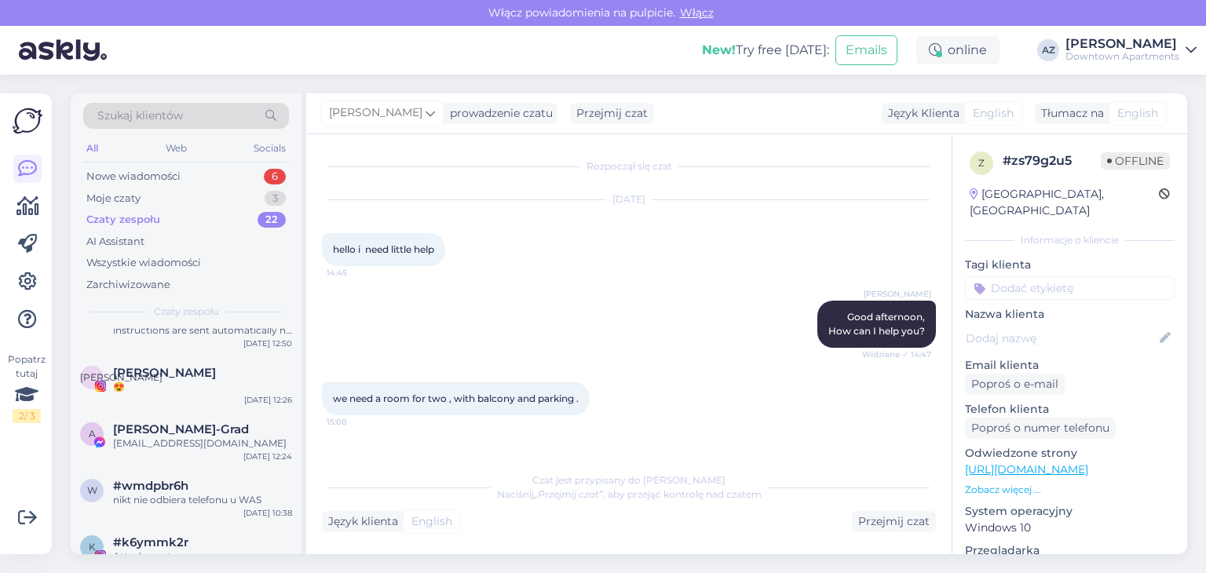
click at [167, 218] on div "Czaty zespołu 22" at bounding box center [186, 220] width 206 height 22
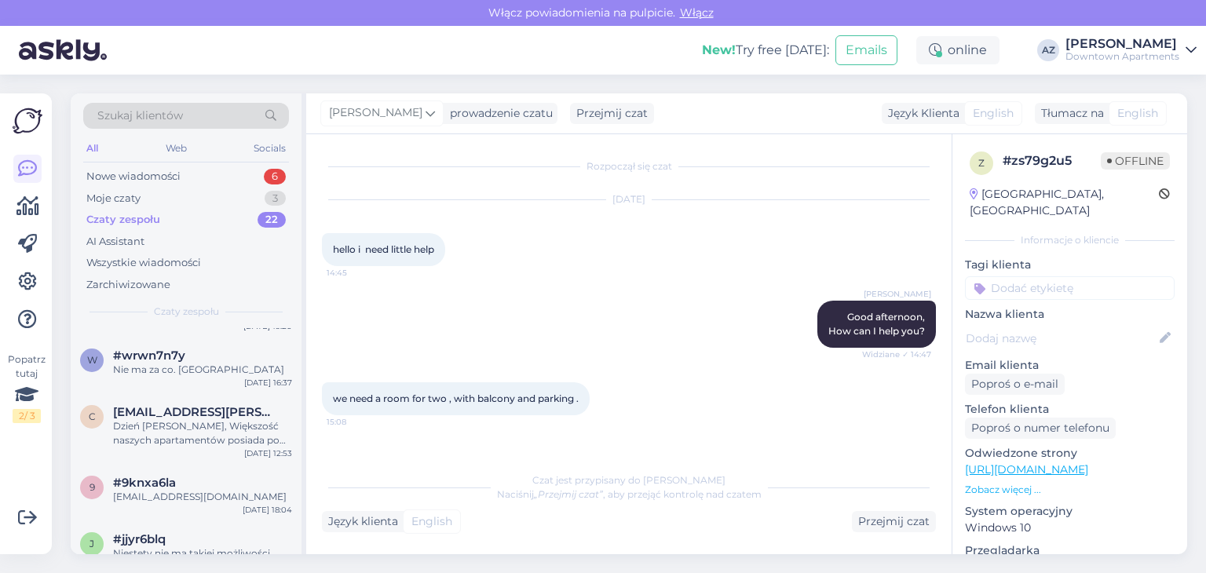
click at [178, 364] on div "Nie ma za co. [GEOGRAPHIC_DATA]" at bounding box center [202, 370] width 179 height 14
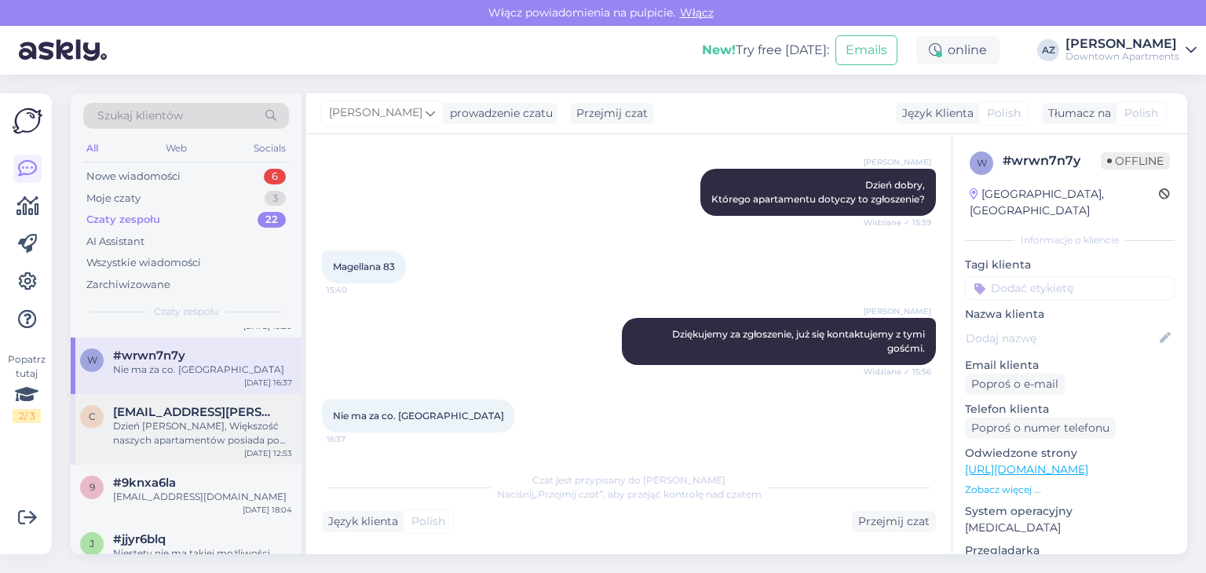
click at [177, 428] on div "Dzień [PERSON_NAME], Większość naszych apartamentów posiada po jednym przypisan…" at bounding box center [202, 433] width 179 height 28
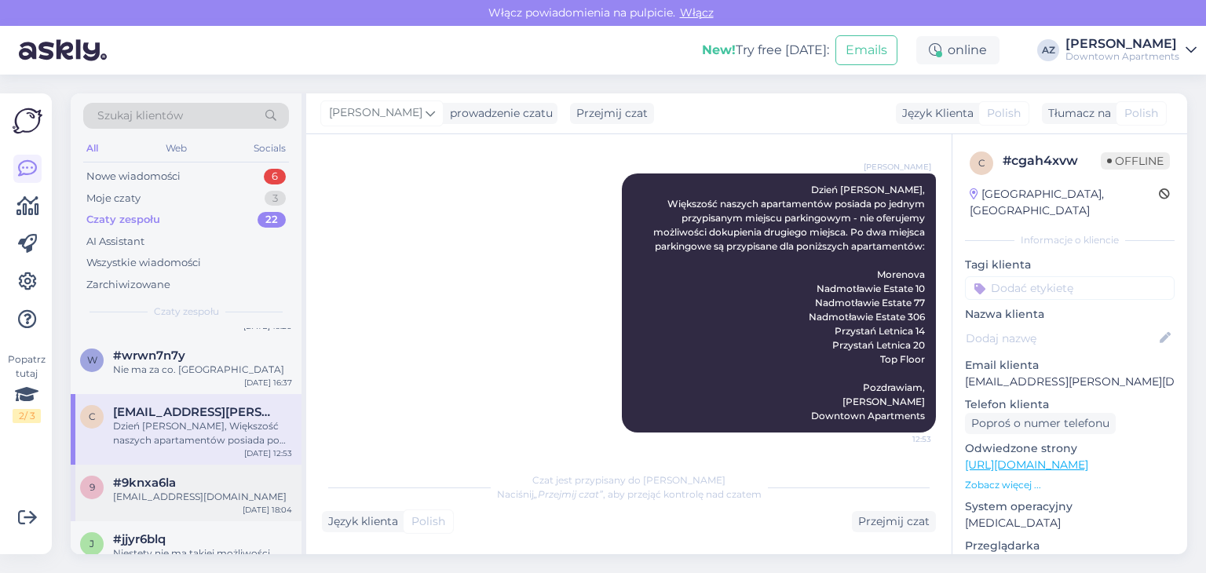
click at [179, 490] on div "[EMAIL_ADDRESS][DOMAIN_NAME]" at bounding box center [202, 497] width 179 height 14
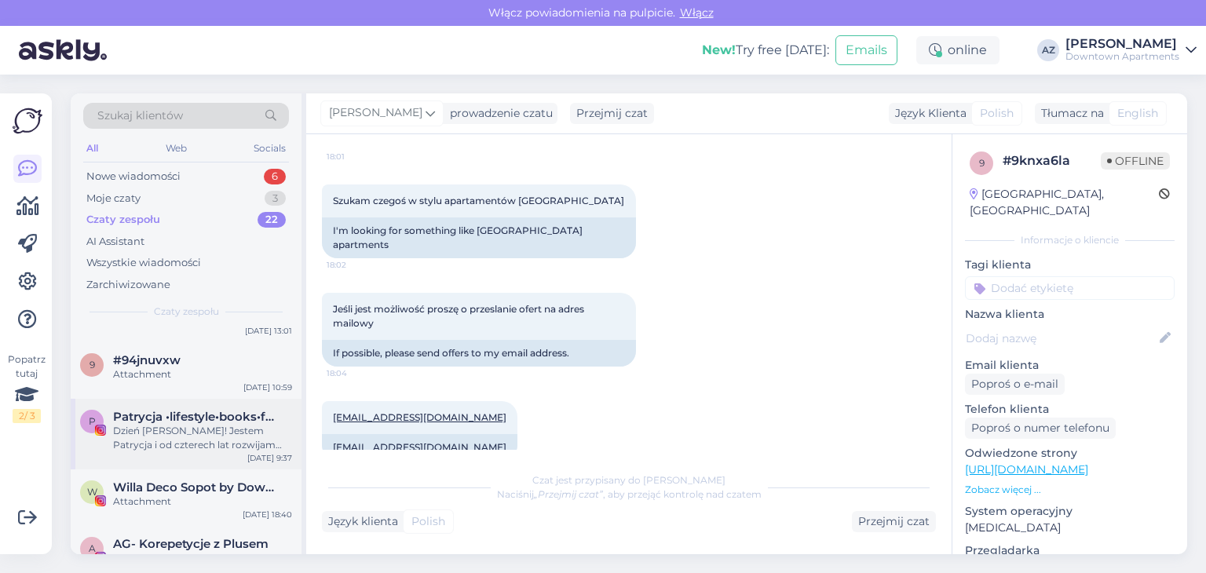
click at [185, 410] on span "Patrycja •lifestyle•books•food•travel•" at bounding box center [194, 417] width 163 height 14
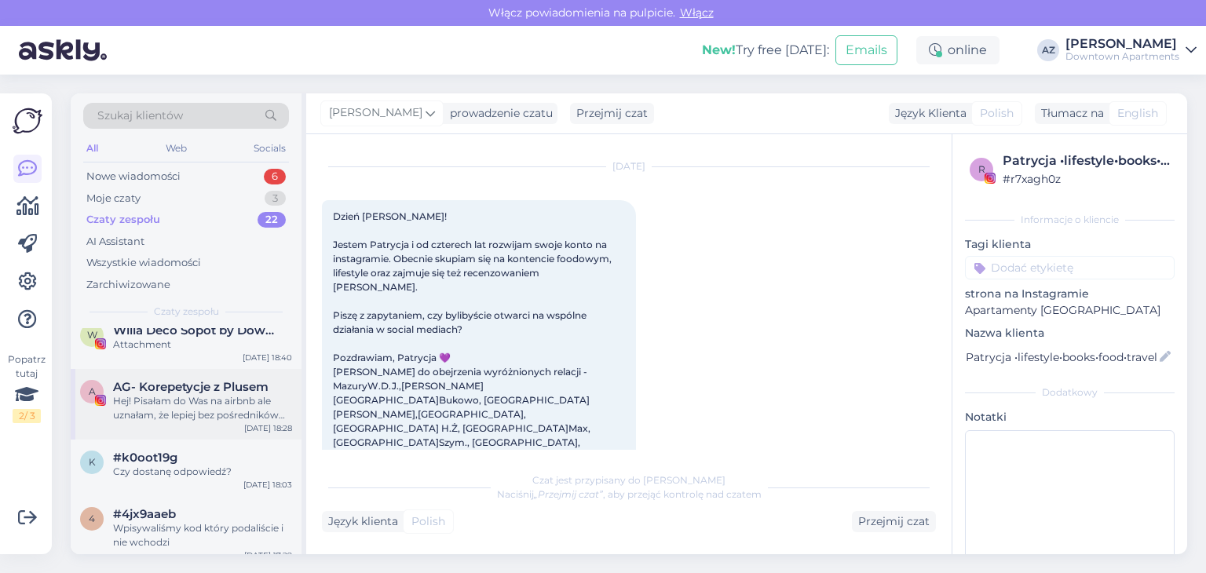
click at [192, 419] on div "Hej! Pisałam do Was na airbnb ale uznałam, że lepiej bez pośredników bo na stro…" at bounding box center [202, 408] width 179 height 28
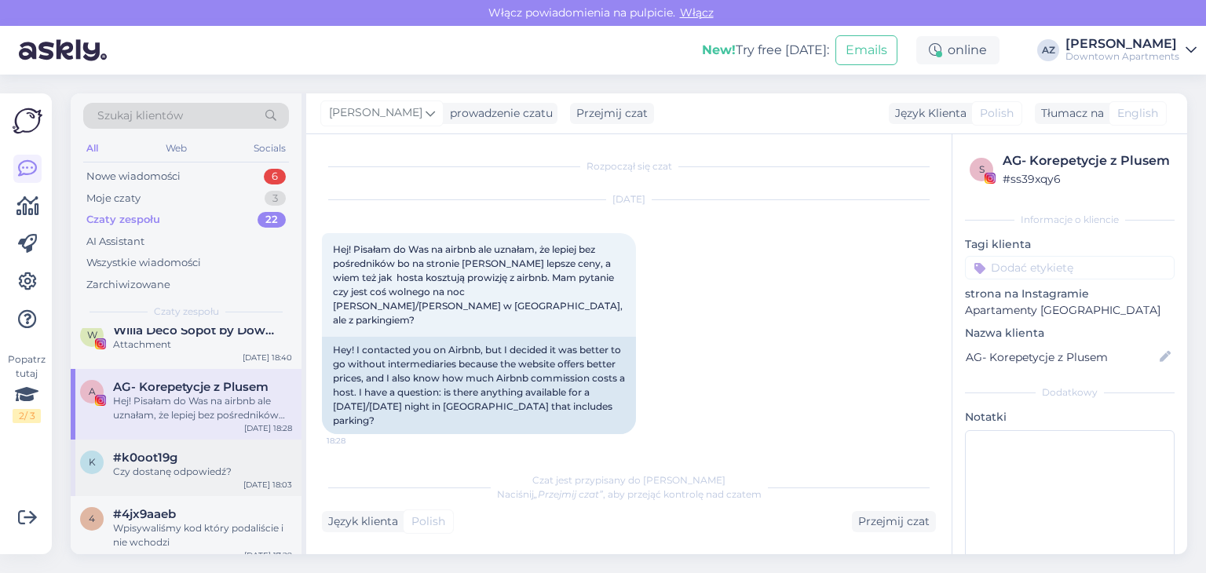
click at [191, 495] on div "k #k0oot19g Czy dostanę odpowiedź? [DATE] 18:03" at bounding box center [186, 468] width 231 height 57
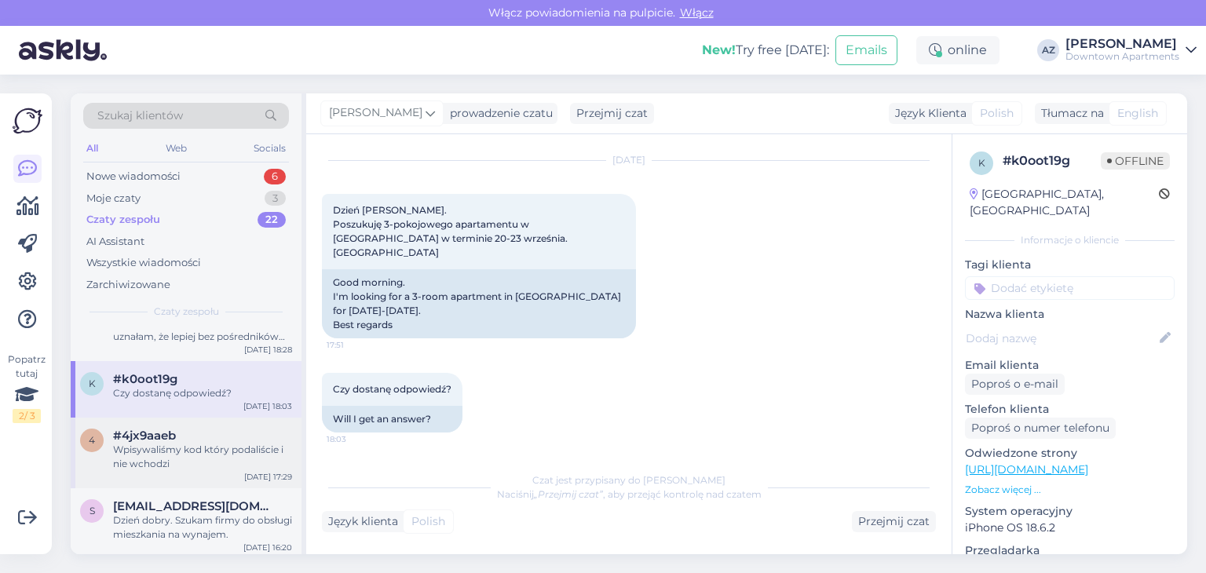
click at [196, 456] on div "Wpisywaliśmy kod który podaliście i nie wchodzi" at bounding box center [202, 457] width 179 height 28
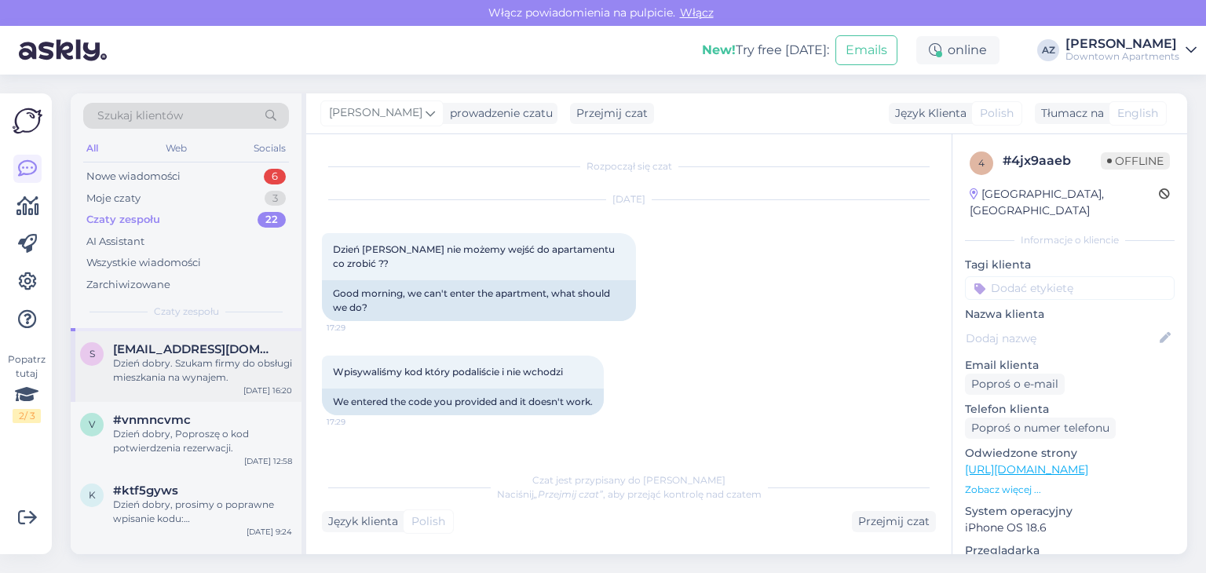
click at [199, 371] on div "Dzień dobry. Szukam firmy do obsługi mieszkania na wynajem." at bounding box center [202, 371] width 179 height 28
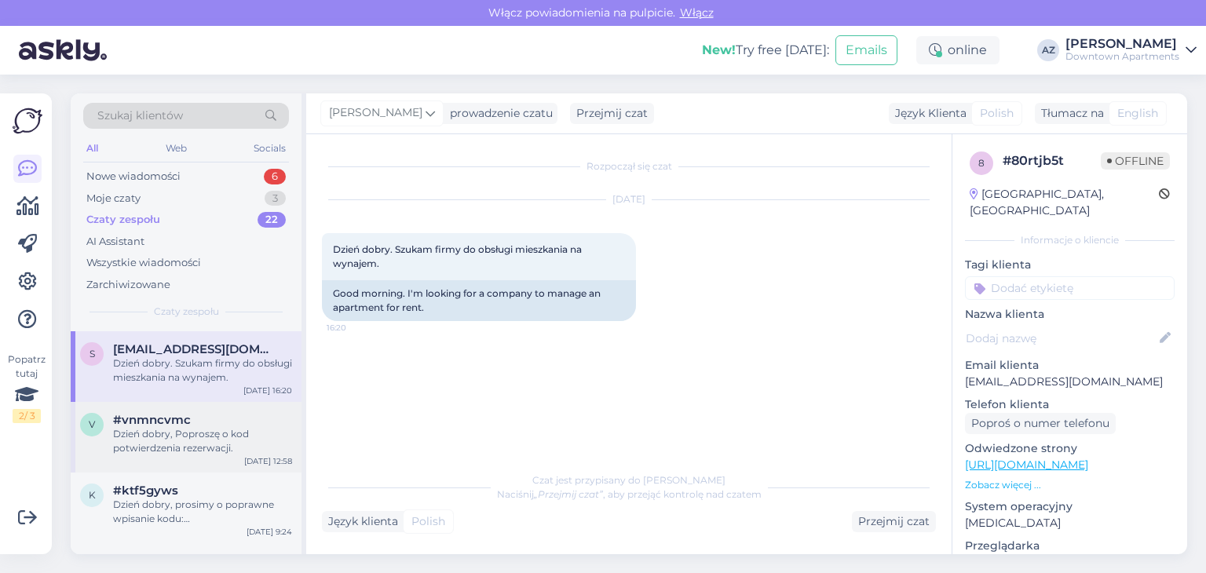
click at [183, 419] on span "#vnmncvmc" at bounding box center [152, 420] width 78 height 14
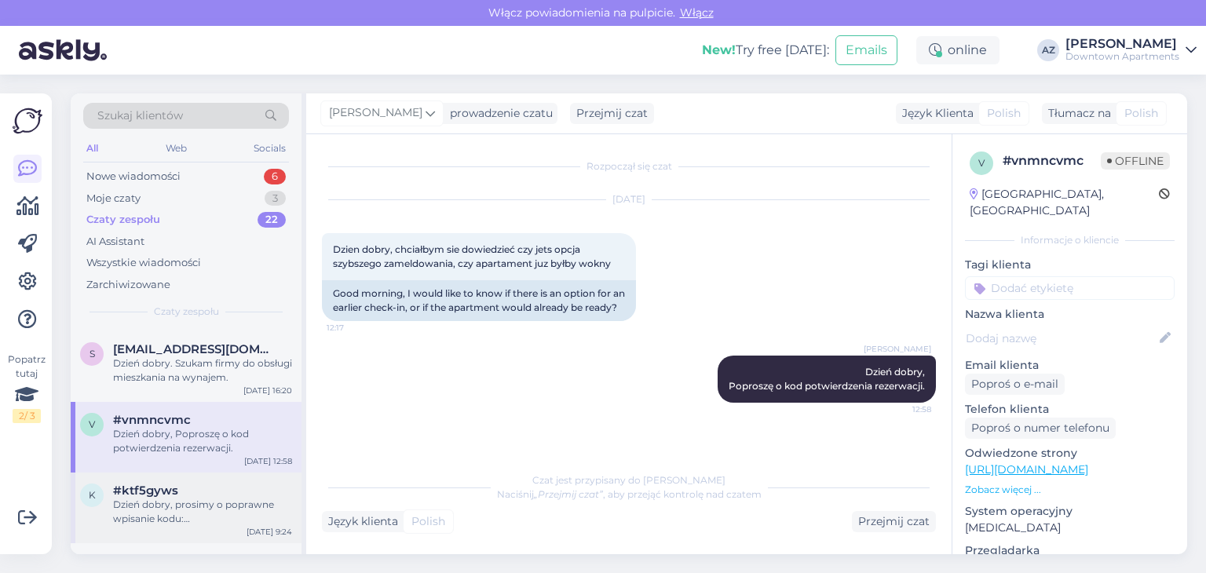
click at [204, 505] on div "Dzień dobry, prosimy o poprawne wpisanie kodu: DOWNTOWNAPARTMENTS, wszystko duż…" at bounding box center [202, 512] width 179 height 28
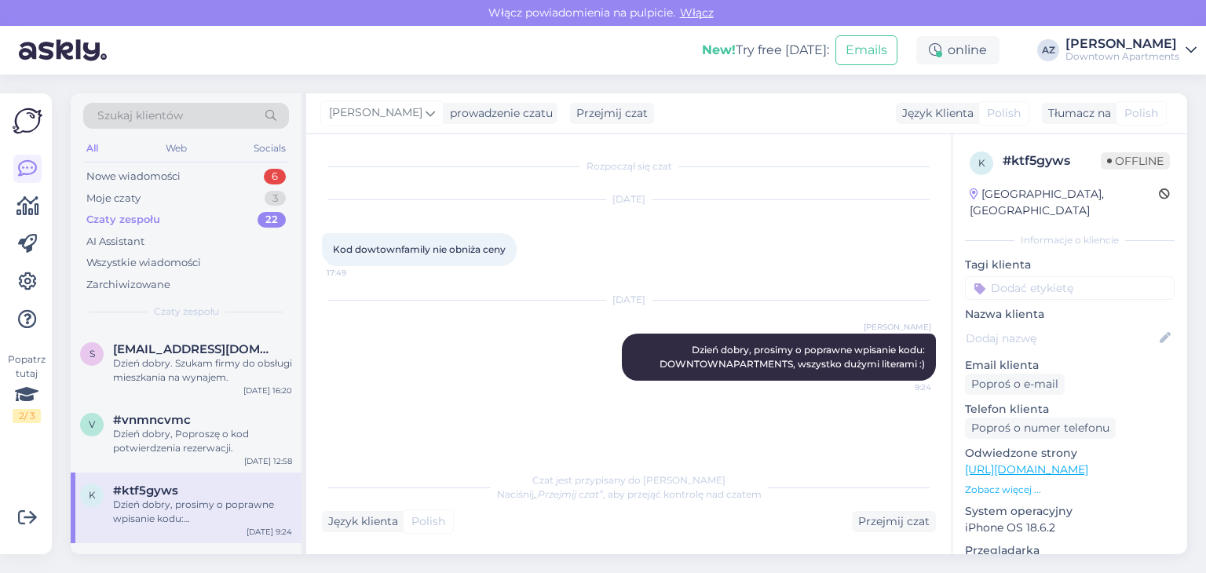
click at [188, 223] on div "Czaty zespołu 22" at bounding box center [186, 220] width 206 height 22
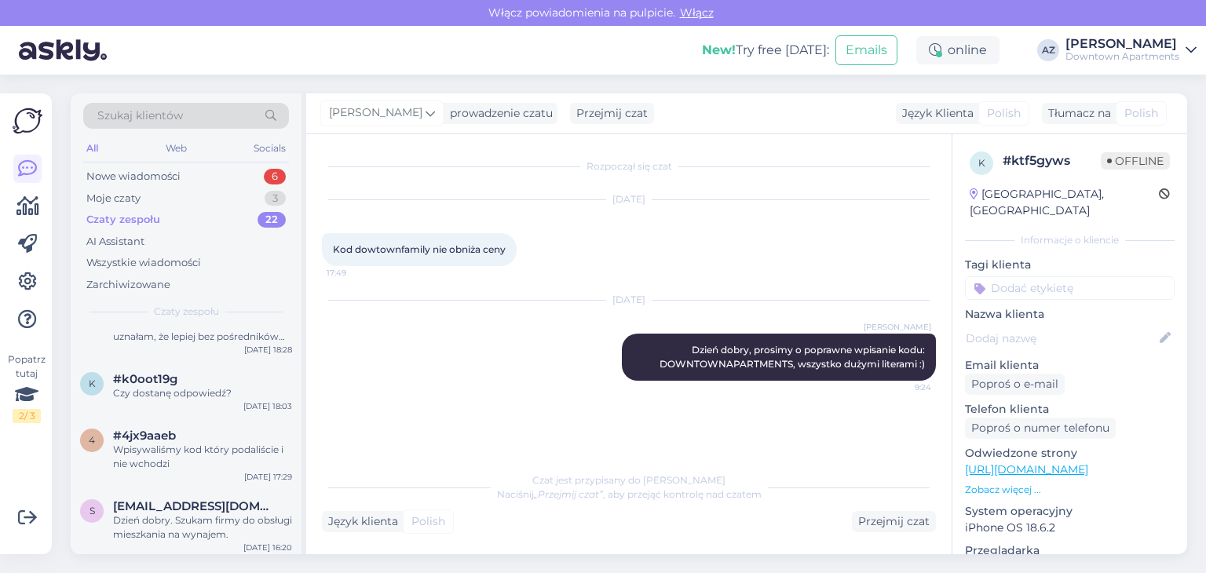
scroll to position [1144, 0]
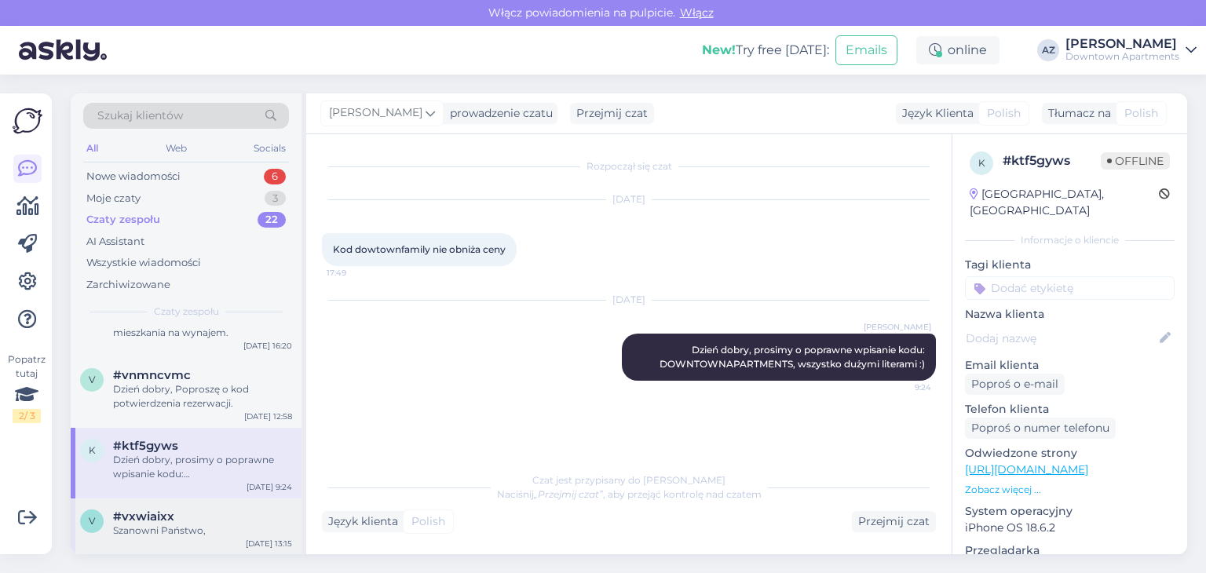
click at [159, 519] on span "#vxwiaixx" at bounding box center [143, 517] width 61 height 14
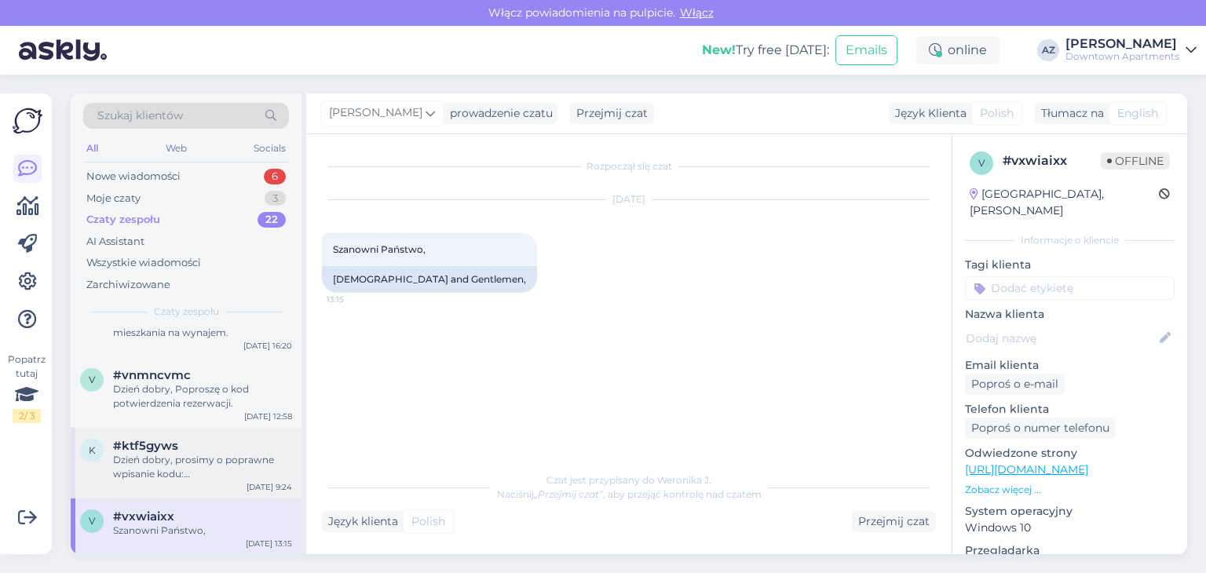
click at [160, 476] on div "Dzień dobry, prosimy o poprawne wpisanie kodu: DOWNTOWNAPARTMENTS, wszystko duż…" at bounding box center [202, 467] width 179 height 28
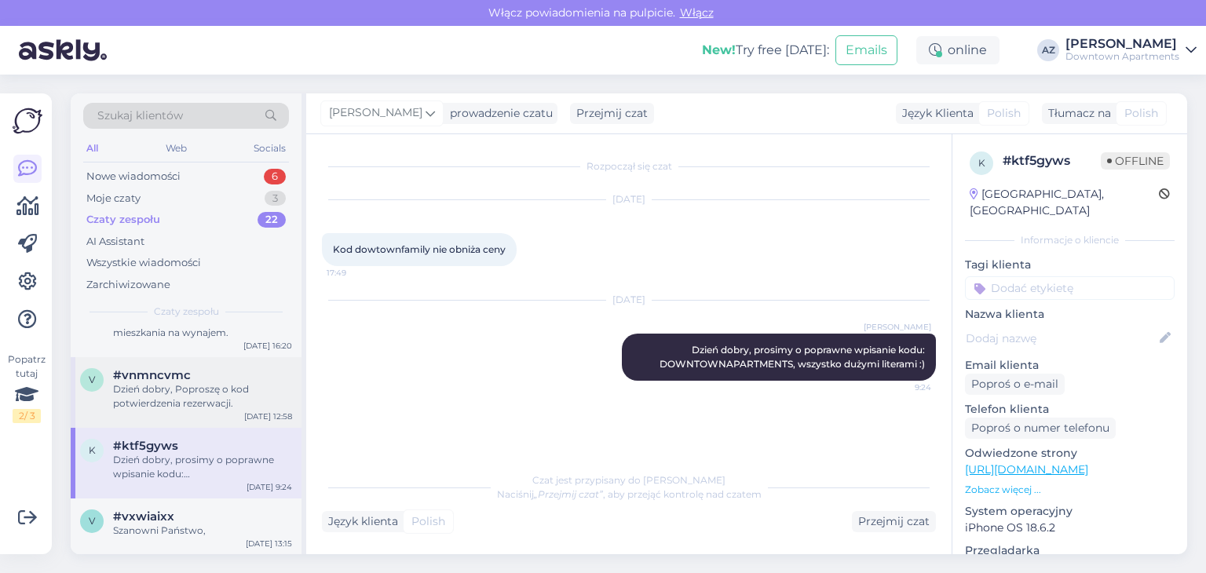
click at [173, 386] on div "Dzień dobry, Poproszę o kod potwierdzenia rezerwacji." at bounding box center [202, 396] width 179 height 28
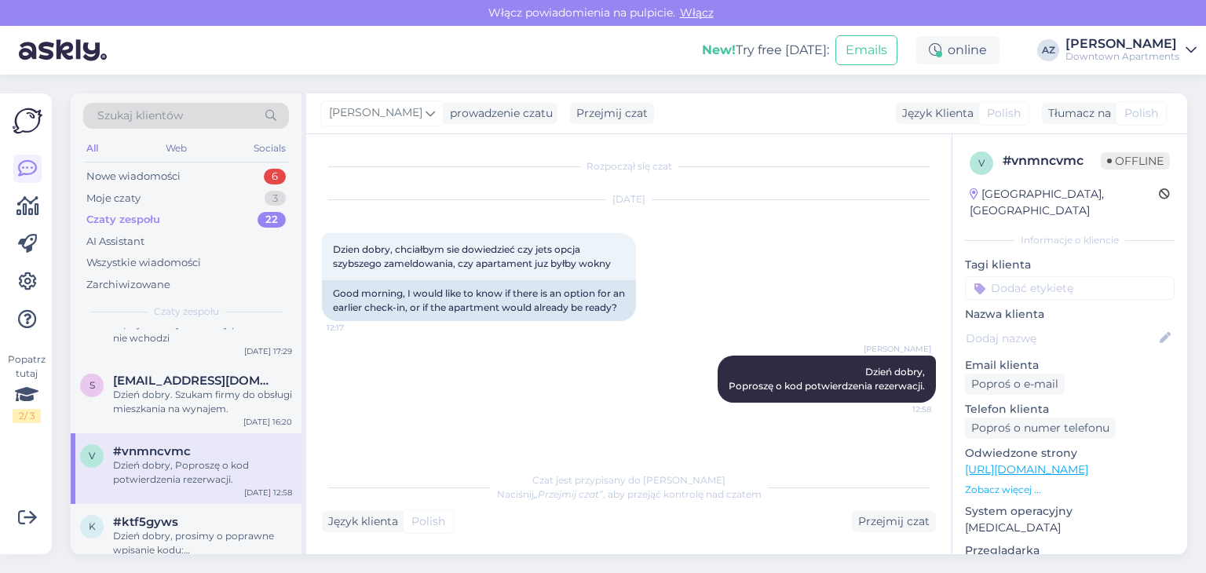
scroll to position [1066, 0]
click at [173, 393] on div "Dzień dobry. Szukam firmy do obsługi mieszkania na wynajem." at bounding box center [202, 404] width 179 height 28
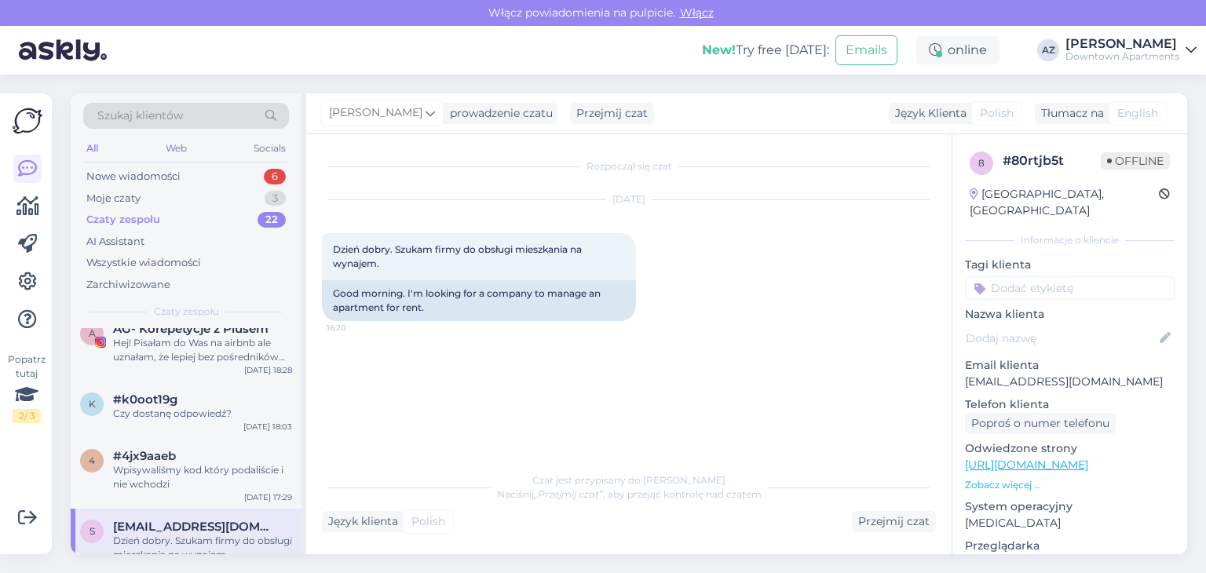
scroll to position [909, 0]
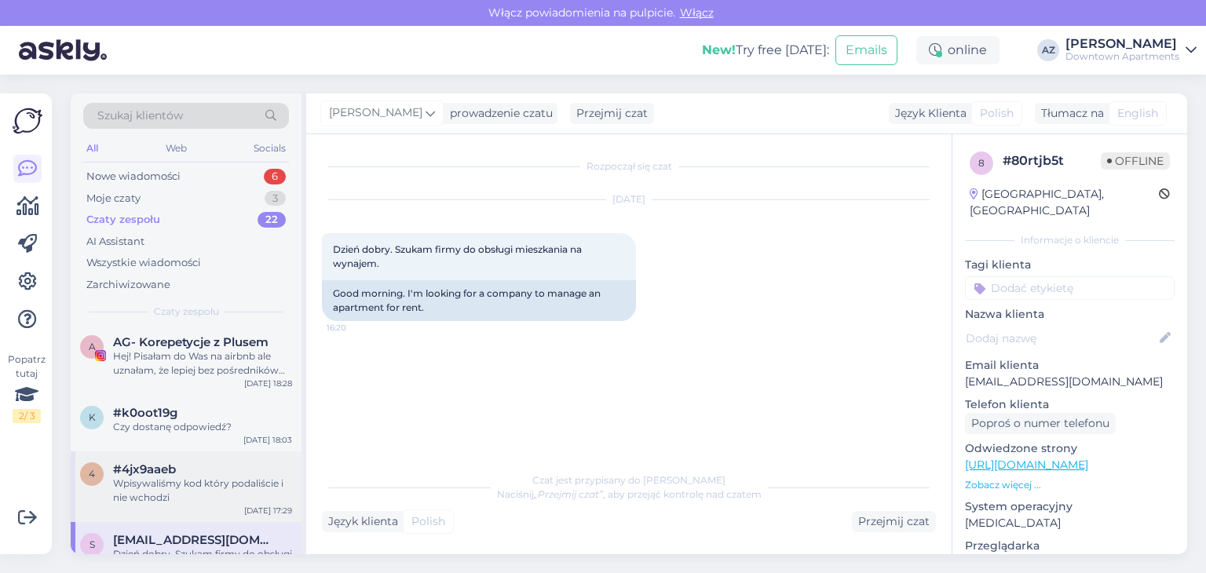
click at [141, 465] on span "#4jx9aaeb" at bounding box center [144, 470] width 63 height 14
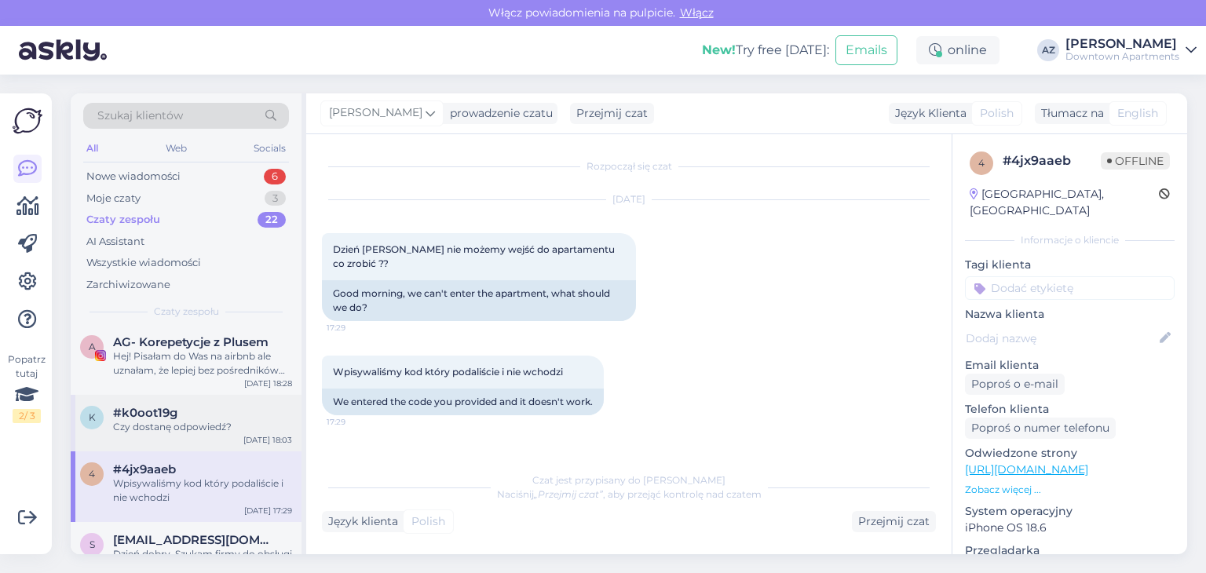
click at [152, 433] on div "Czy dostanę odpowiedź?" at bounding box center [202, 427] width 179 height 14
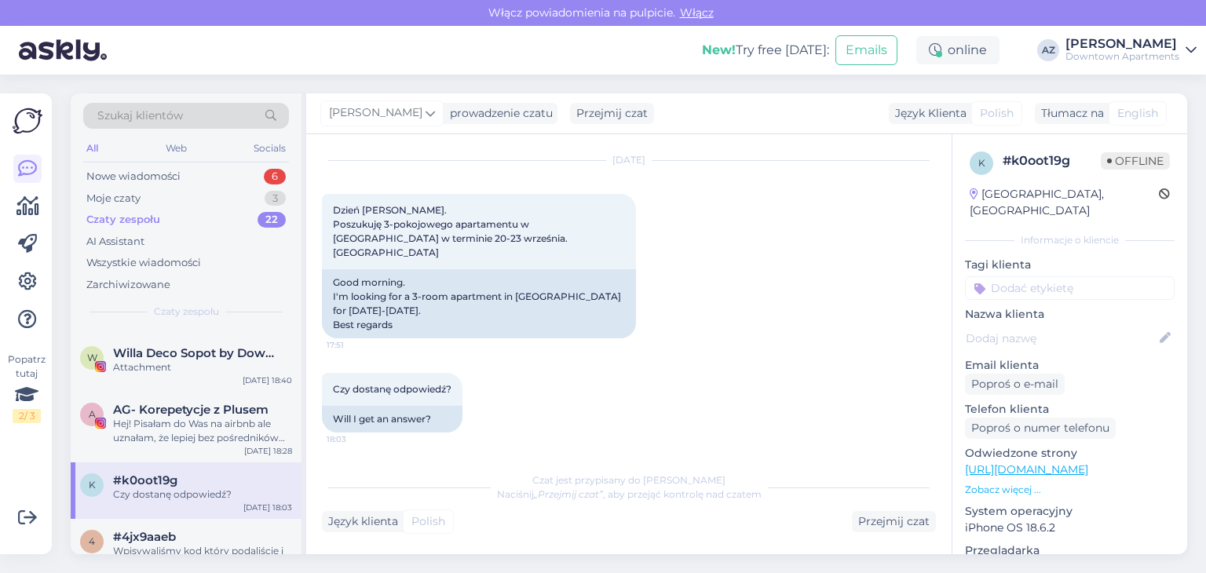
scroll to position [751, 0]
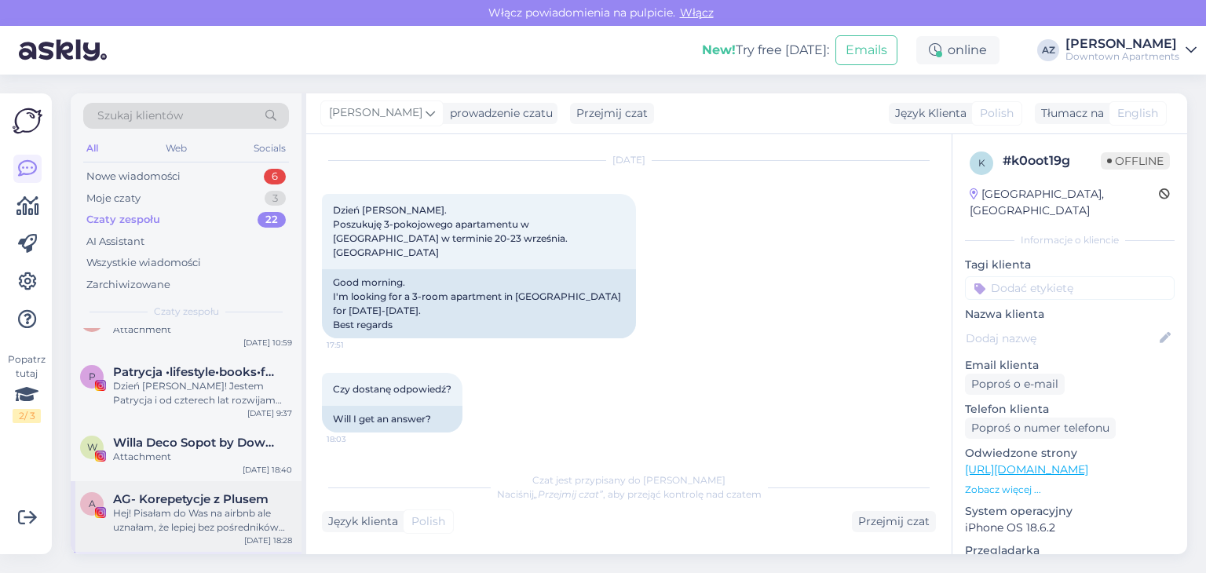
click at [148, 484] on div "A AG- Korepetycje z Plusem Hej! Pisałam do Was na airbnb ale uznałam, że lepiej…" at bounding box center [186, 516] width 231 height 71
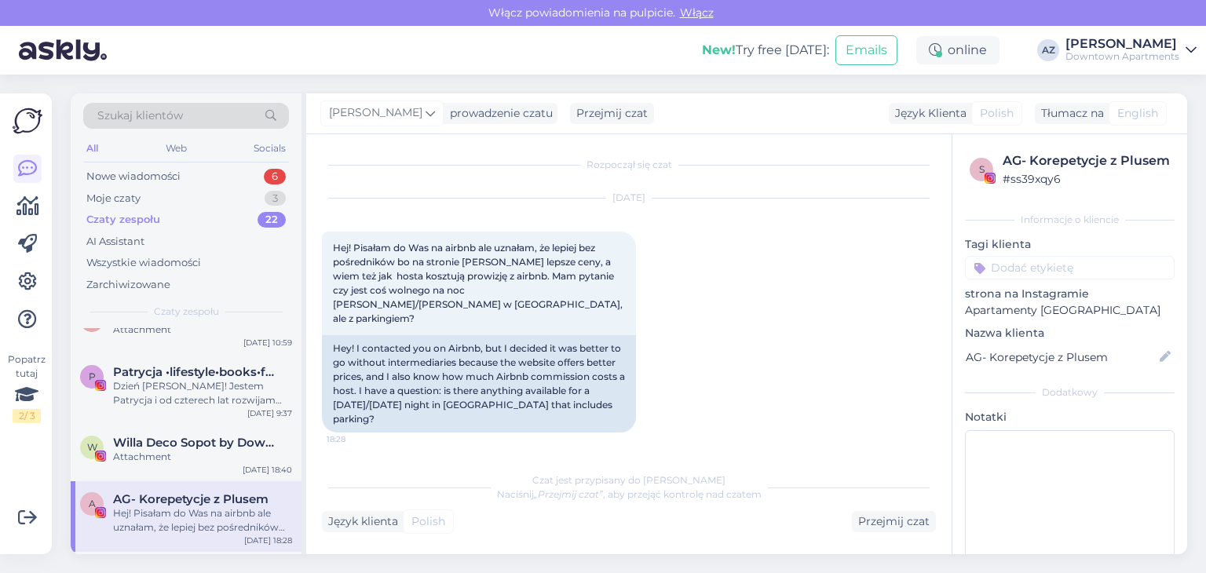
scroll to position [0, 0]
click at [147, 459] on div "Attachment" at bounding box center [202, 457] width 179 height 14
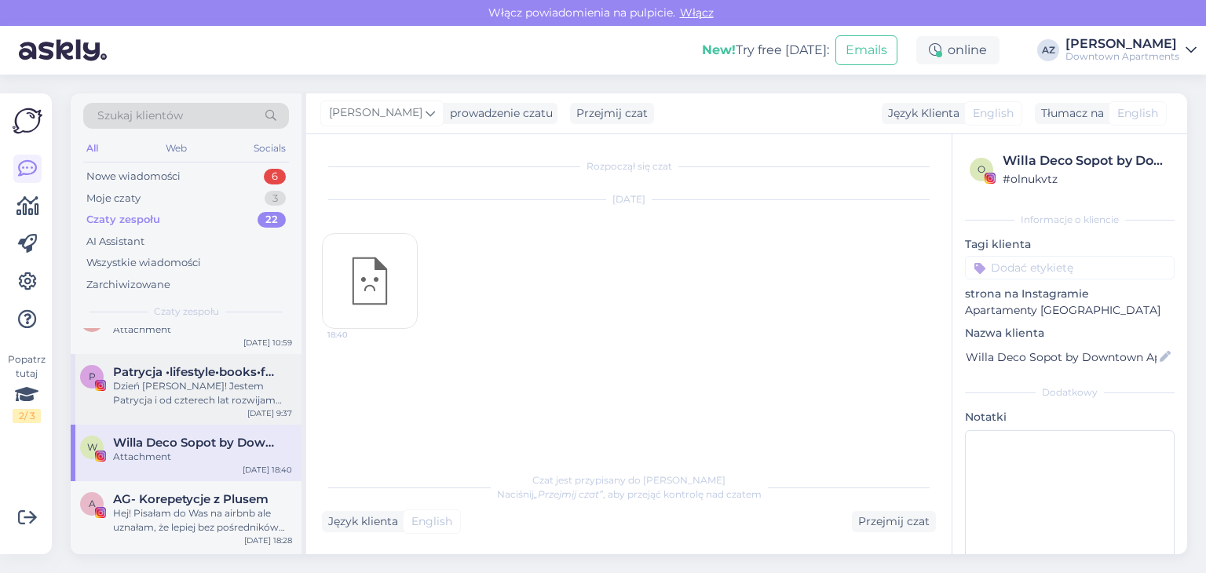
click at [149, 398] on div "￼Dzień [PERSON_NAME]! Jestem Patrycja i od czterech lat rozwijam swoje konto na…" at bounding box center [202, 393] width 179 height 28
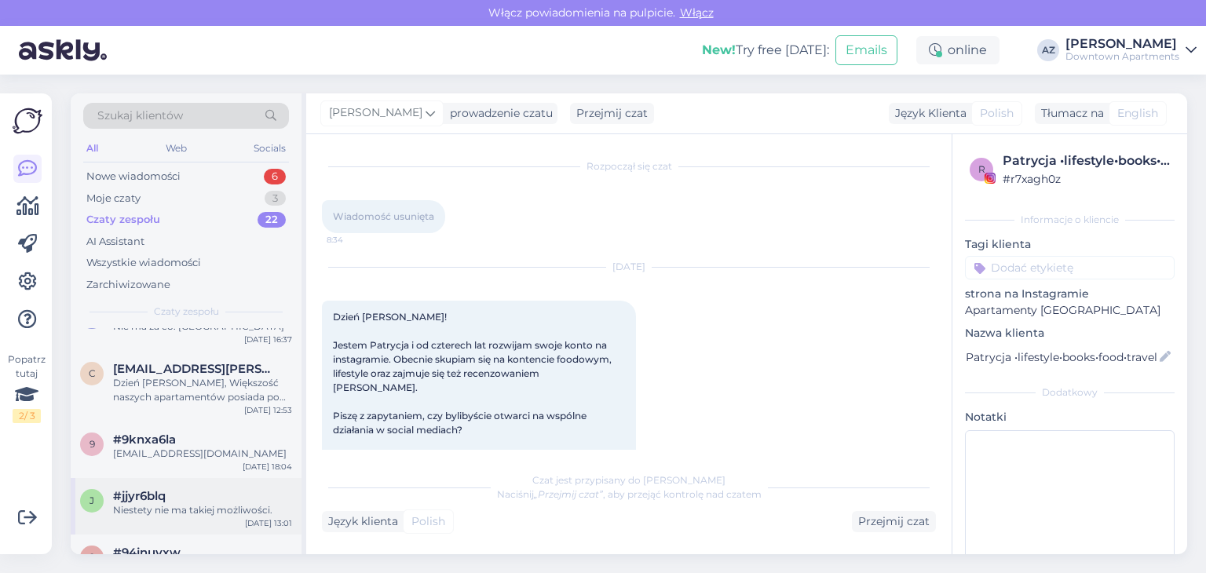
scroll to position [516, 0]
click at [178, 457] on div "[EMAIL_ADDRESS][DOMAIN_NAME]" at bounding box center [202, 452] width 179 height 14
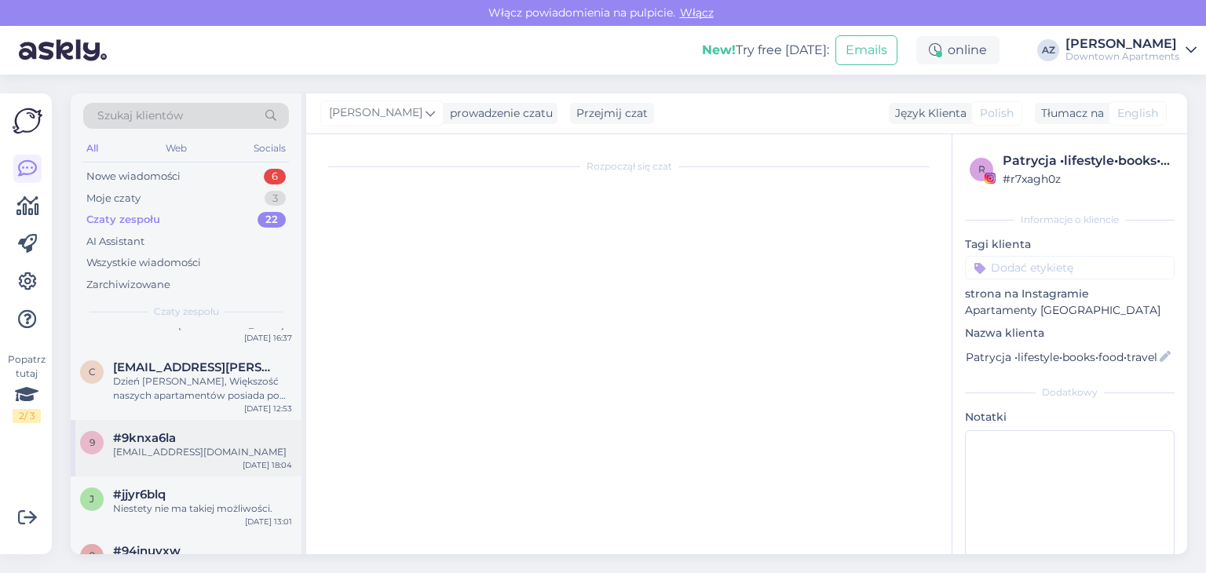
scroll to position [185, 0]
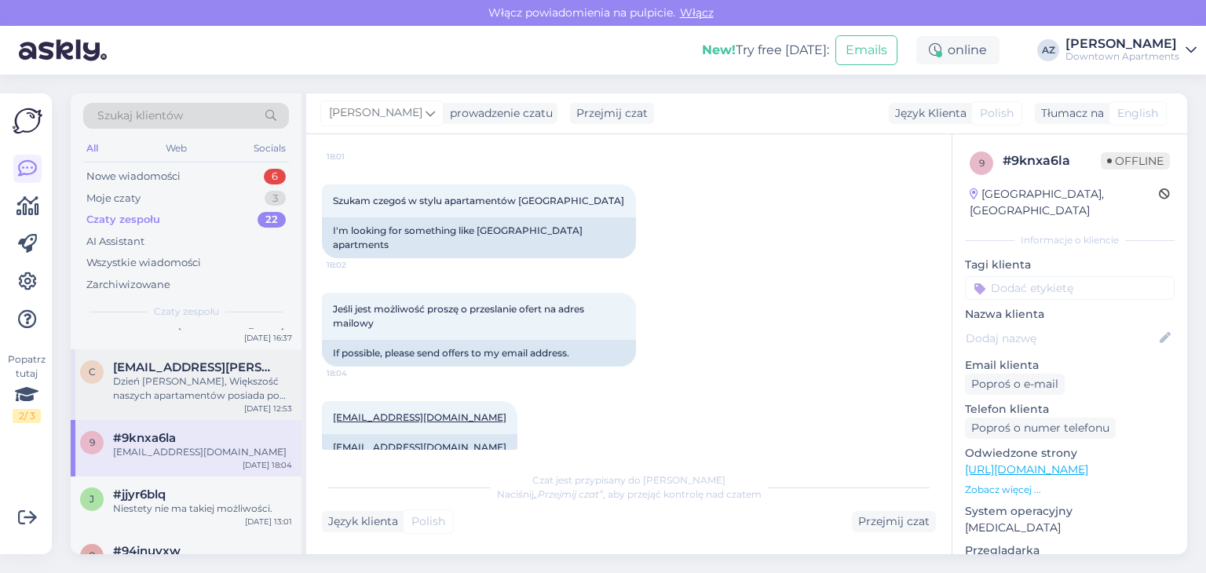
click at [204, 376] on div "Dzień [PERSON_NAME], Większość naszych apartamentów posiada po jednym przypisan…" at bounding box center [202, 389] width 179 height 28
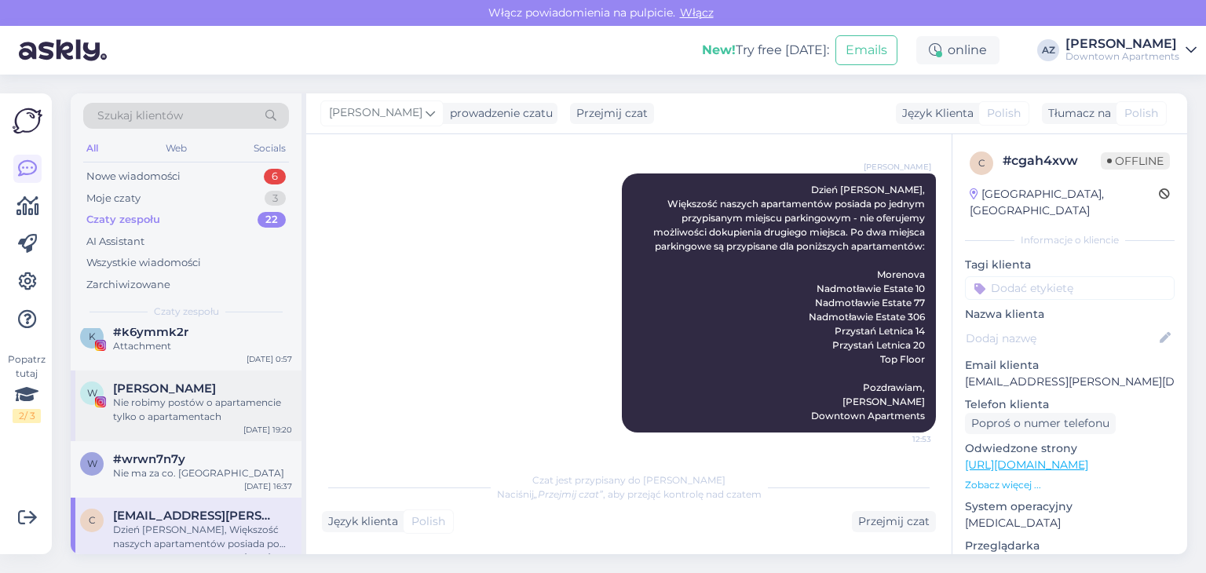
scroll to position [359, 0]
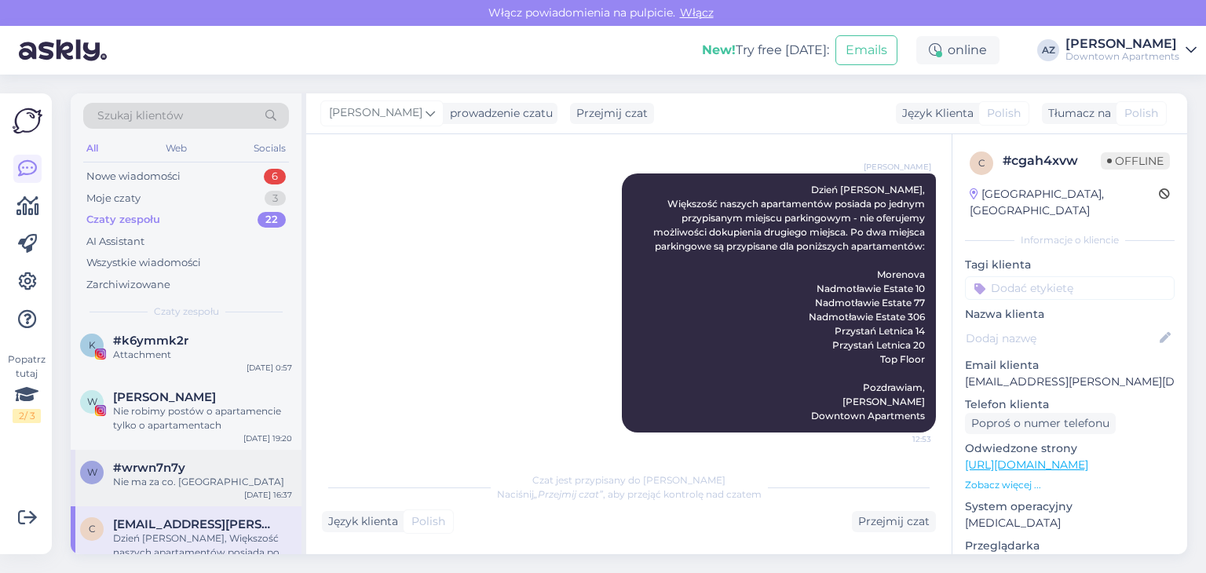
click at [173, 452] on div "w #wrwn7n7y Nie ma za co. Pozdrawiam [DATE] 16:37" at bounding box center [186, 478] width 231 height 57
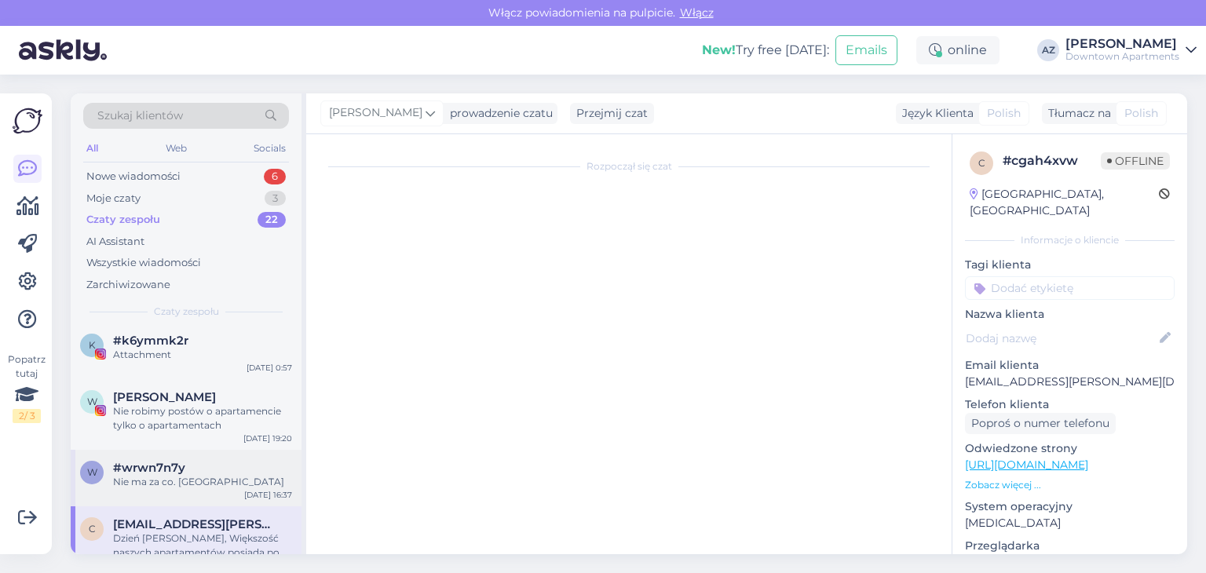
scroll to position [0, 0]
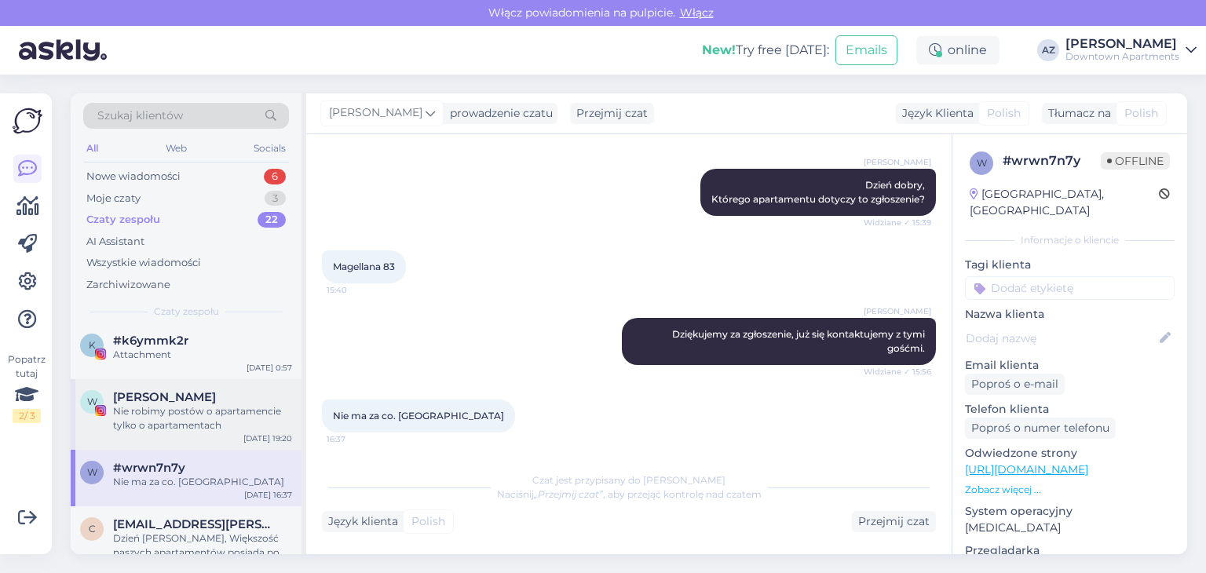
click at [181, 417] on div "Nie robimy postów o apartamencie tylko o apartamentach" at bounding box center [202, 418] width 179 height 28
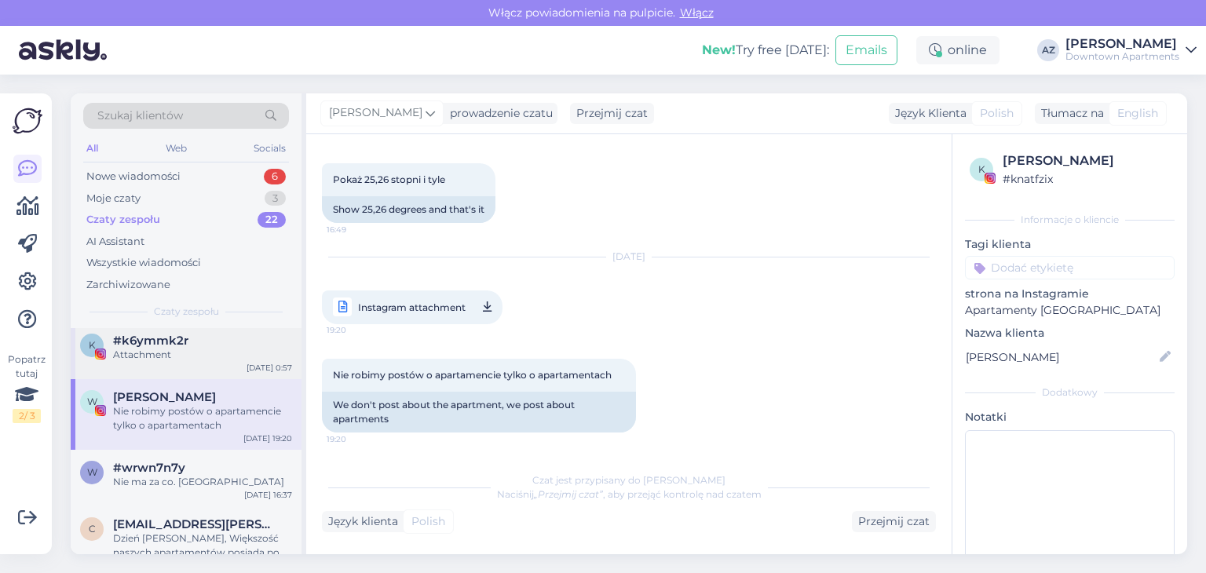
click at [175, 352] on div "Attachment" at bounding box center [202, 355] width 179 height 14
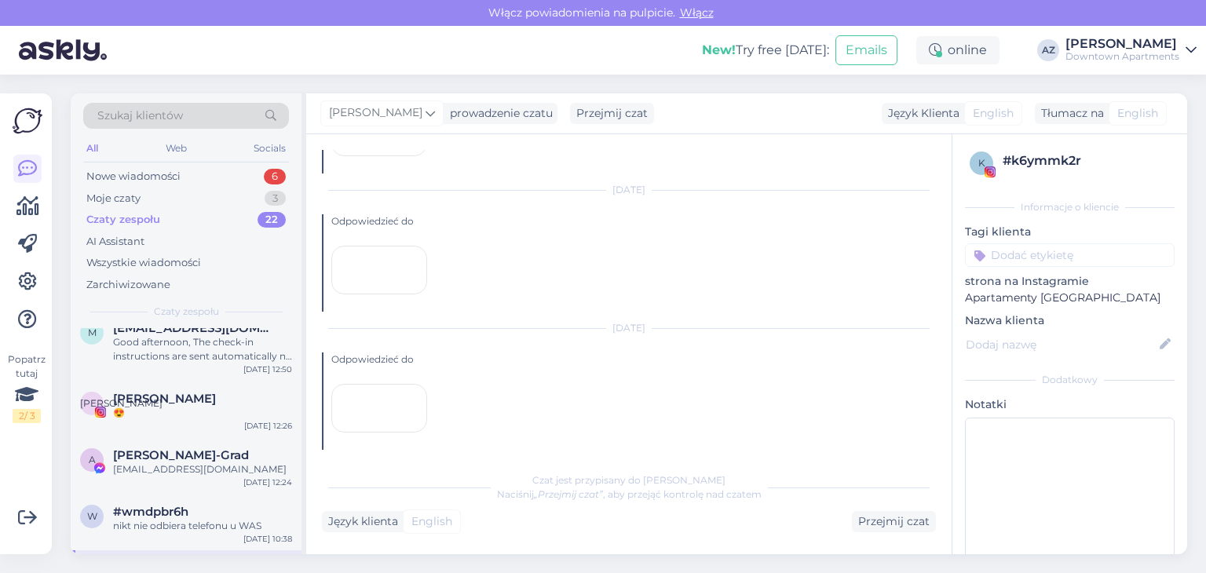
scroll to position [123, 0]
